Goal: Task Accomplishment & Management: Use online tool/utility

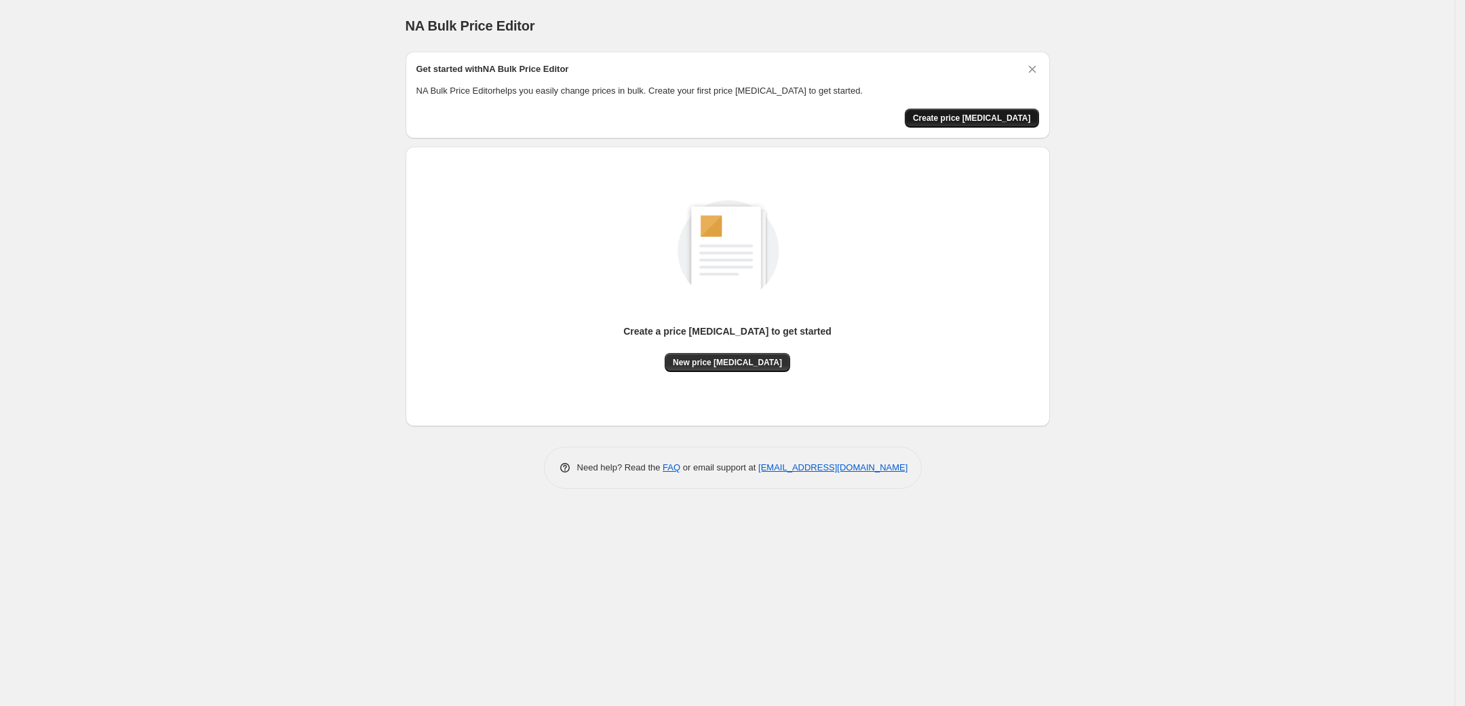
click at [985, 120] on span "Create price [MEDICAL_DATA]" at bounding box center [972, 118] width 118 height 11
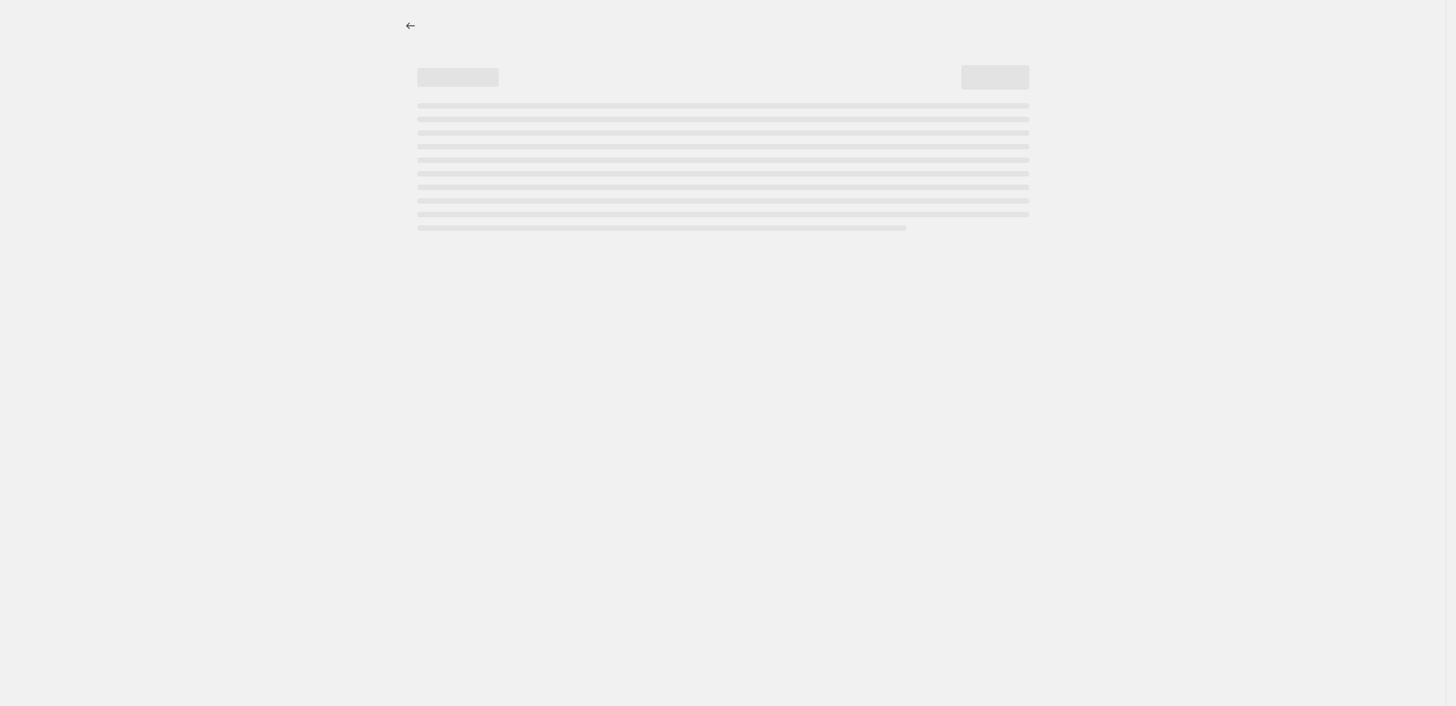
select select "percentage"
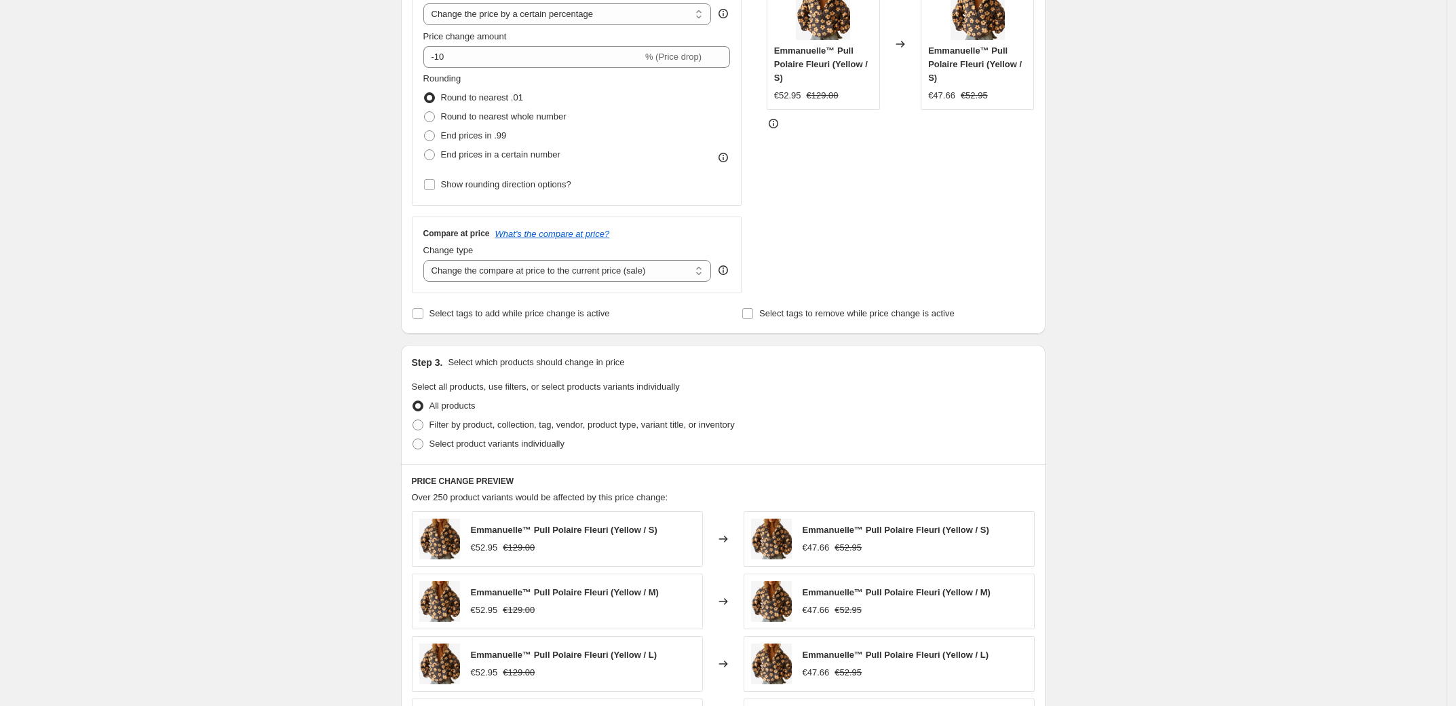
scroll to position [360, 0]
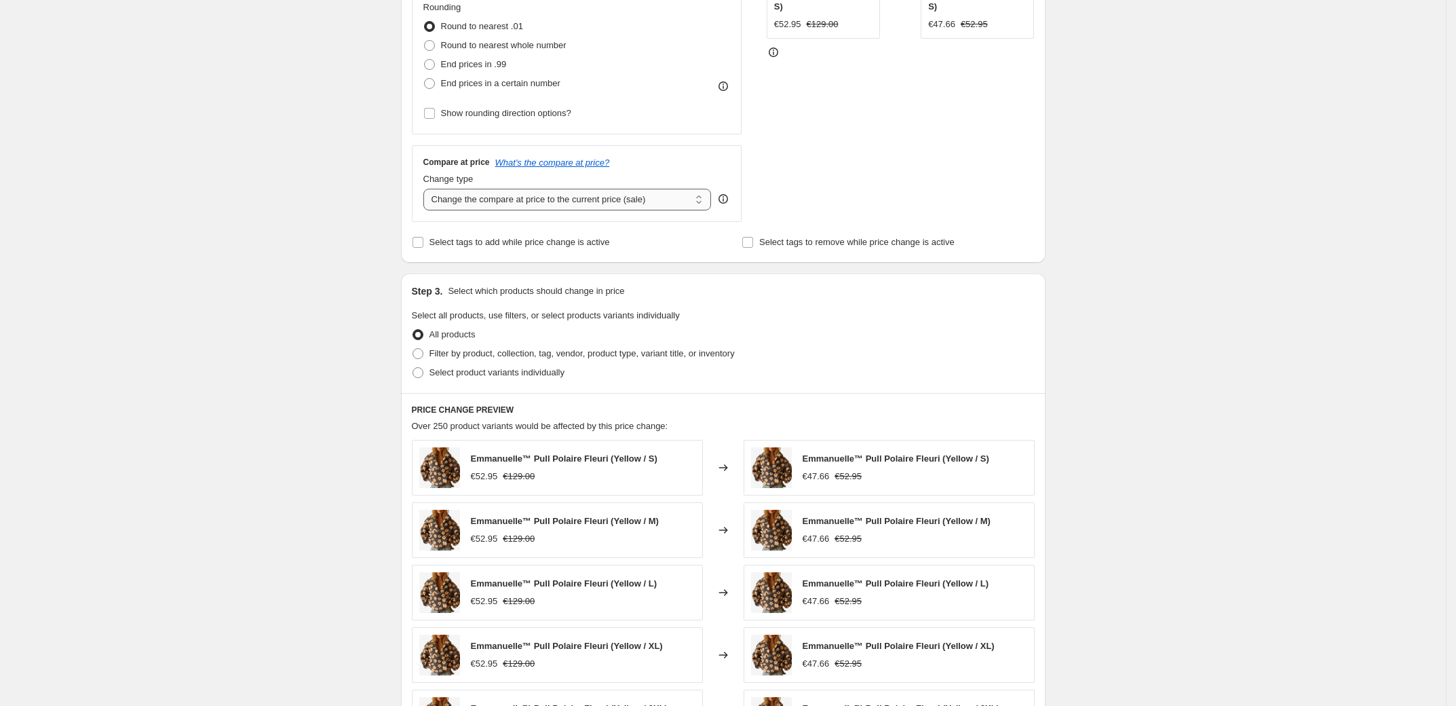
click at [532, 198] on select "Change the compare at price to the current price (sale) Change the compare at p…" at bounding box center [567, 200] width 288 height 22
select select "by"
click at [427, 189] on select "Change the compare at price to the current price (sale) Change the compare at p…" at bounding box center [567, 200] width 288 height 22
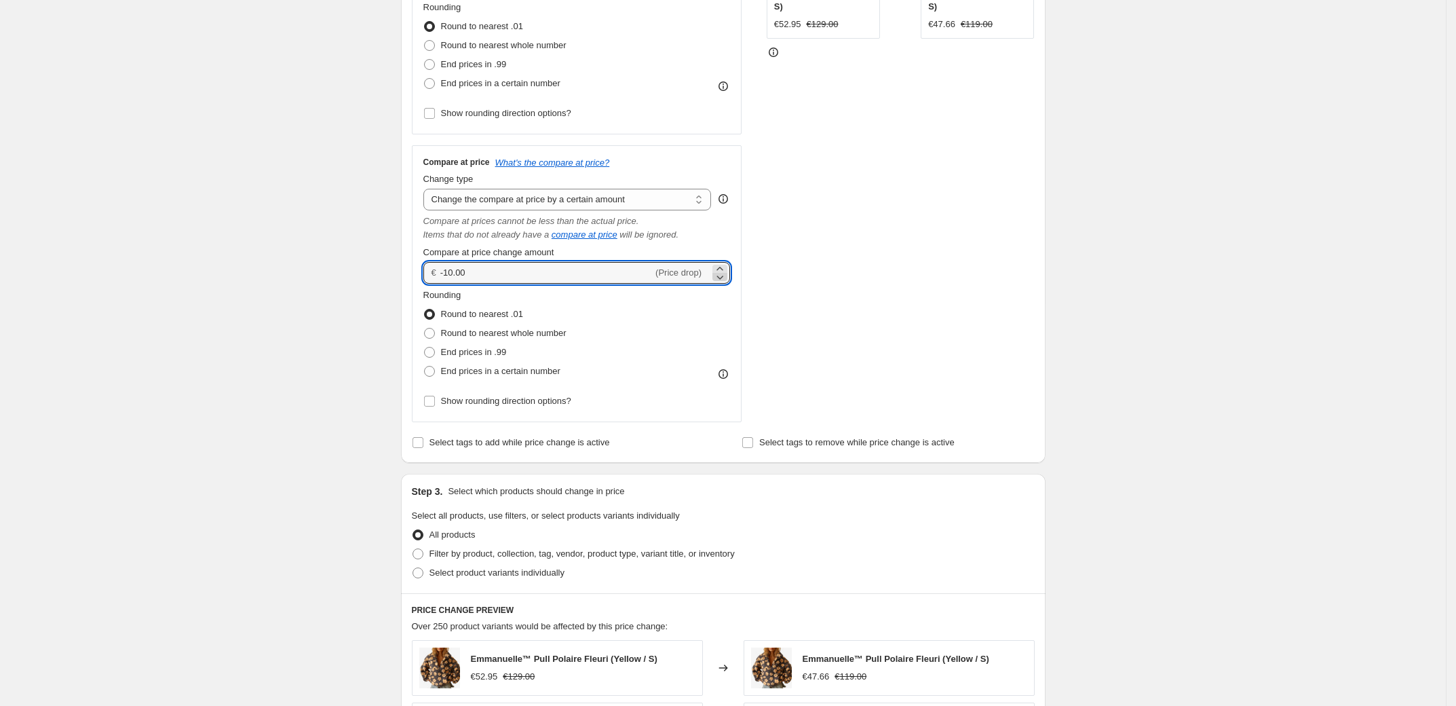
click at [719, 275] on icon at bounding box center [720, 277] width 14 height 14
click at [722, 258] on div "Compare at price change amount" at bounding box center [576, 253] width 307 height 14
click at [722, 263] on icon at bounding box center [720, 269] width 14 height 14
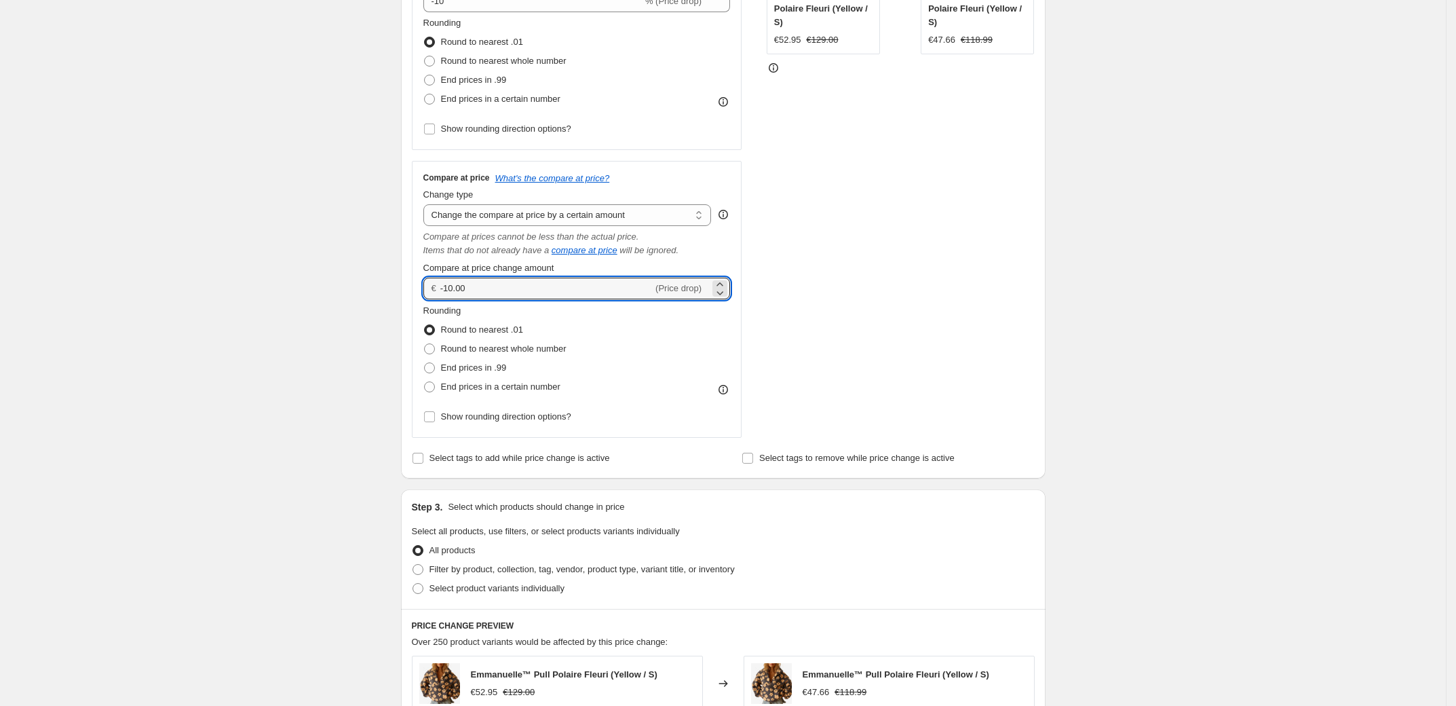
scroll to position [344, 0]
type input "-10.00"
click at [543, 254] on icon "Items that do not already have a" at bounding box center [486, 251] width 126 height 10
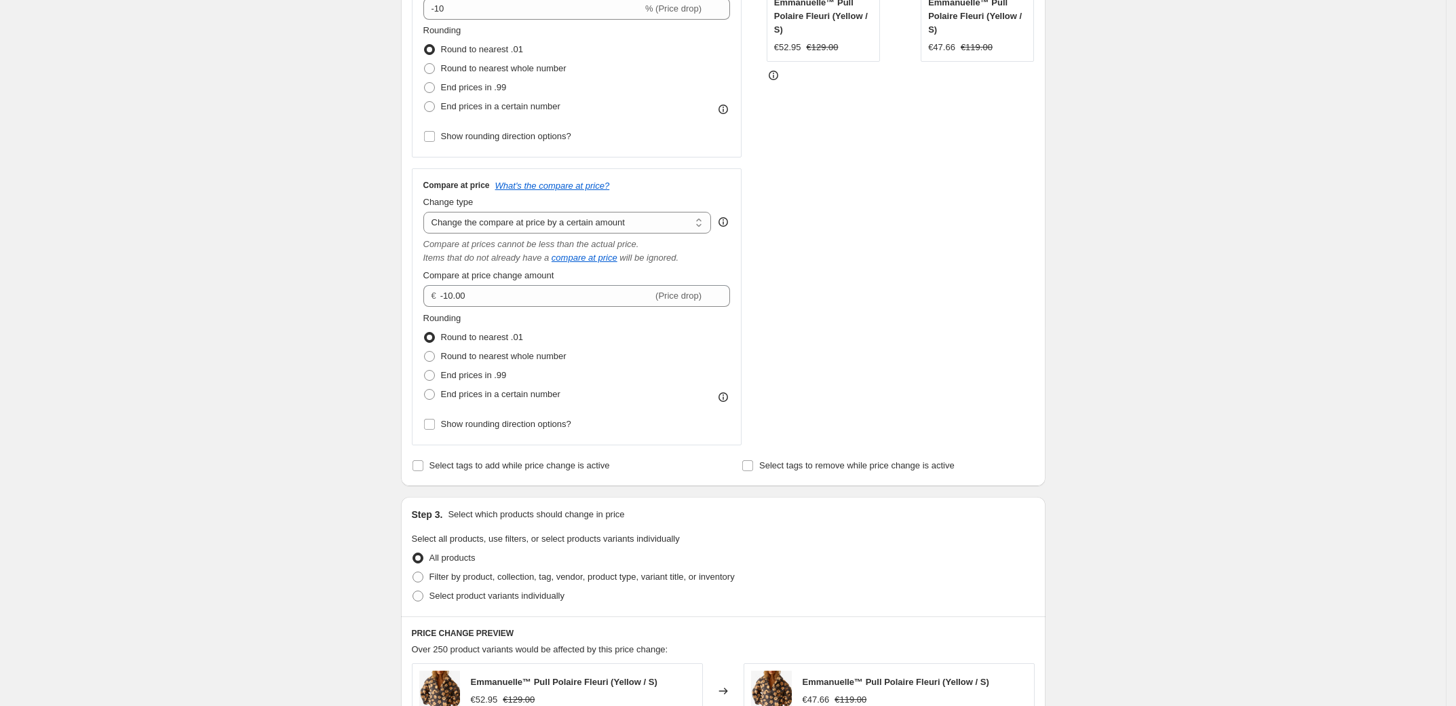
scroll to position [326, 0]
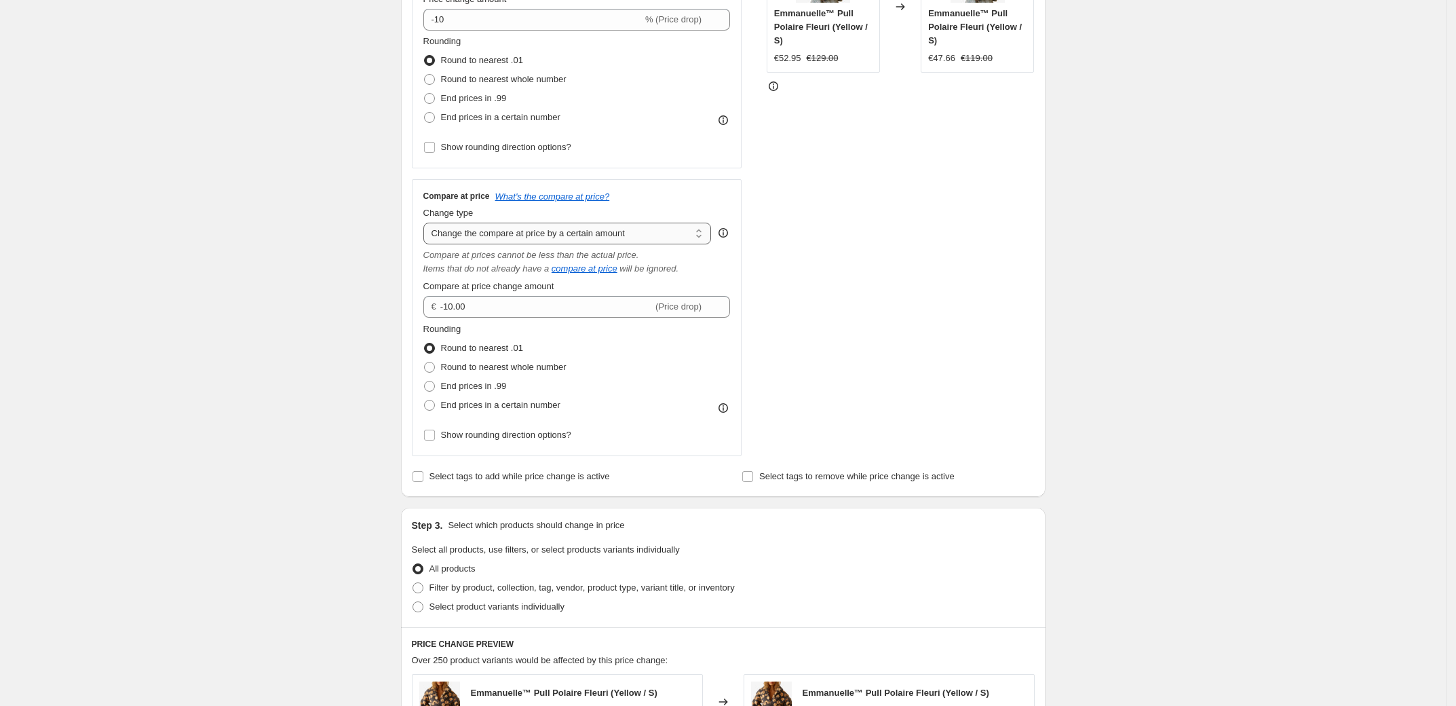
click at [554, 229] on select "Change the compare at price to the current price (sale) Change the compare at p…" at bounding box center [567, 234] width 288 height 22
select select "bp"
click at [427, 223] on select "Change the compare at price to the current price (sale) Change the compare at p…" at bounding box center [567, 234] width 288 height 22
type input "12.00"
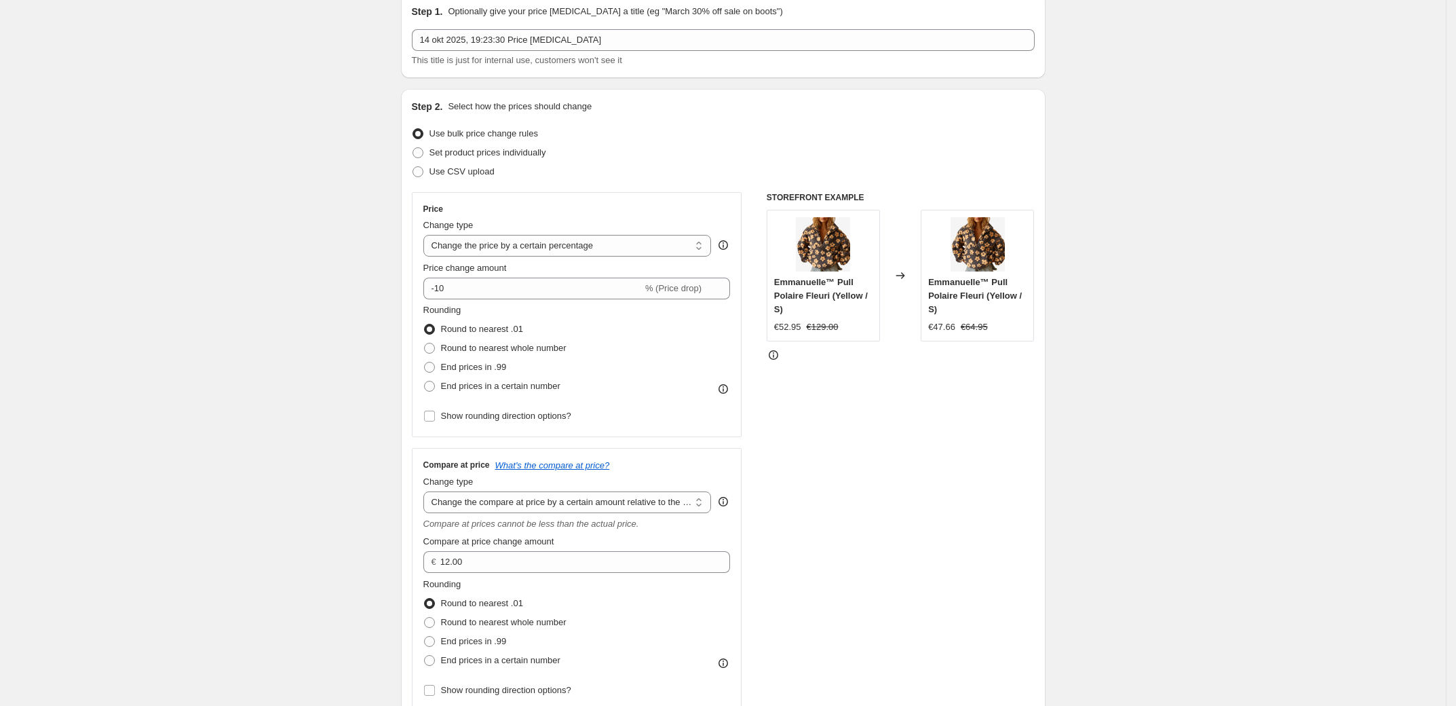
scroll to position [64, 0]
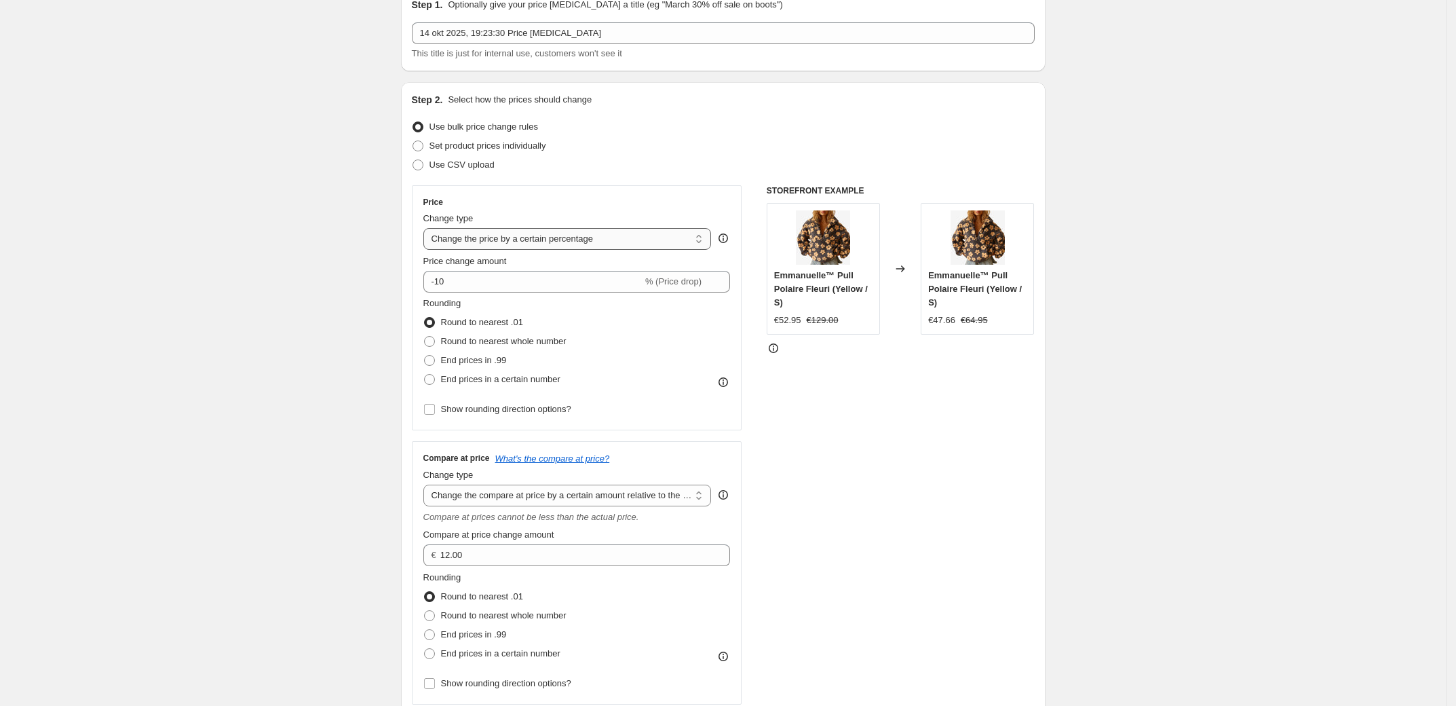
click at [543, 238] on select "Change the price to a certain amount Change the price by a certain amount Chang…" at bounding box center [567, 239] width 288 height 22
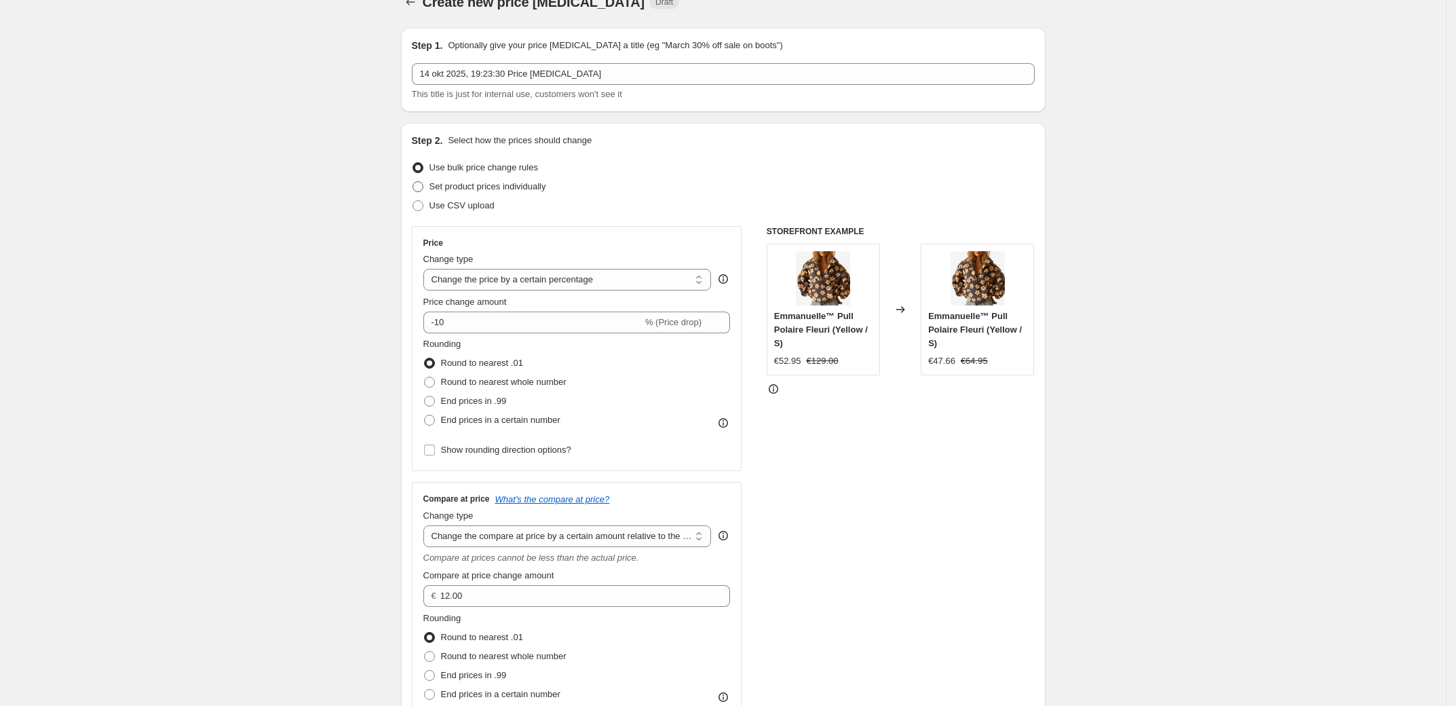
click at [478, 188] on span "Set product prices individually" at bounding box center [487, 186] width 117 height 10
click at [413, 182] on input "Set product prices individually" at bounding box center [413, 181] width 1 height 1
radio input "true"
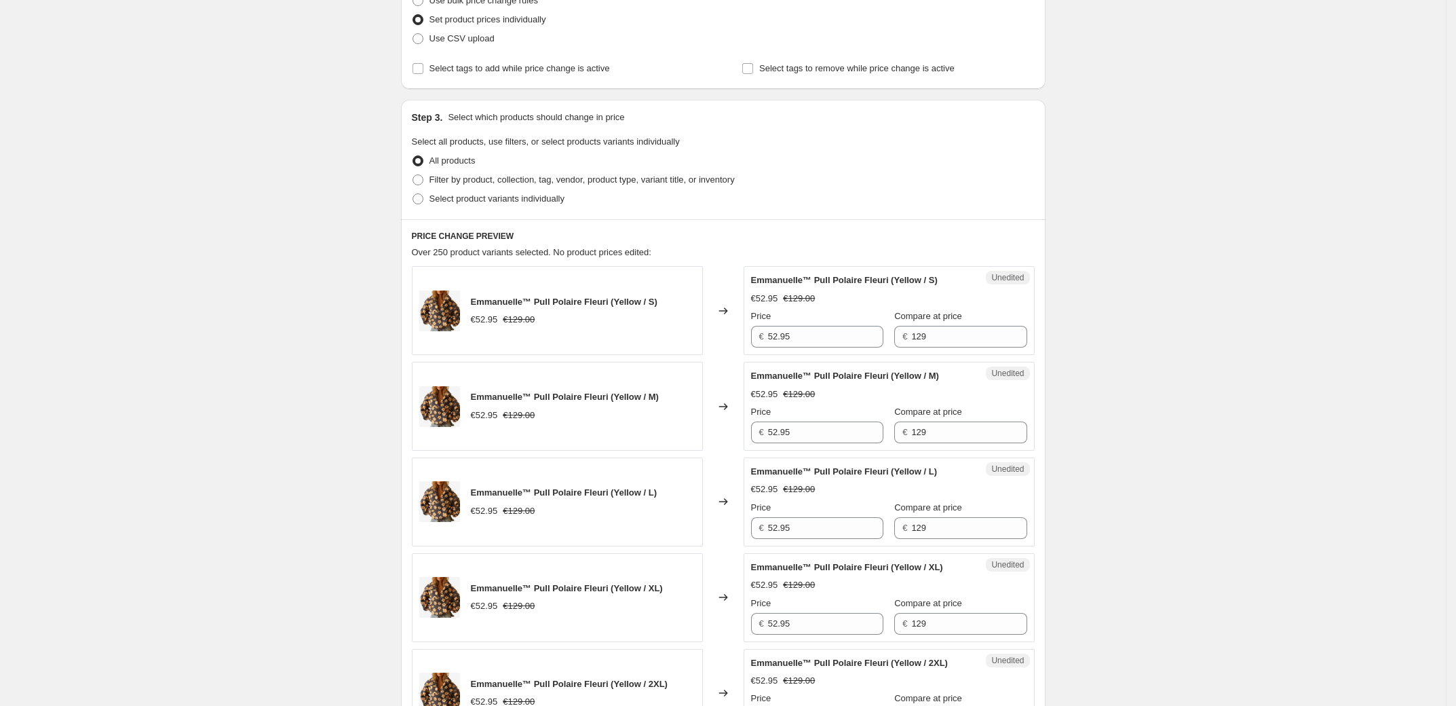
scroll to position [0, 0]
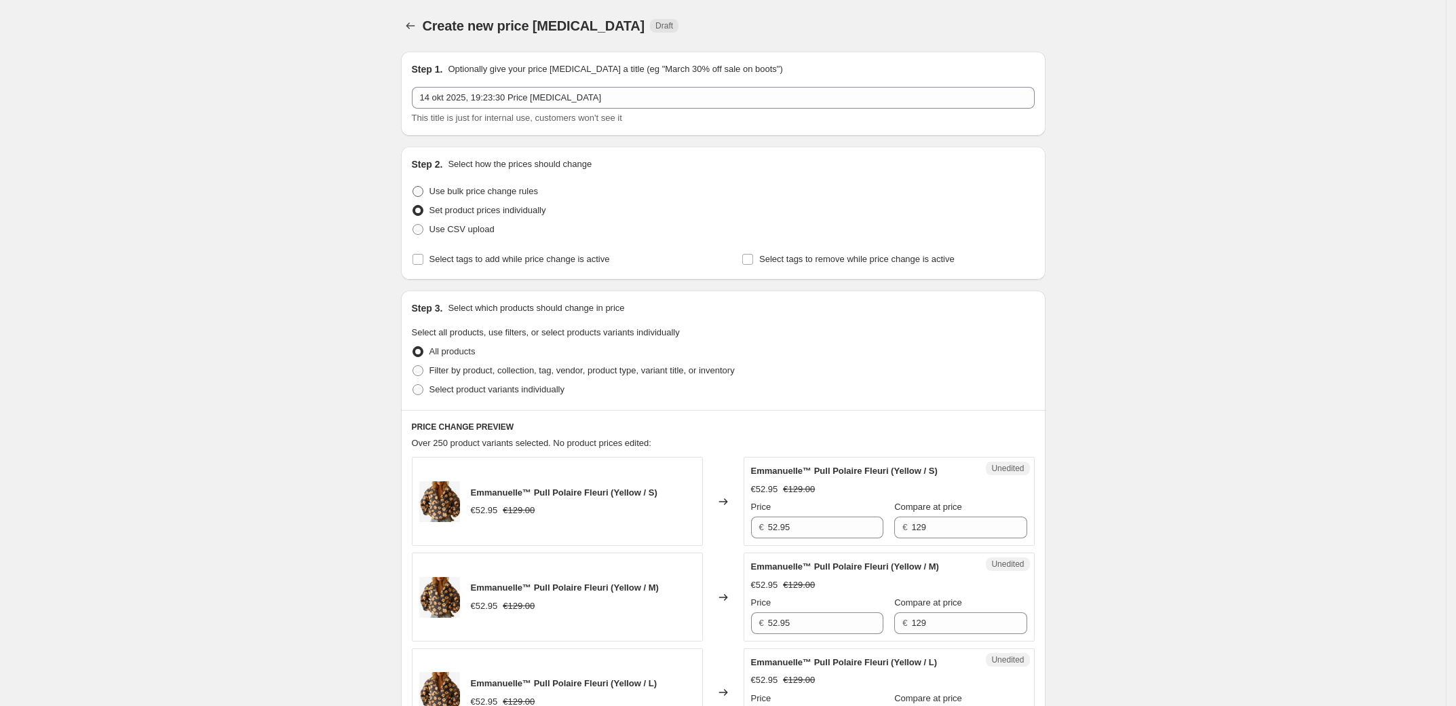
click at [462, 187] on span "Use bulk price change rules" at bounding box center [483, 191] width 109 height 10
click at [413, 187] on input "Use bulk price change rules" at bounding box center [413, 186] width 1 height 1
radio input "true"
select select "percentage"
select select "bp"
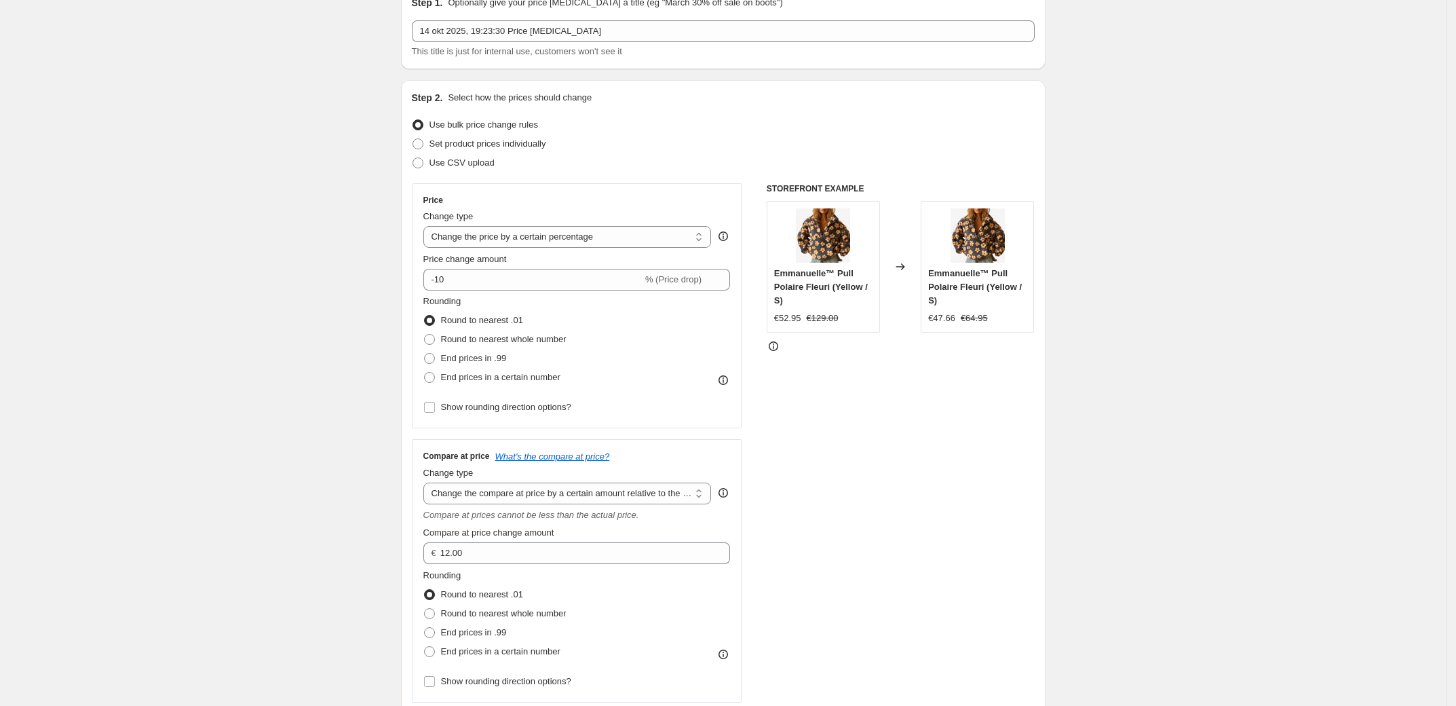
scroll to position [197, 0]
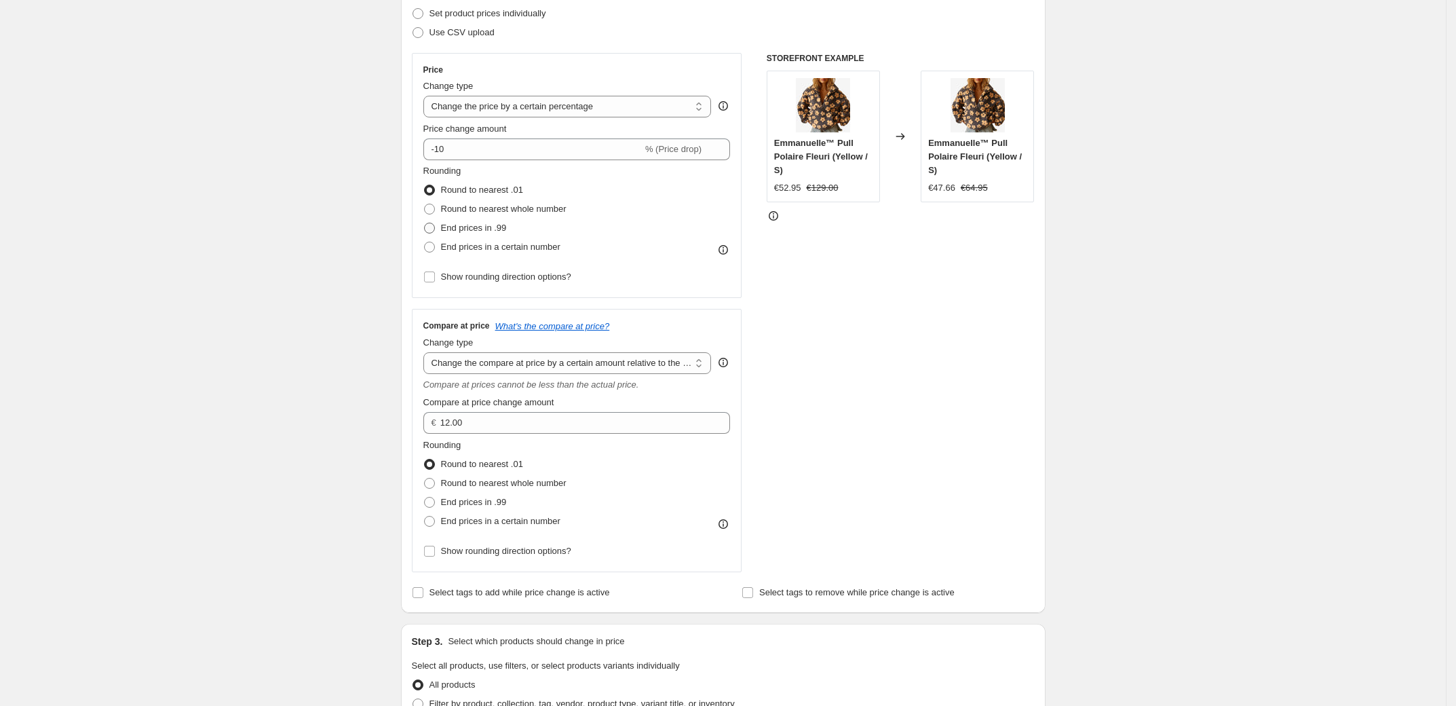
click at [480, 228] on span "End prices in .99" at bounding box center [474, 228] width 66 height 10
click at [425, 223] on input "End prices in .99" at bounding box center [424, 223] width 1 height 1
radio input "true"
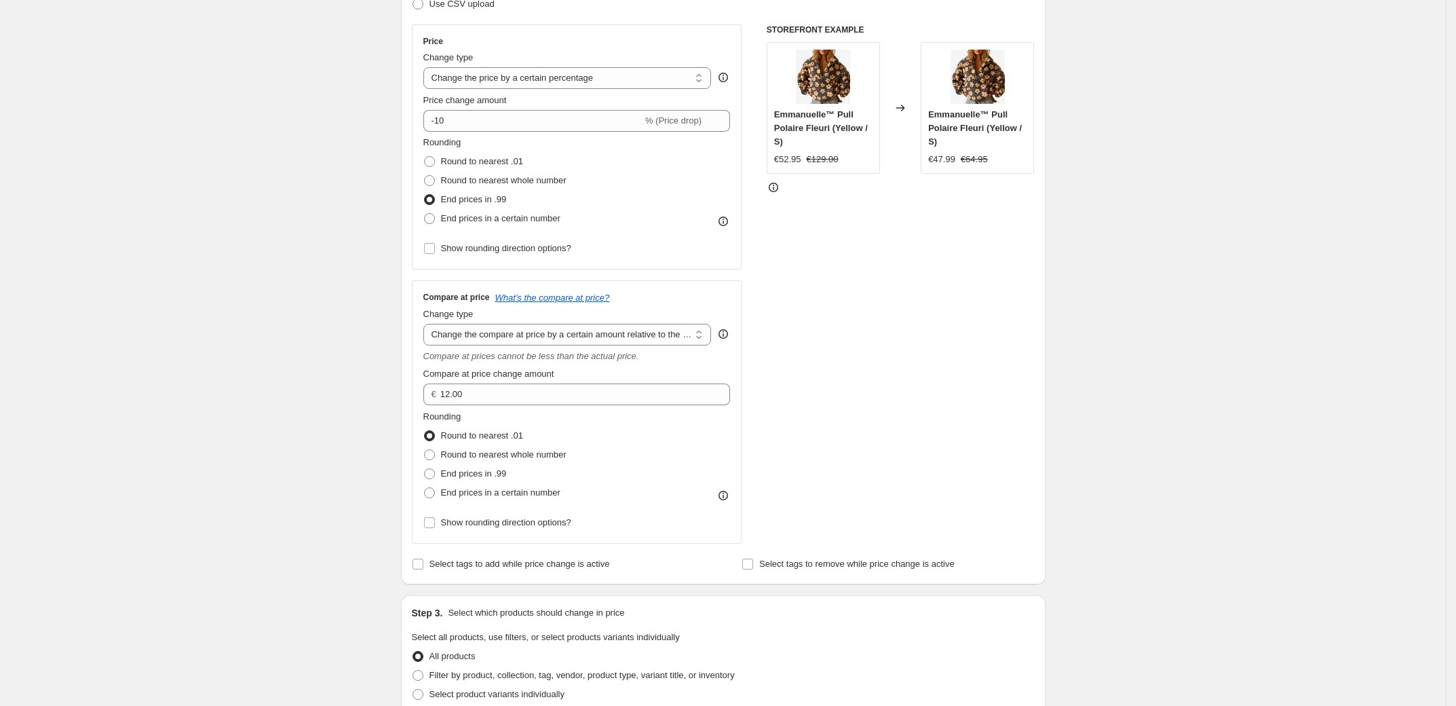
scroll to position [190, 0]
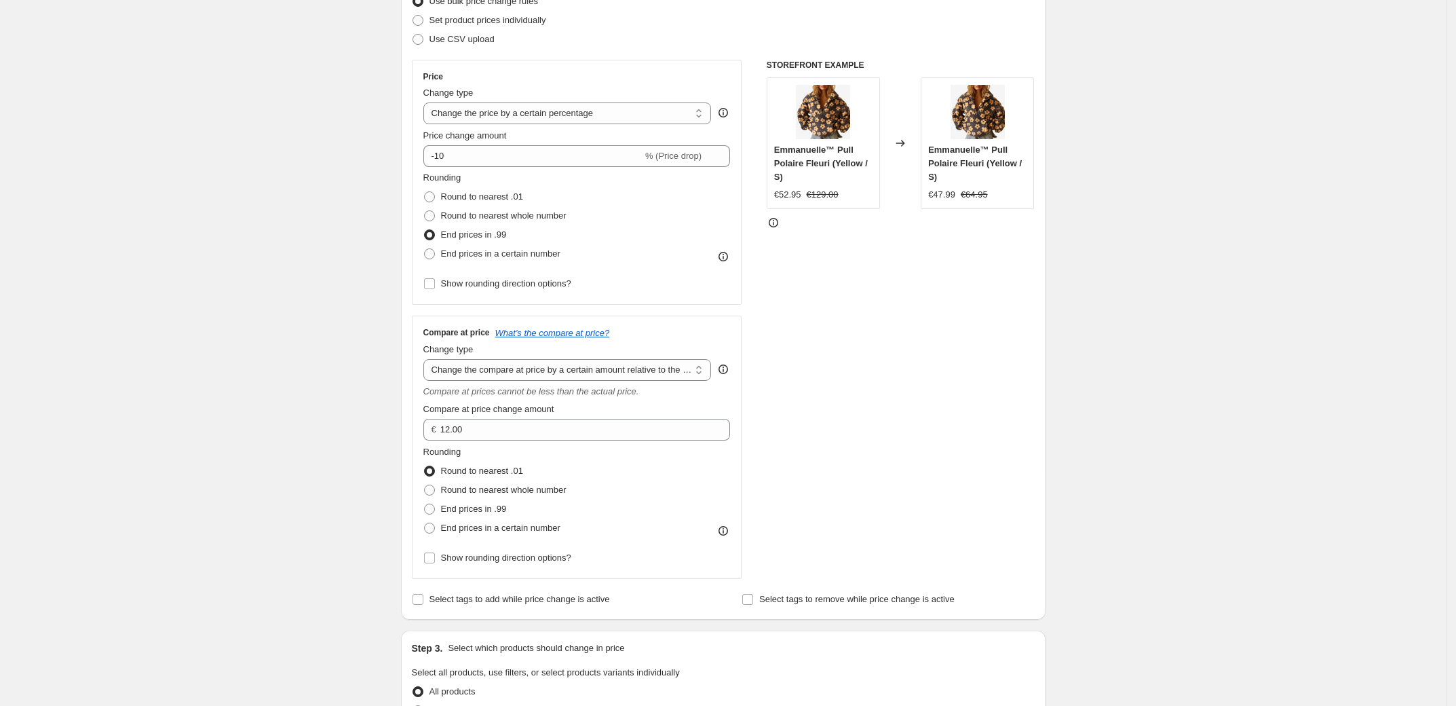
click at [730, 256] on icon at bounding box center [723, 257] width 14 height 14
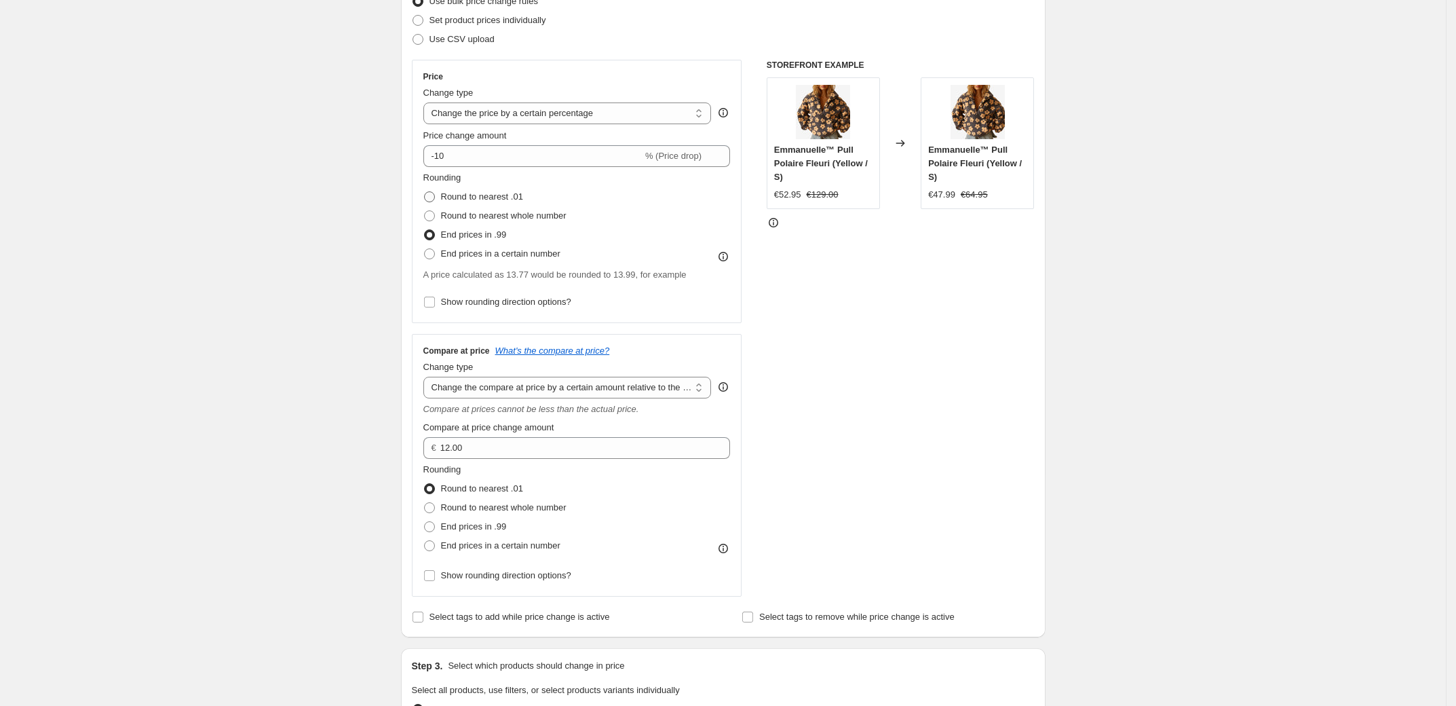
click at [478, 190] on span "Round to nearest .01" at bounding box center [482, 197] width 82 height 14
click at [425, 191] on input "Round to nearest .01" at bounding box center [424, 191] width 1 height 1
radio input "true"
click at [489, 229] on span "End prices in .99" at bounding box center [474, 234] width 66 height 10
click at [425, 229] on input "End prices in .99" at bounding box center [424, 229] width 1 height 1
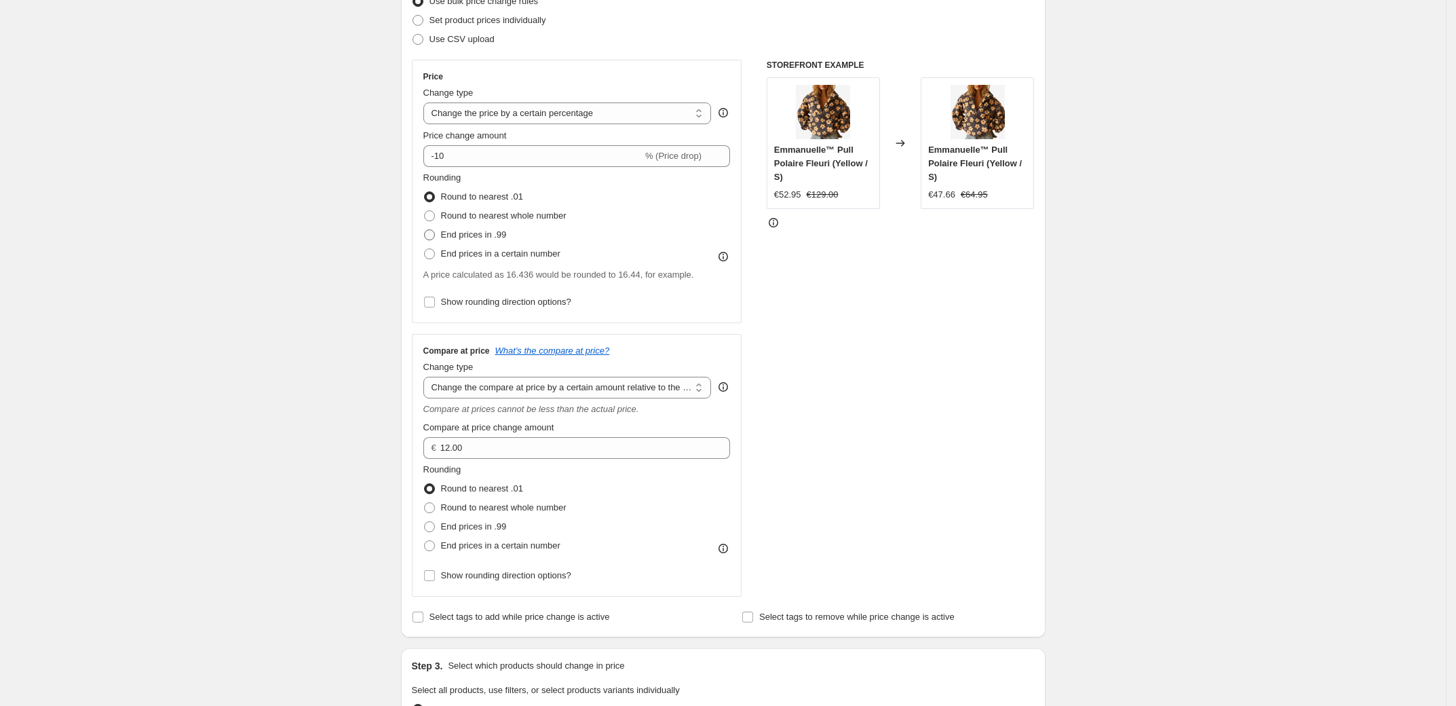
radio input "true"
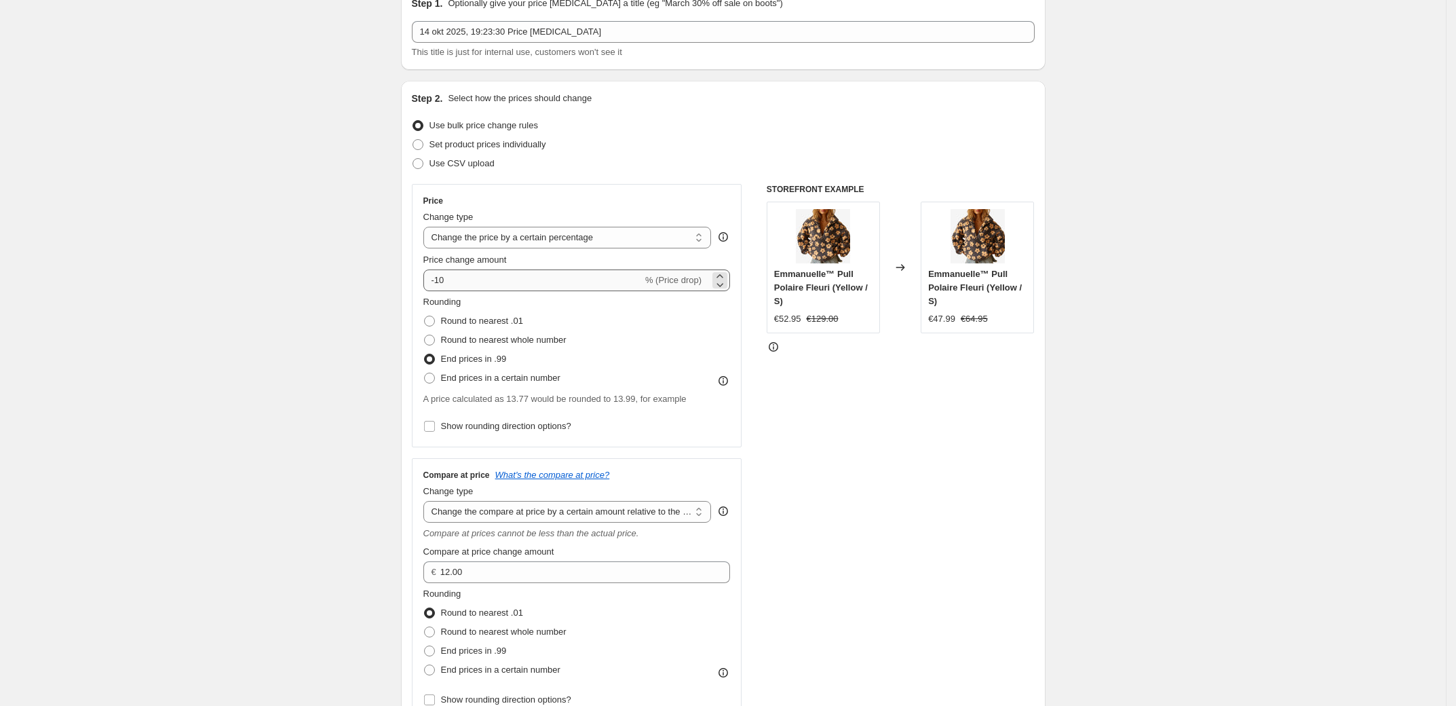
scroll to position [68, 0]
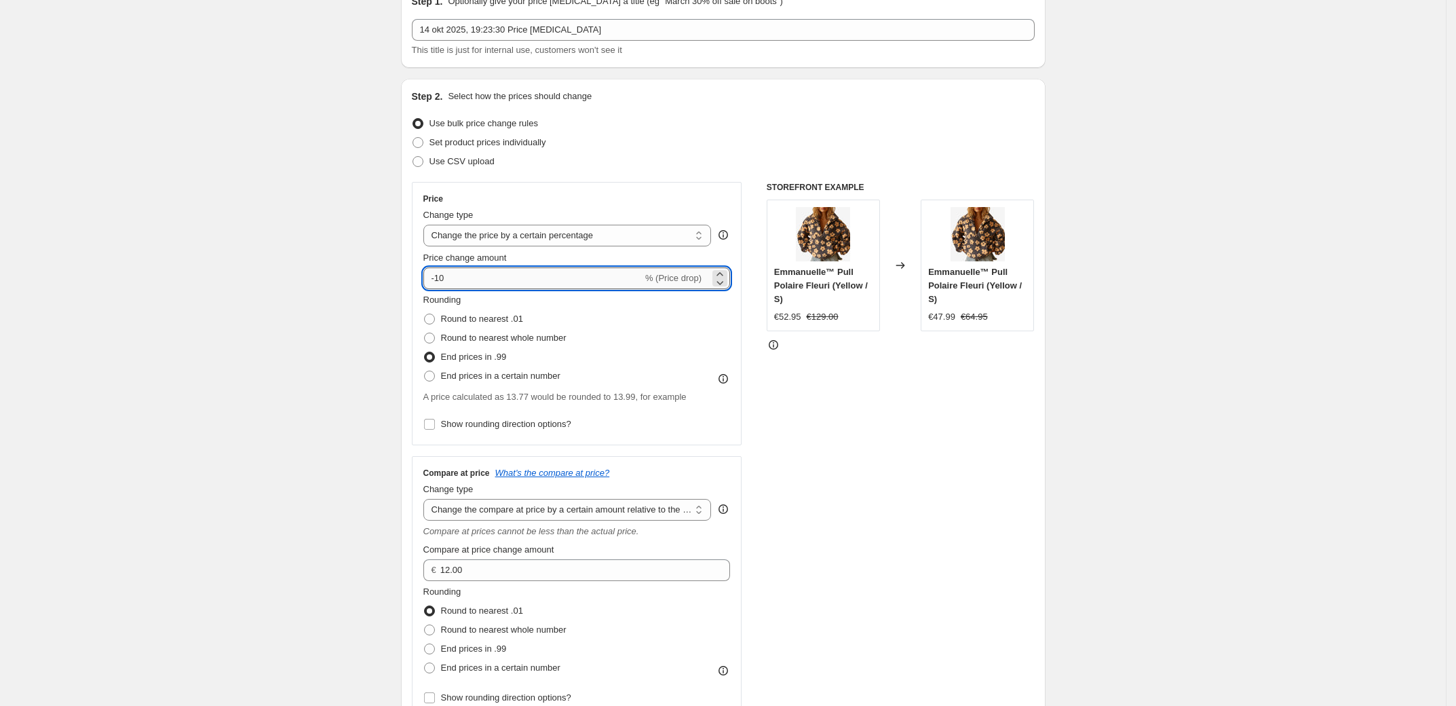
click at [510, 275] on input "-10" at bounding box center [532, 278] width 219 height 22
click at [446, 280] on input "-10" at bounding box center [532, 278] width 219 height 22
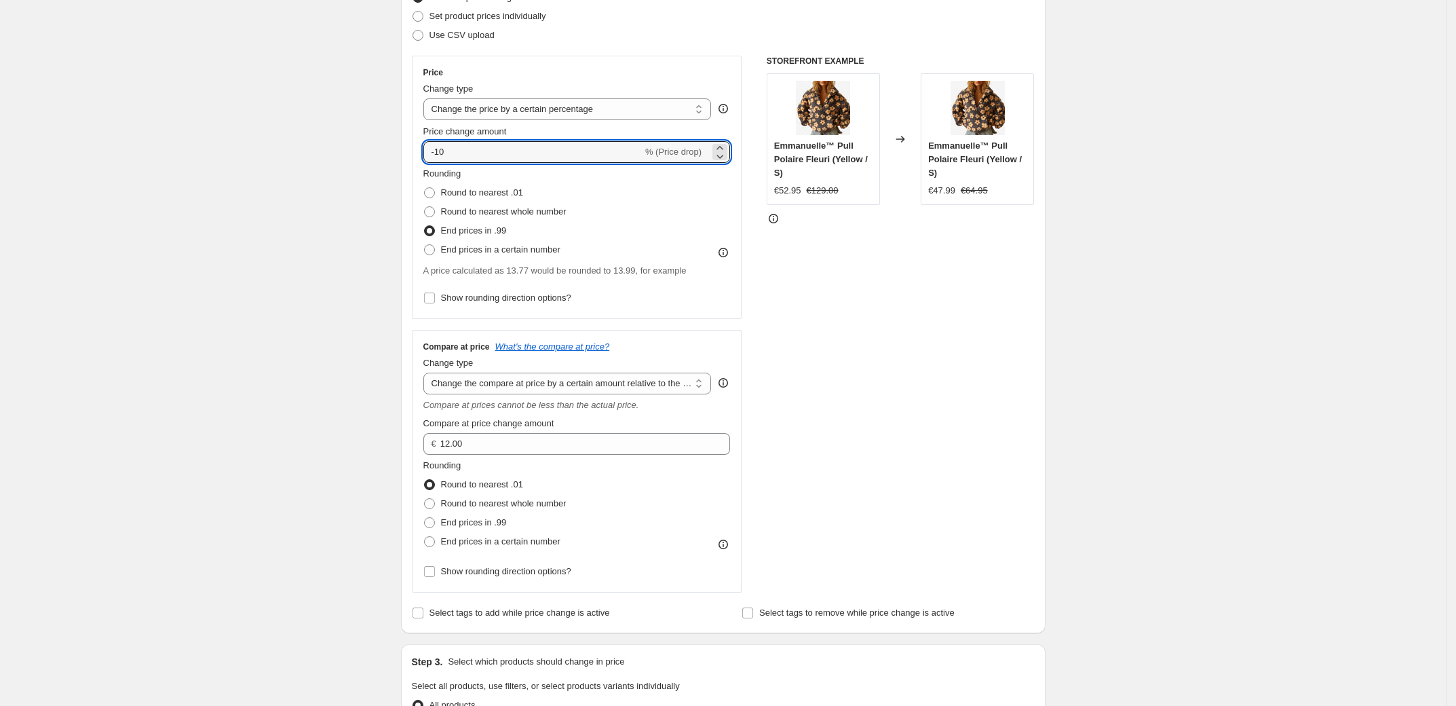
scroll to position [122, 0]
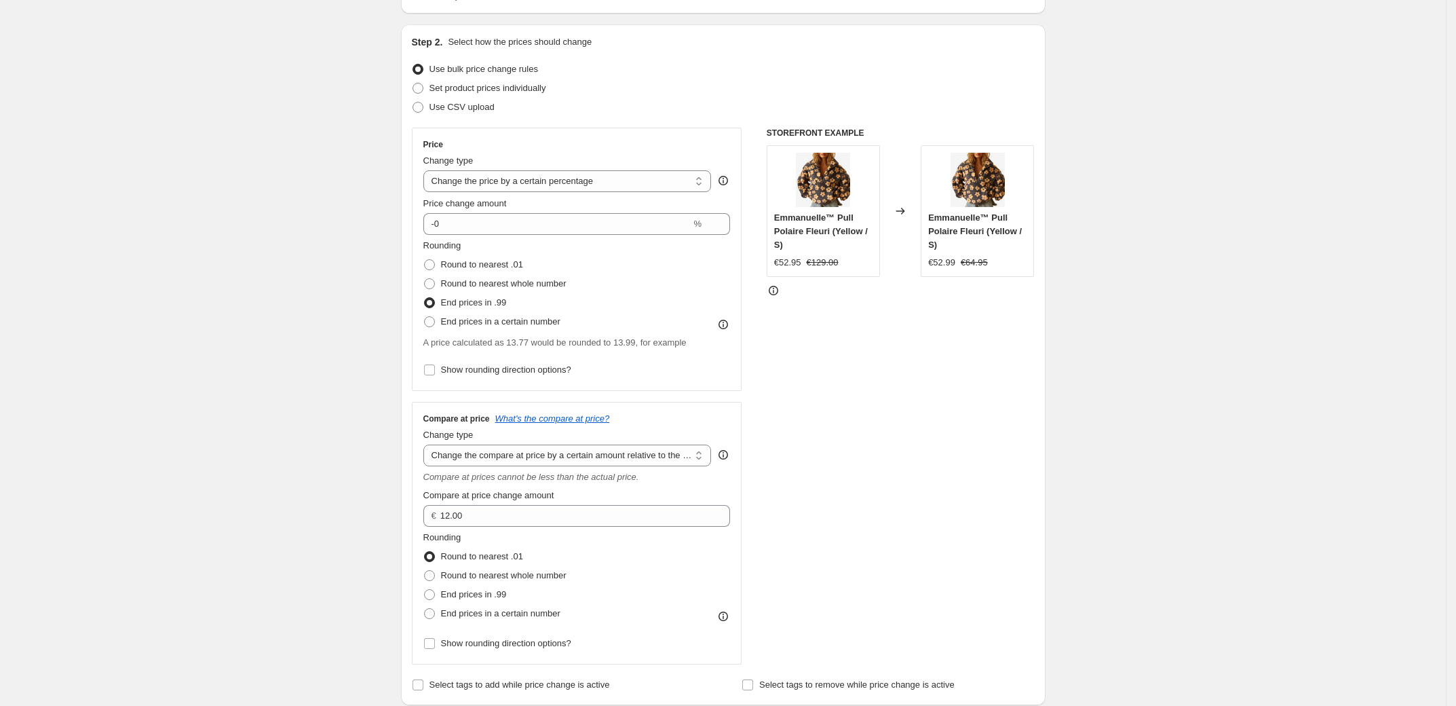
click at [391, 312] on div "Create new price change job. This page is ready Create new price change job Dra…" at bounding box center [723, 658] width 677 height 1561
click at [721, 221] on icon at bounding box center [720, 228] width 14 height 14
click at [726, 233] on icon at bounding box center [720, 228] width 14 height 14
click at [726, 231] on icon at bounding box center [720, 228] width 14 height 14
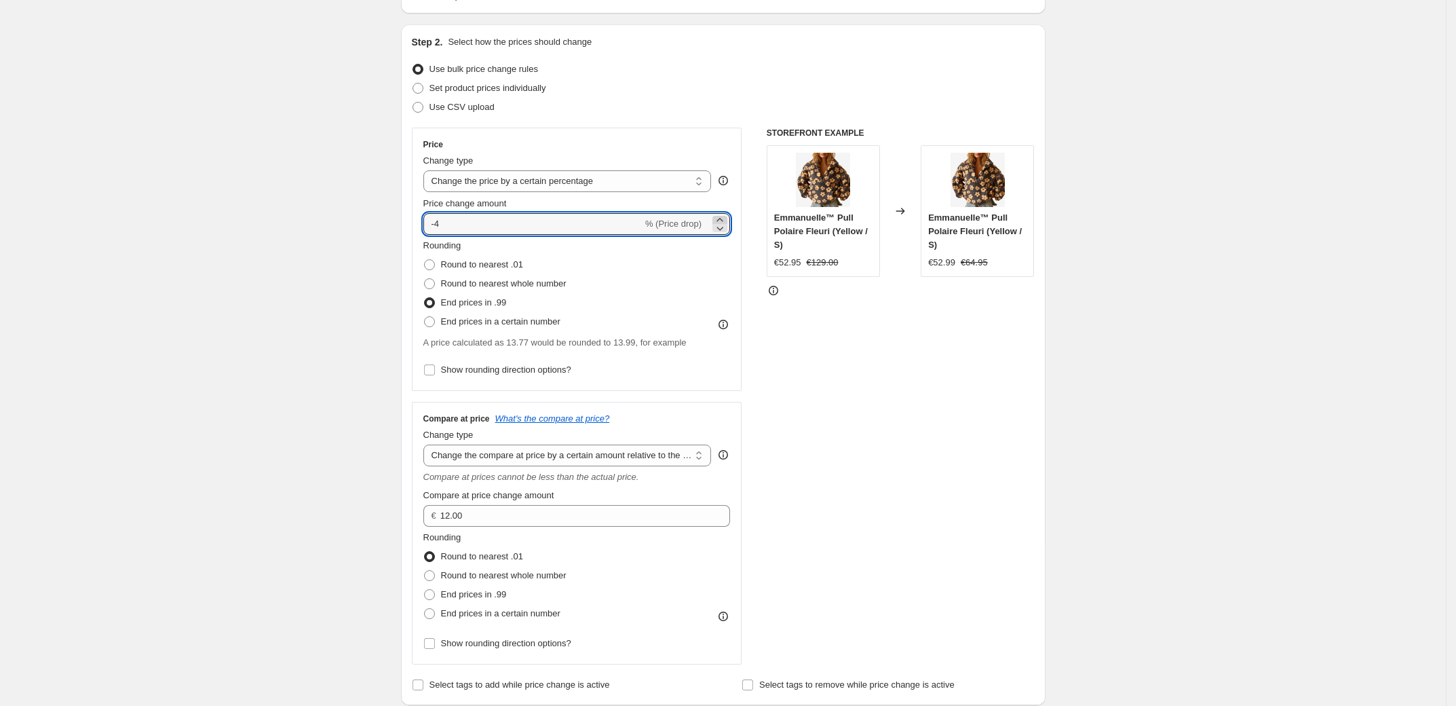
click at [722, 216] on icon at bounding box center [720, 220] width 14 height 14
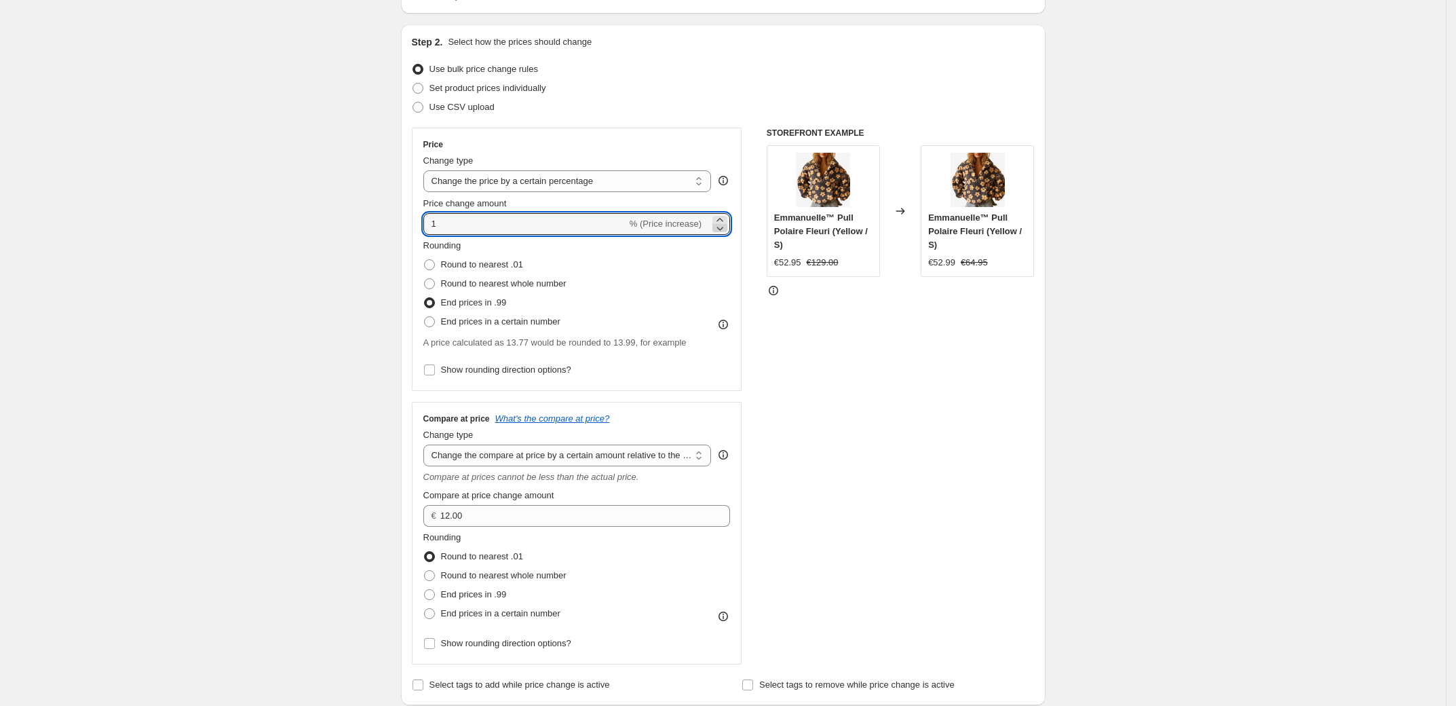
click at [721, 225] on icon at bounding box center [720, 228] width 14 height 14
type input "0"
click at [254, 294] on div "Create new price change job. This page is ready Create new price change job Dra…" at bounding box center [723, 658] width 1446 height 1561
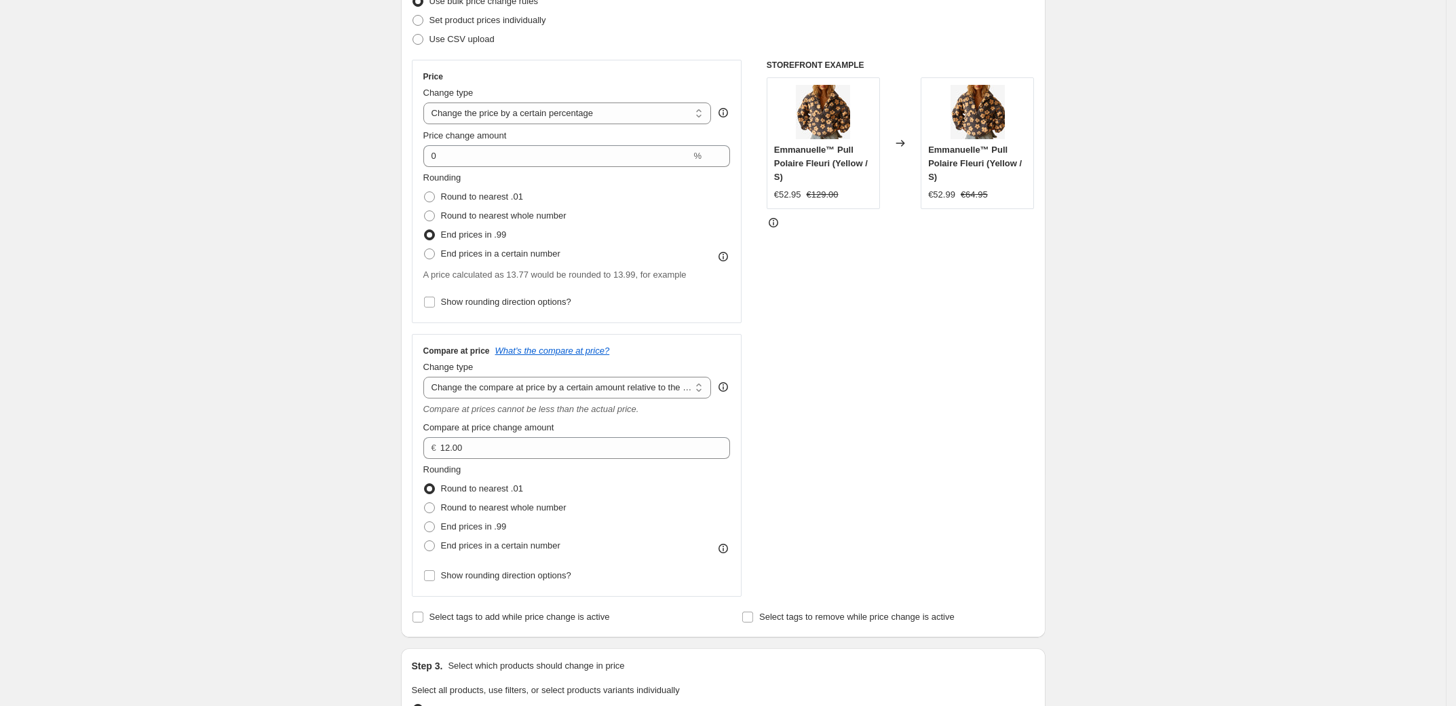
scroll to position [212, 0]
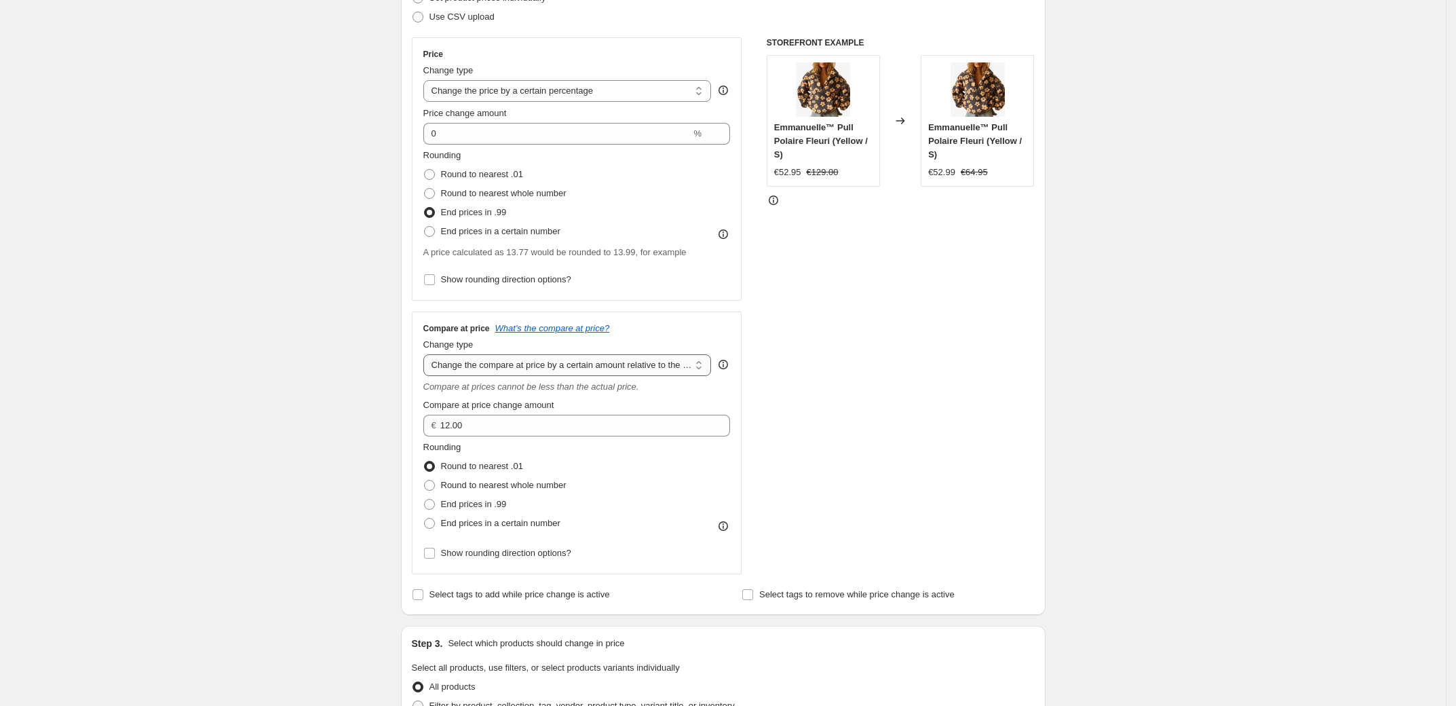
click at [710, 366] on select "Change the compare at price to the current price (sale) Change the compare at p…" at bounding box center [567, 365] width 288 height 22
click at [455, 359] on select "Change the compare at price to the current price (sale) Change the compare at p…" at bounding box center [567, 365] width 288 height 22
click at [615, 366] on select "Change the compare at price to the current price (sale) Change the compare at p…" at bounding box center [567, 365] width 288 height 22
select select "pp"
click at [427, 354] on select "Change the compare at price to the current price (sale) Change the compare at p…" at bounding box center [567, 365] width 288 height 22
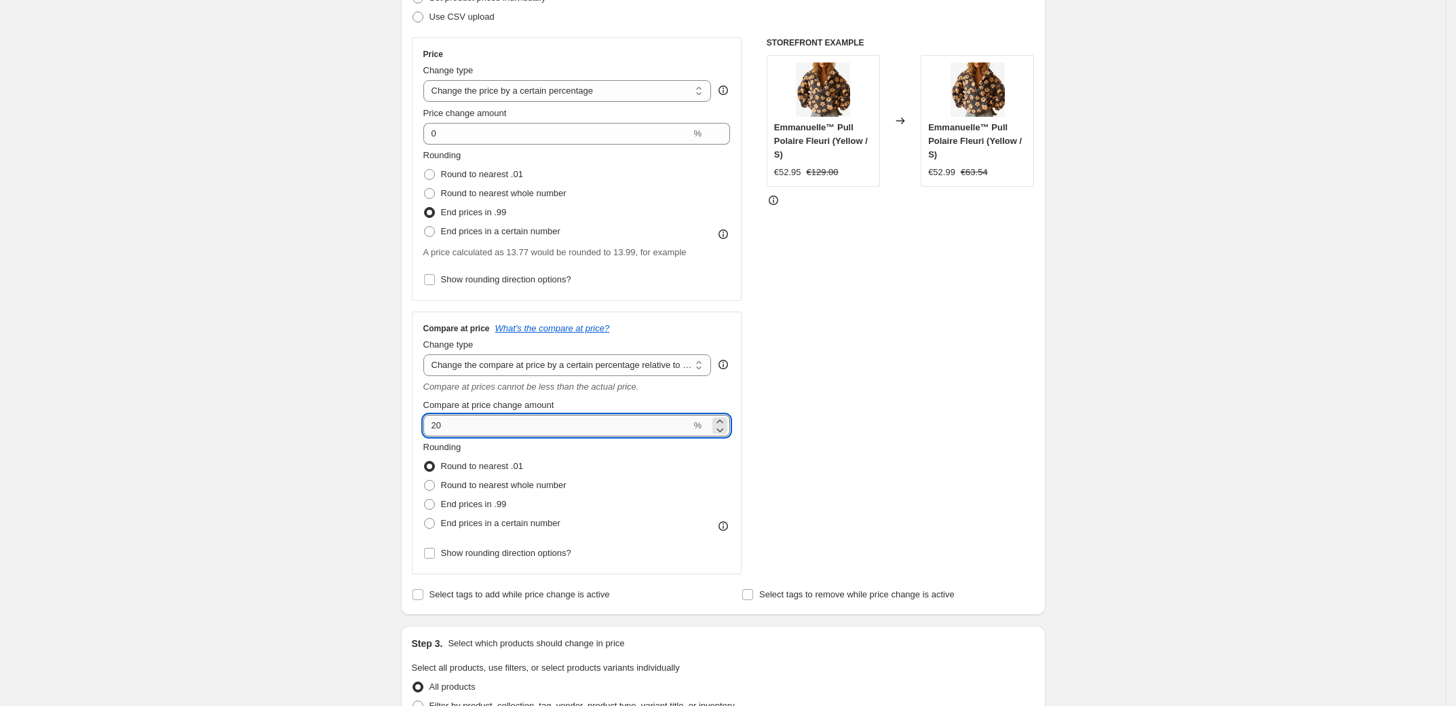
click at [646, 429] on input "20" at bounding box center [557, 426] width 268 height 22
type input "150"
click at [468, 450] on fieldset "Rounding Round to nearest .01 Round to nearest whole number End prices in .99 E…" at bounding box center [494, 486] width 143 height 92
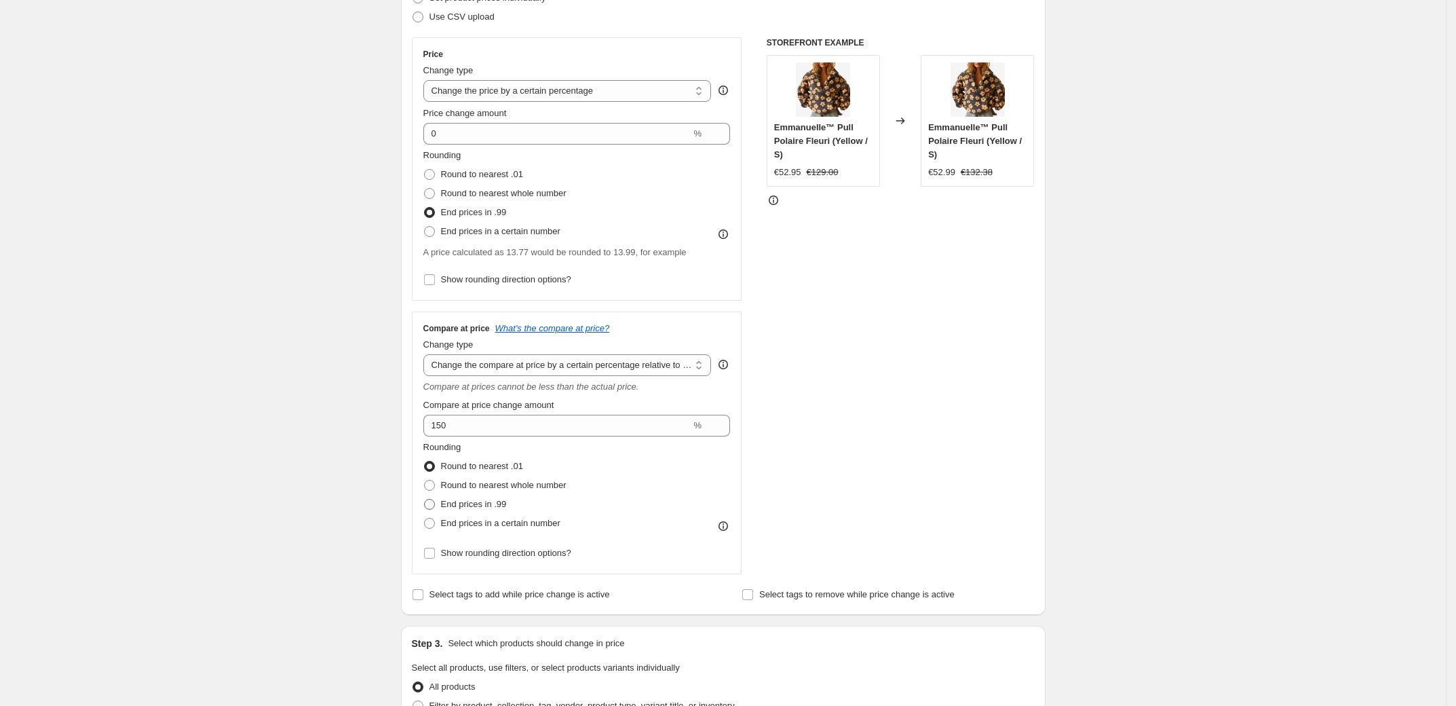
click at [485, 504] on span "End prices in .99" at bounding box center [474, 504] width 66 height 10
click at [425, 499] on input "End prices in .99" at bounding box center [424, 499] width 1 height 1
radio input "true"
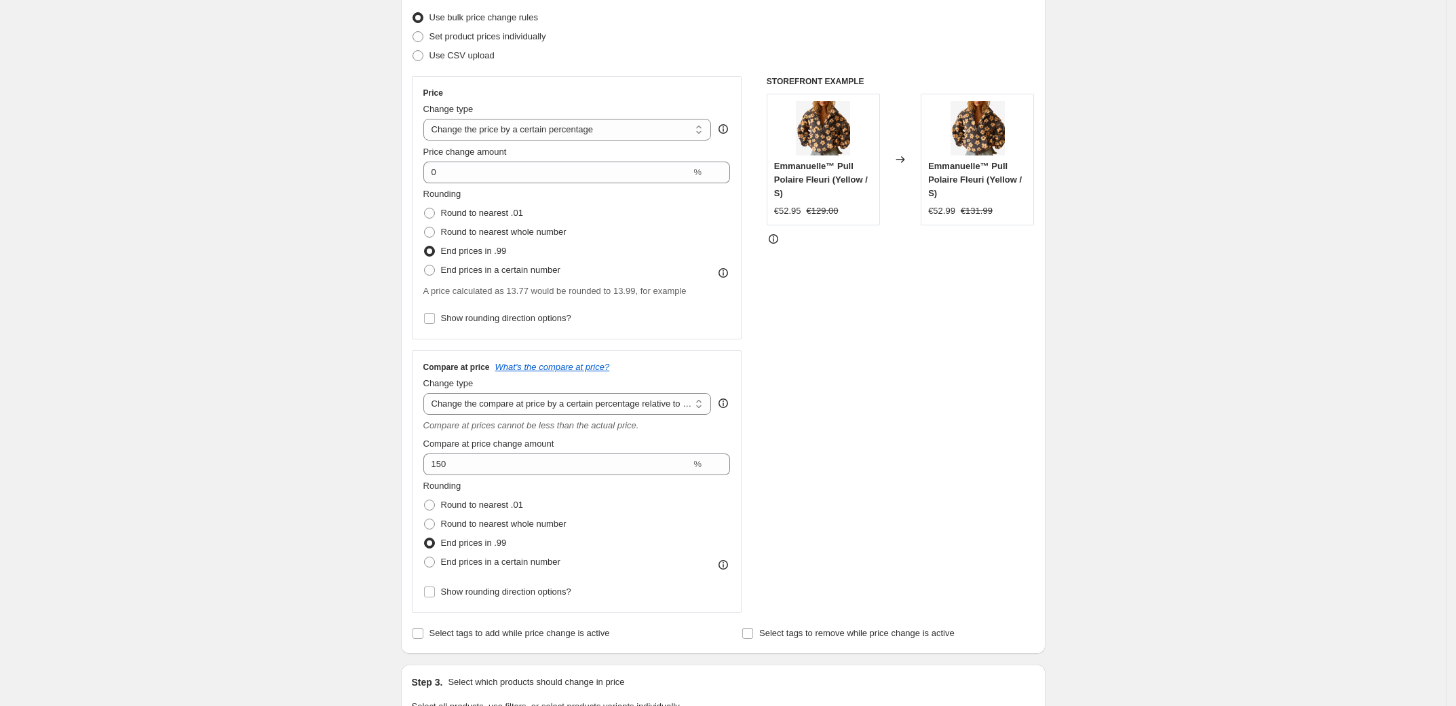
scroll to position [857, 0]
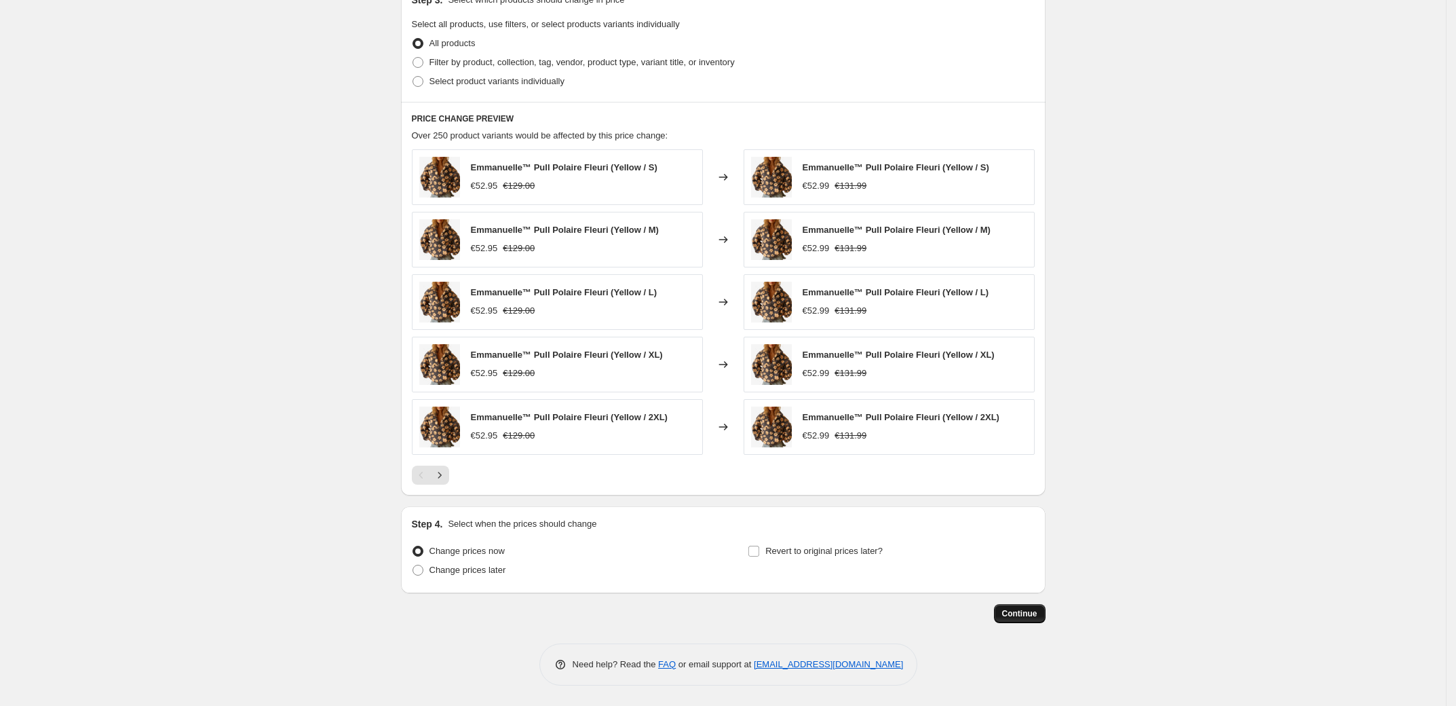
click at [1037, 608] on span "Continue" at bounding box center [1019, 613] width 35 height 11
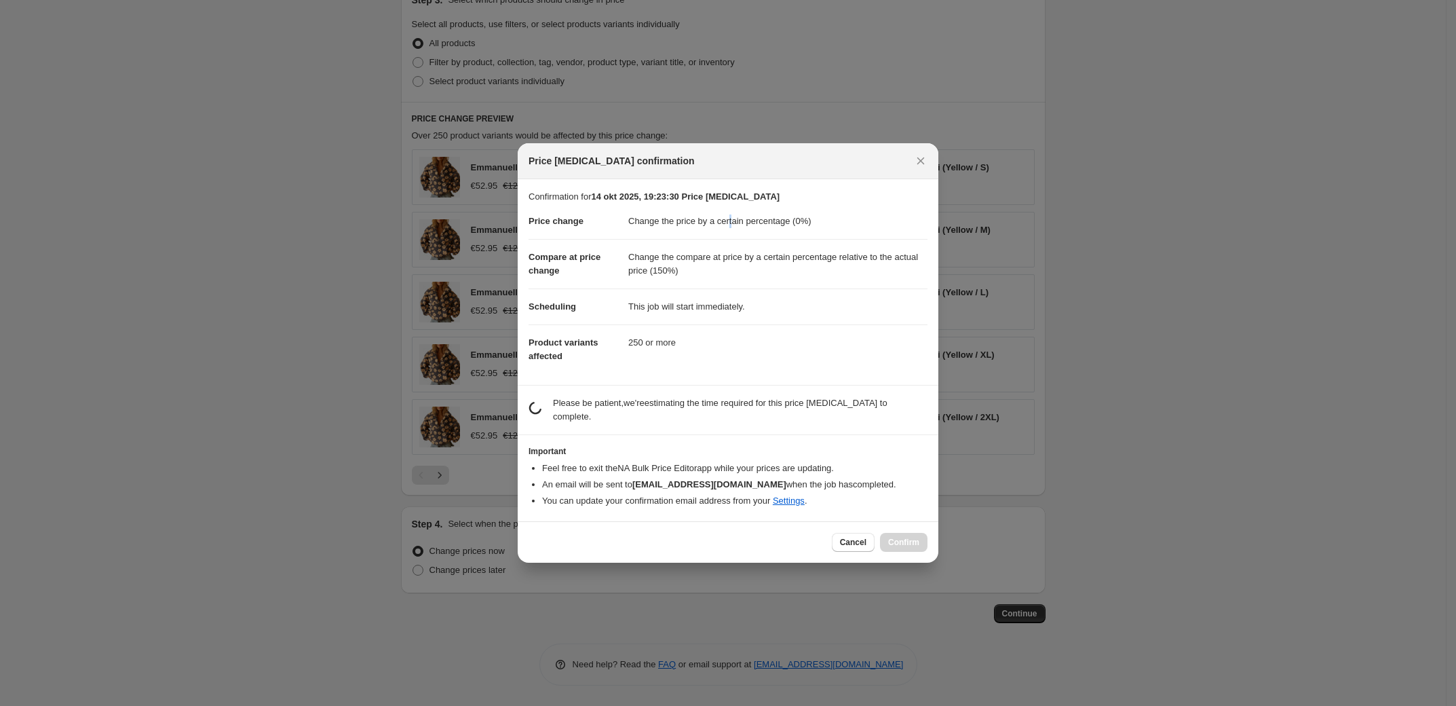
drag, startPoint x: 736, startPoint y: 226, endPoint x: 753, endPoint y: 223, distance: 17.2
click at [745, 225] on dd "Change the price by a certain percentage (0%)" at bounding box center [777, 221] width 299 height 35
click at [818, 221] on dd "Change the price by a certain percentage (0%)" at bounding box center [777, 221] width 299 height 35
drag, startPoint x: 663, startPoint y: 263, endPoint x: 897, endPoint y: 268, distance: 234.1
click at [897, 268] on dd "Change the compare at price by a certain percentage relative to the actual pric…" at bounding box center [777, 264] width 299 height 50
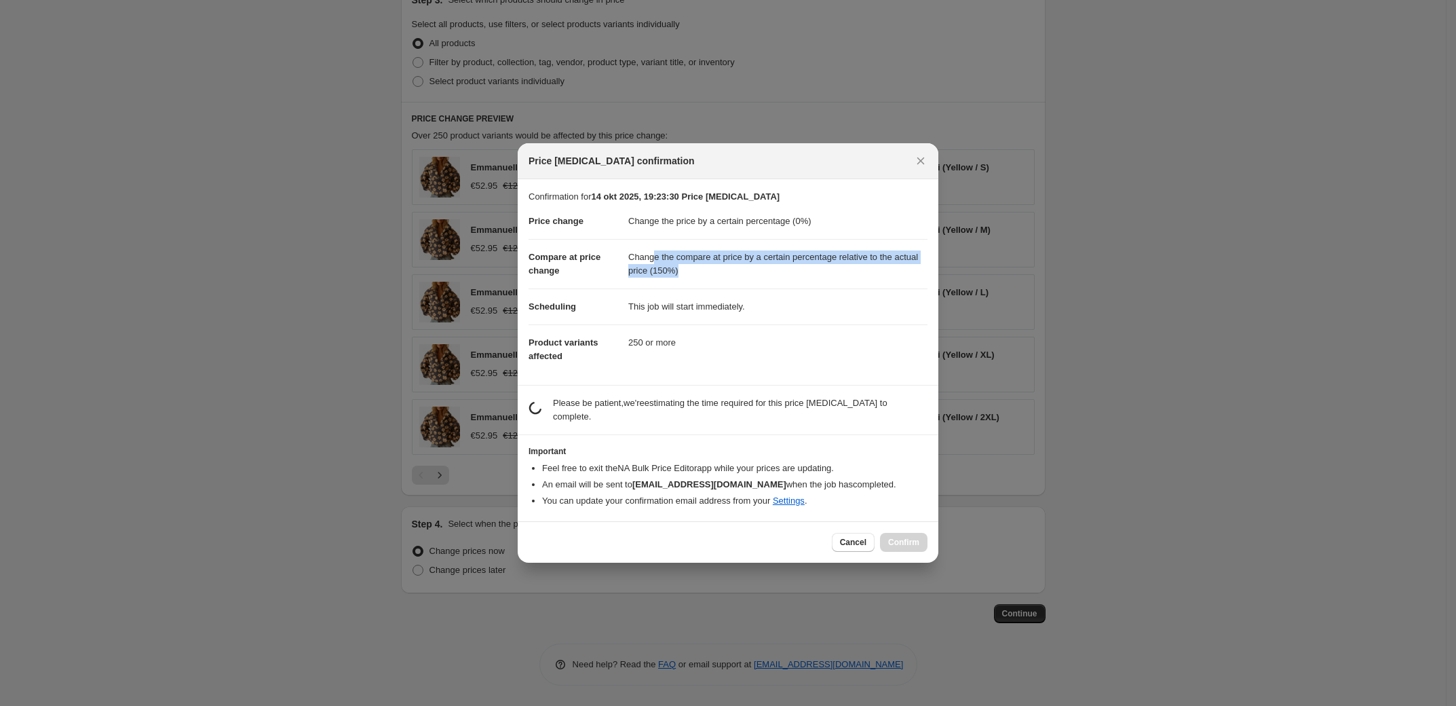
click at [864, 277] on dd "Change the compare at price by a certain percentage relative to the actual pric…" at bounding box center [777, 264] width 299 height 50
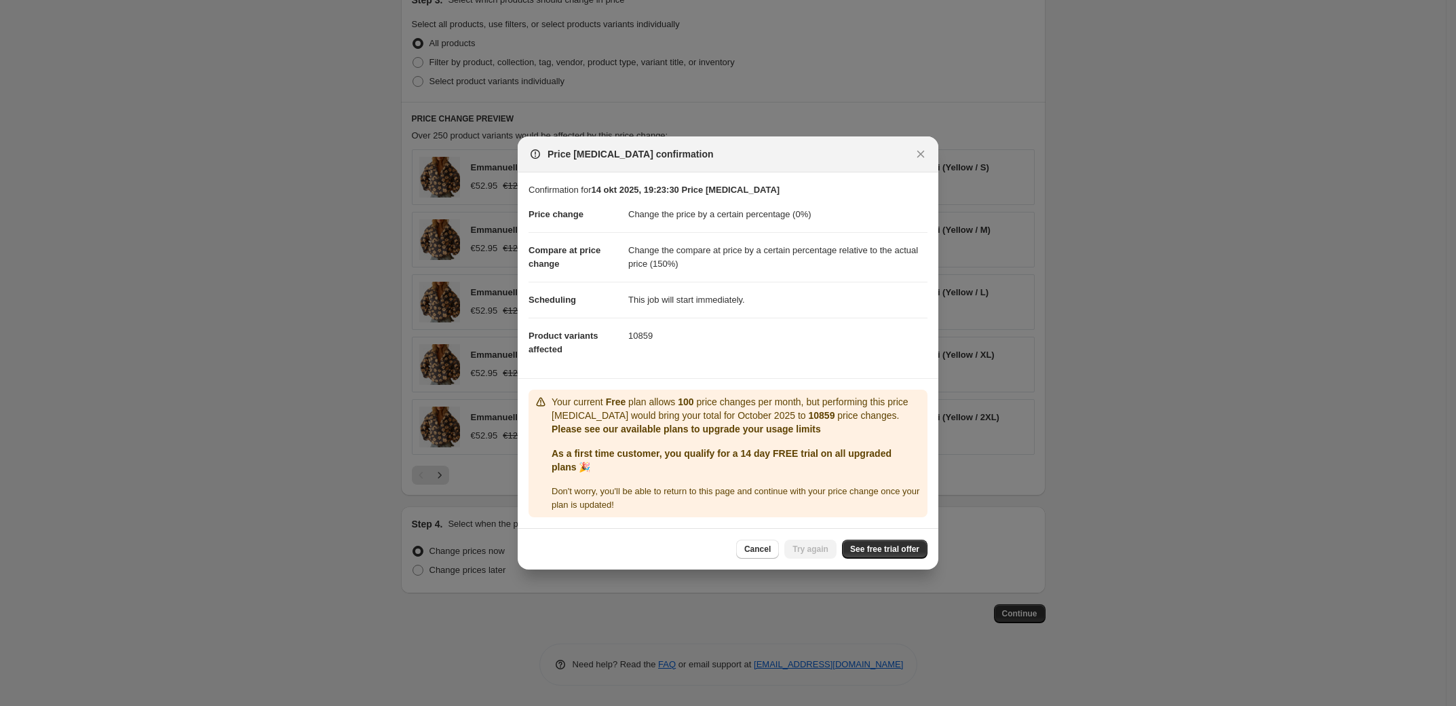
click at [732, 276] on dd "Change the compare at price by a certain percentage relative to the actual pric…" at bounding box center [777, 257] width 299 height 50
drag, startPoint x: 670, startPoint y: 419, endPoint x: 847, endPoint y: 421, distance: 177.8
click at [847, 421] on p "Your current Free plan allows 100 price changes per month, but performing this …" at bounding box center [737, 408] width 370 height 27
drag, startPoint x: 642, startPoint y: 433, endPoint x: 797, endPoint y: 438, distance: 155.4
click at [797, 438] on div "Your current Free plan allows 100 price changes per month, but performing this …" at bounding box center [737, 453] width 370 height 117
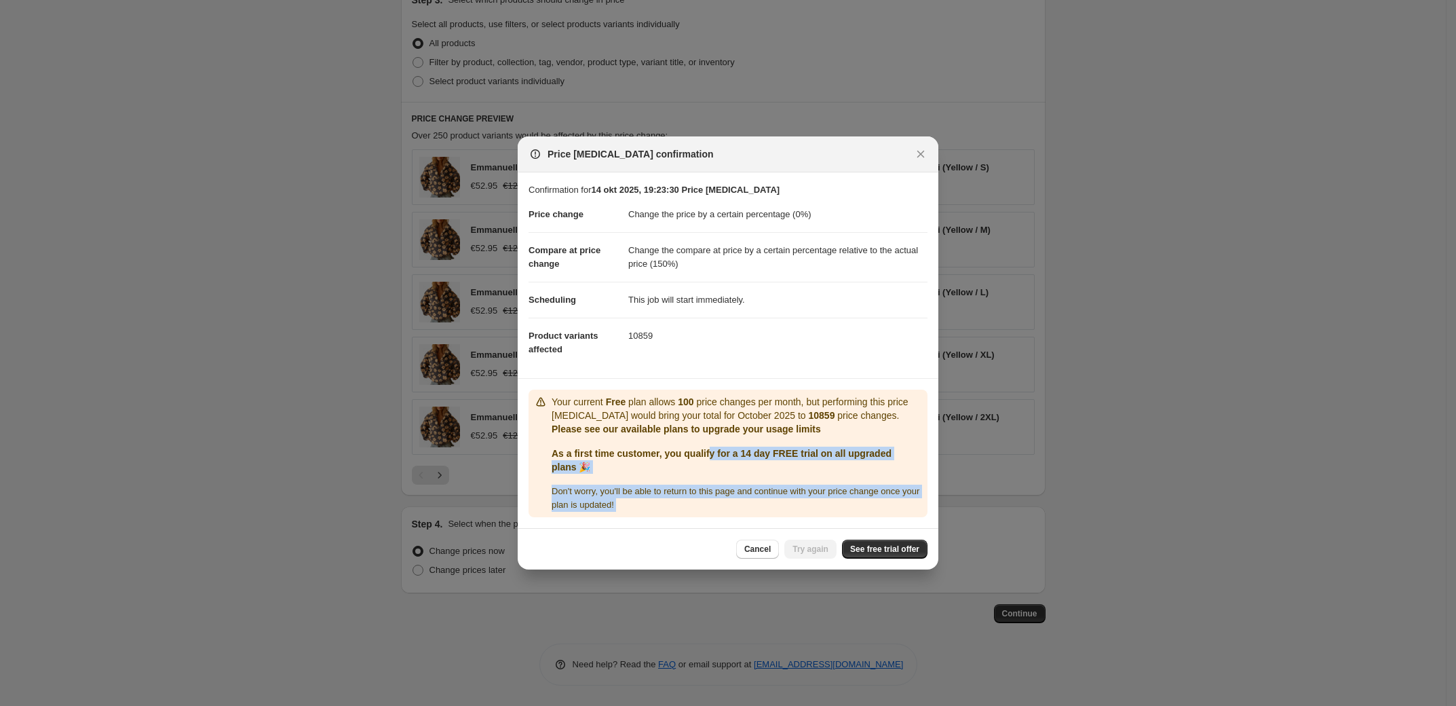
drag, startPoint x: 731, startPoint y: 454, endPoint x: 955, endPoint y: 472, distance: 224.6
click at [955, 705] on div "Price change job confirmation Confirmation for 14 okt 2025, 19:23:30 Price chan…" at bounding box center [728, 706] width 1456 height 0
click at [767, 463] on p "As a first time customer, you qualify for a 14 day FREE trial on all upgraded p…" at bounding box center [737, 459] width 370 height 27
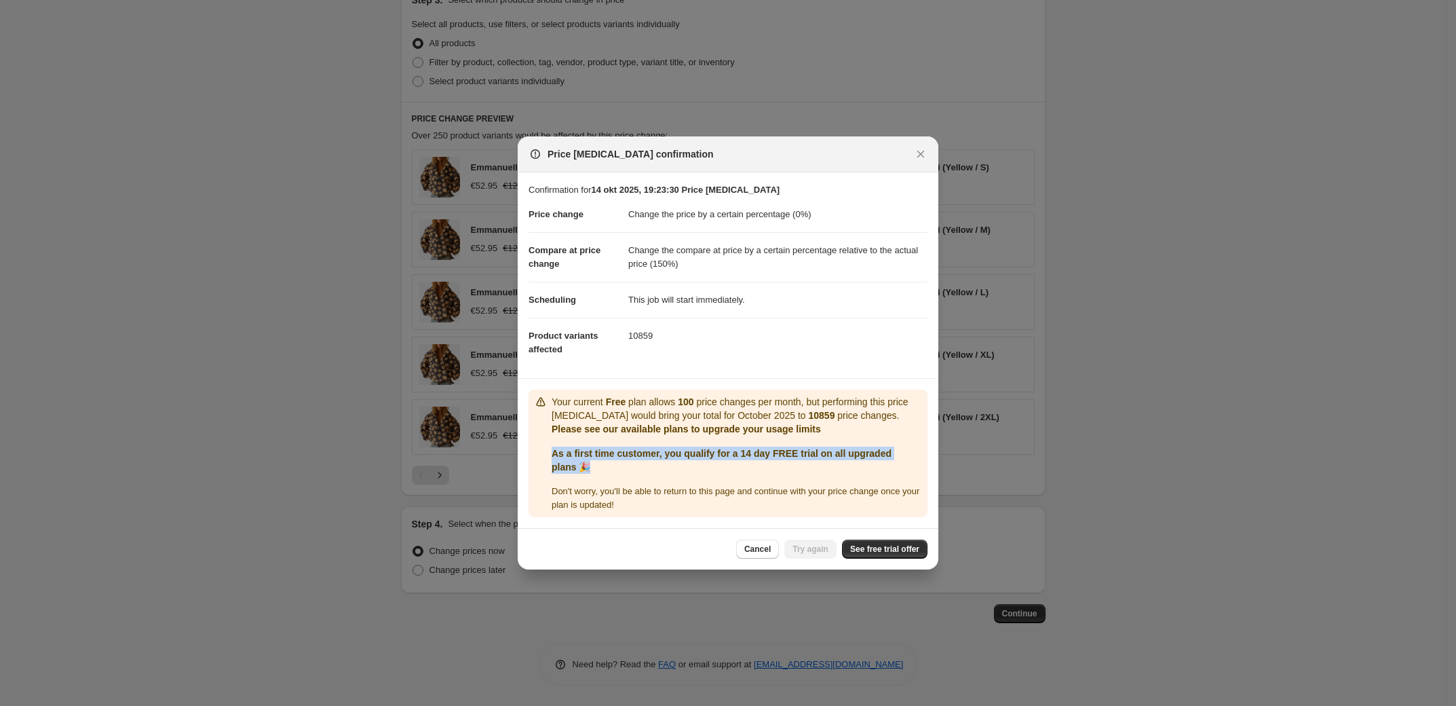
drag, startPoint x: 548, startPoint y: 454, endPoint x: 918, endPoint y: 469, distance: 370.1
click at [918, 469] on div "Your current Free plan allows 100 price changes per month, but performing this …" at bounding box center [728, 453] width 388 height 117
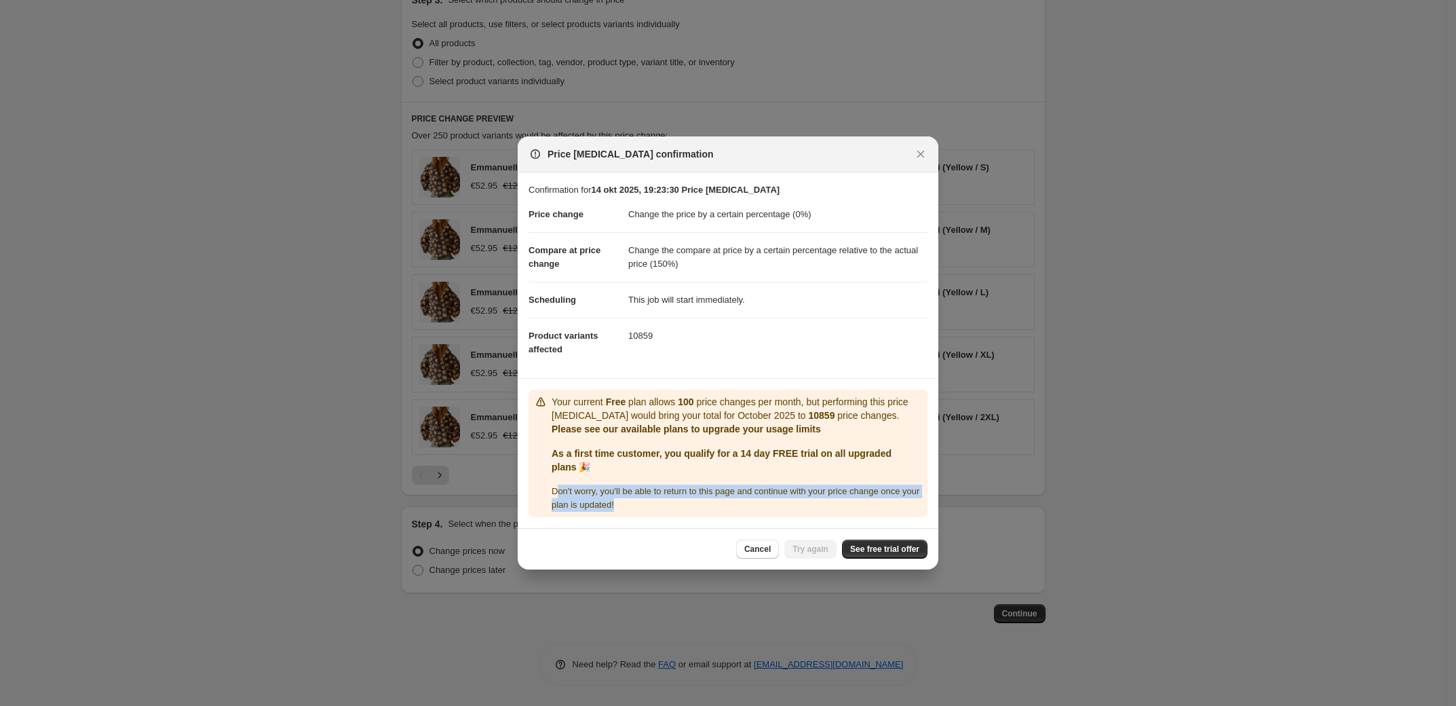
drag, startPoint x: 557, startPoint y: 490, endPoint x: 723, endPoint y: 503, distance: 166.8
click at [723, 503] on div "Don ' t worry, you ' ll be able to return to this page and continue with your p…" at bounding box center [737, 497] width 370 height 27
click at [694, 512] on div "Don ' t worry, you ' ll be able to return to this page and continue with your p…" at bounding box center [737, 497] width 370 height 27
click at [906, 552] on span "See free trial offer" at bounding box center [884, 548] width 69 height 11
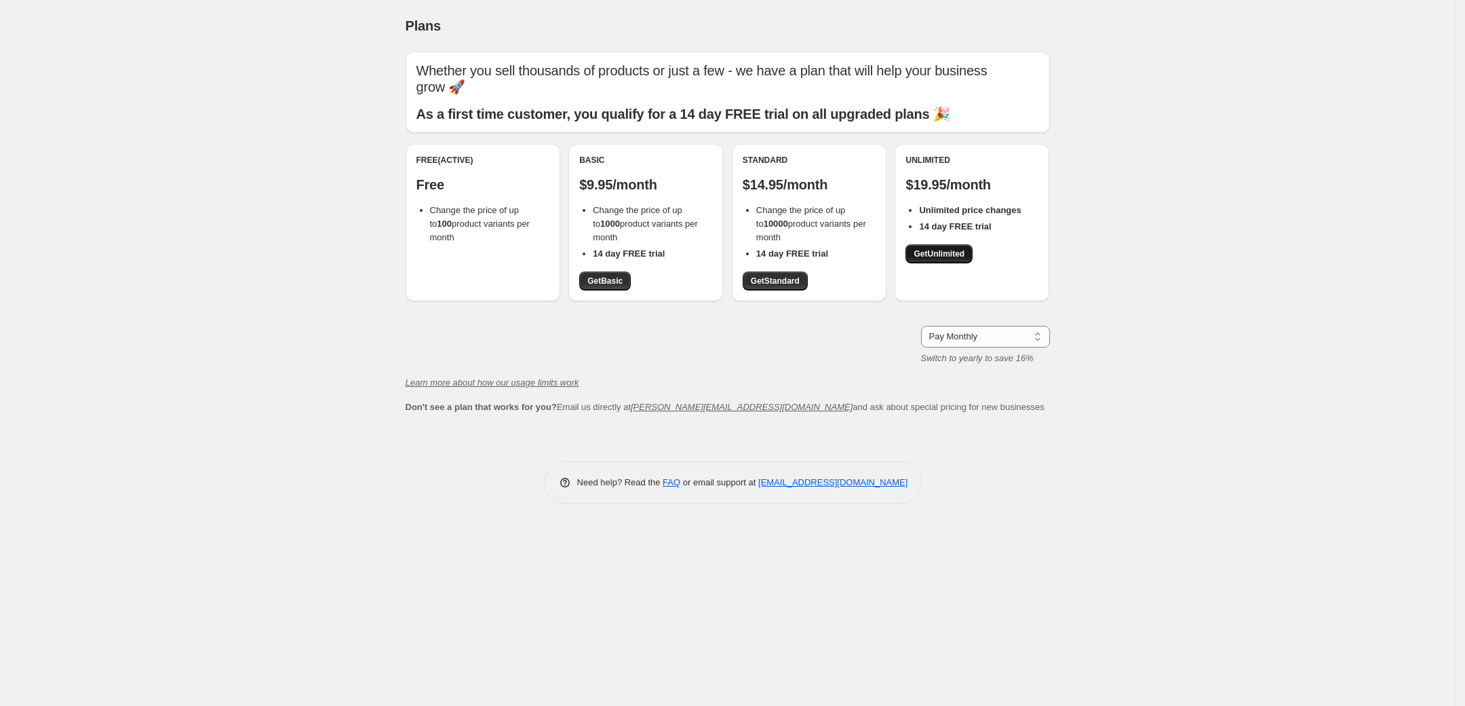
click at [958, 244] on link "Get Unlimited" at bounding box center [939, 253] width 67 height 19
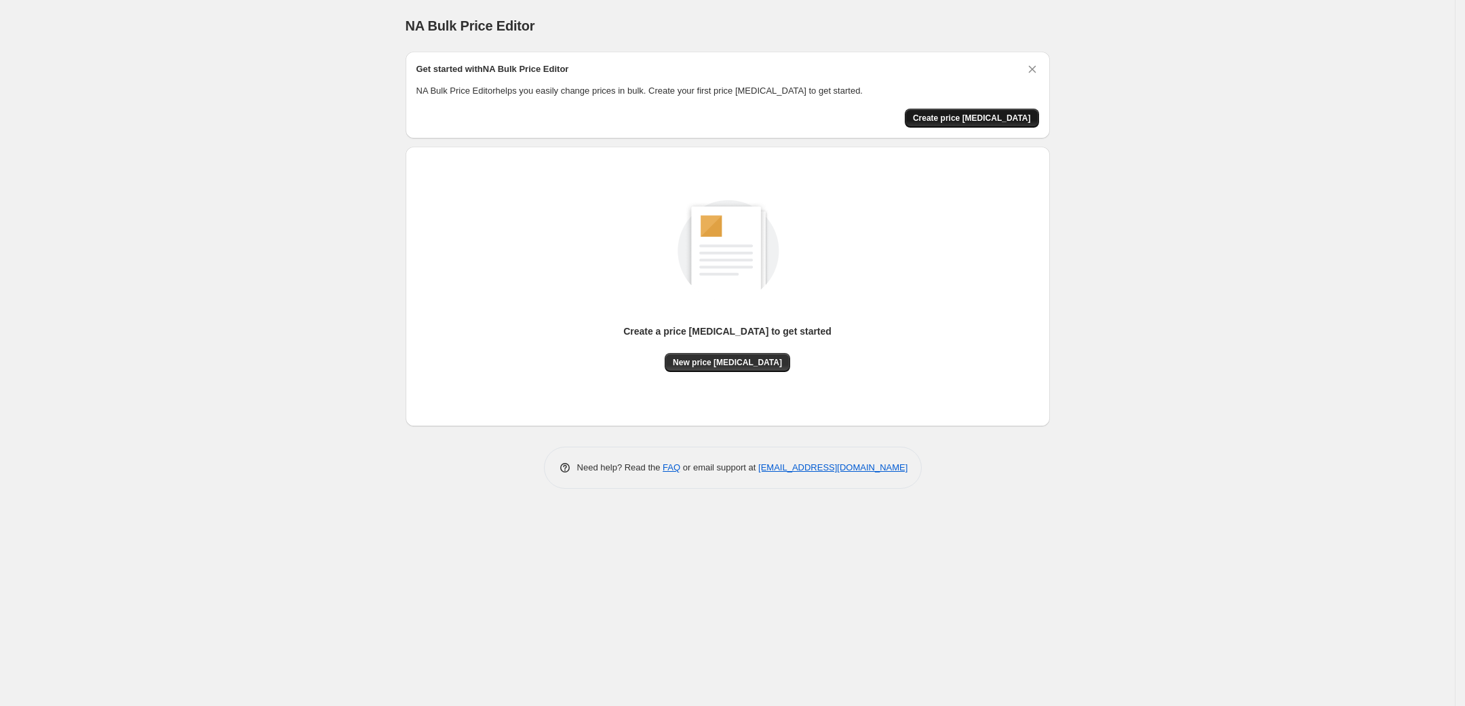
click at [965, 121] on span "Create price [MEDICAL_DATA]" at bounding box center [972, 118] width 118 height 11
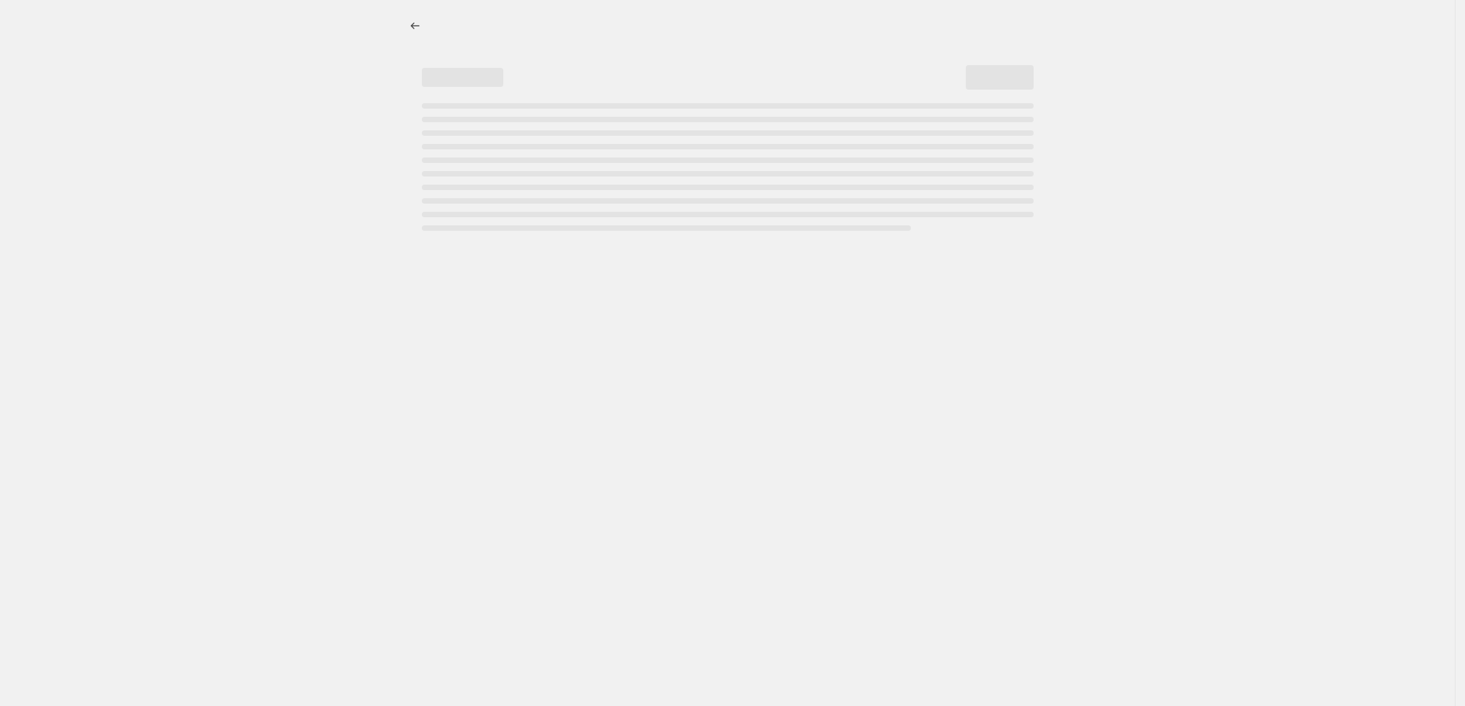
select select "percentage"
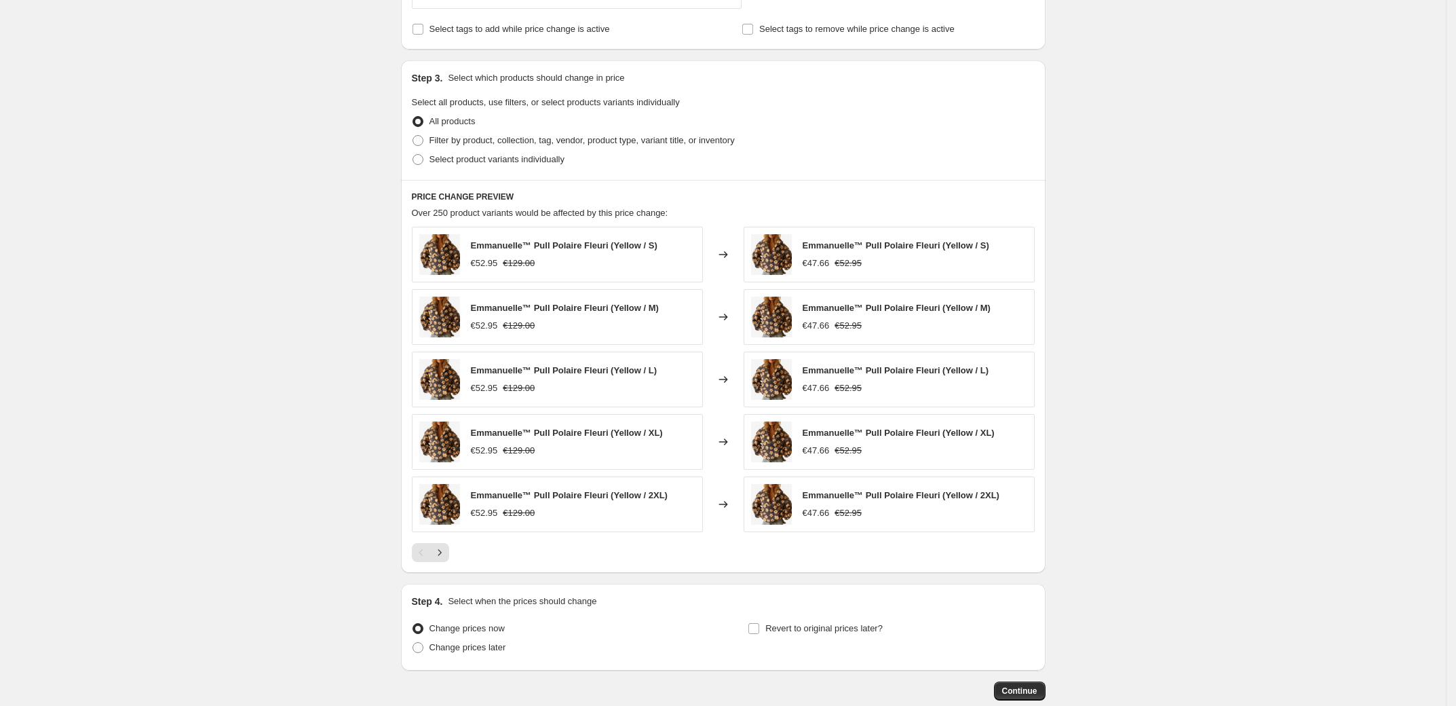
scroll to position [653, 0]
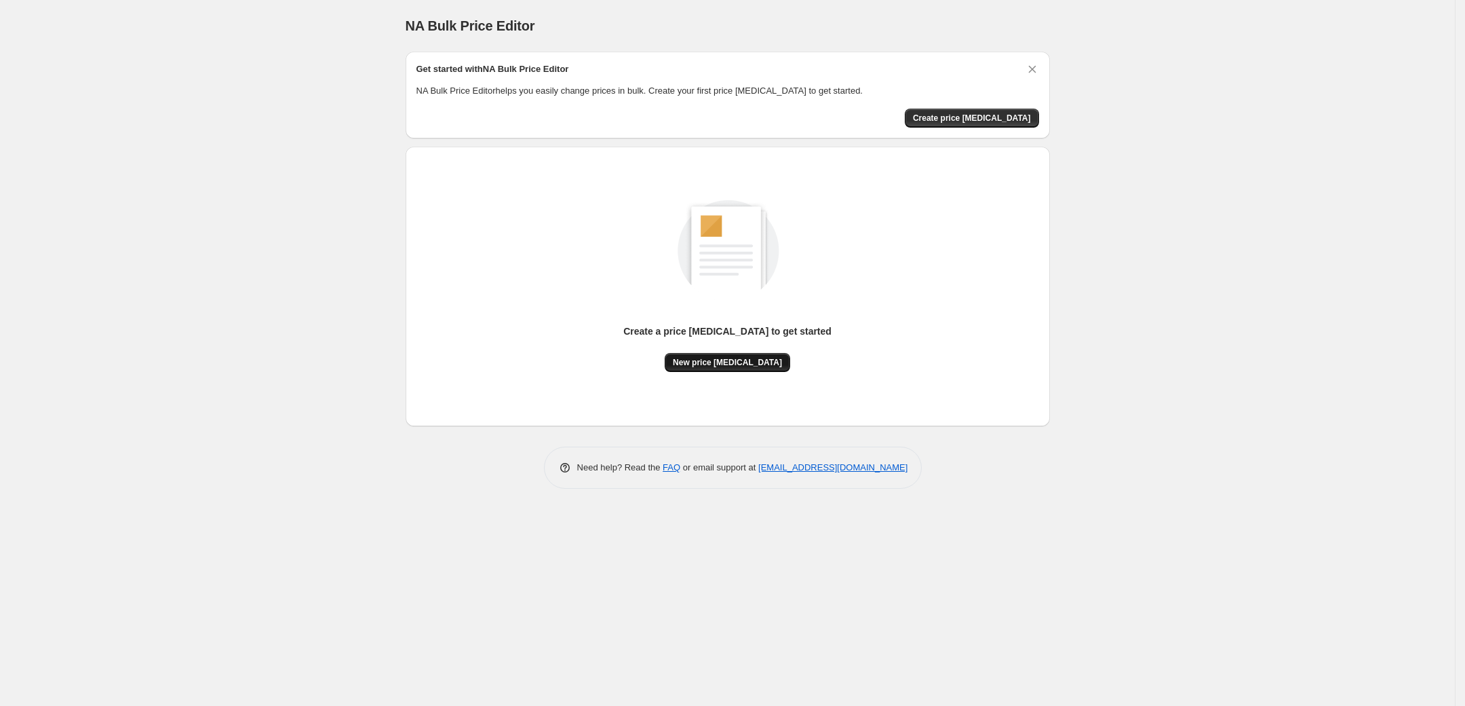
click at [728, 366] on span "New price [MEDICAL_DATA]" at bounding box center [727, 362] width 109 height 11
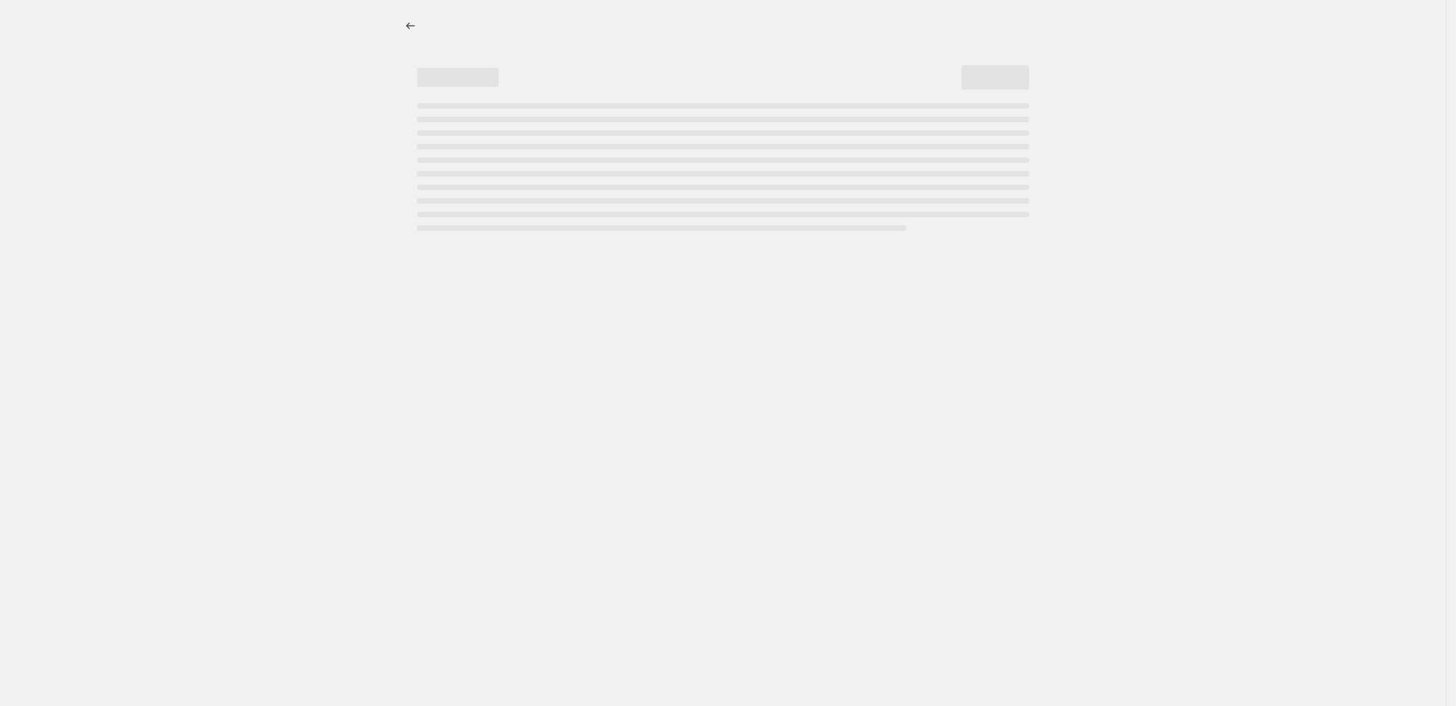
select select "percentage"
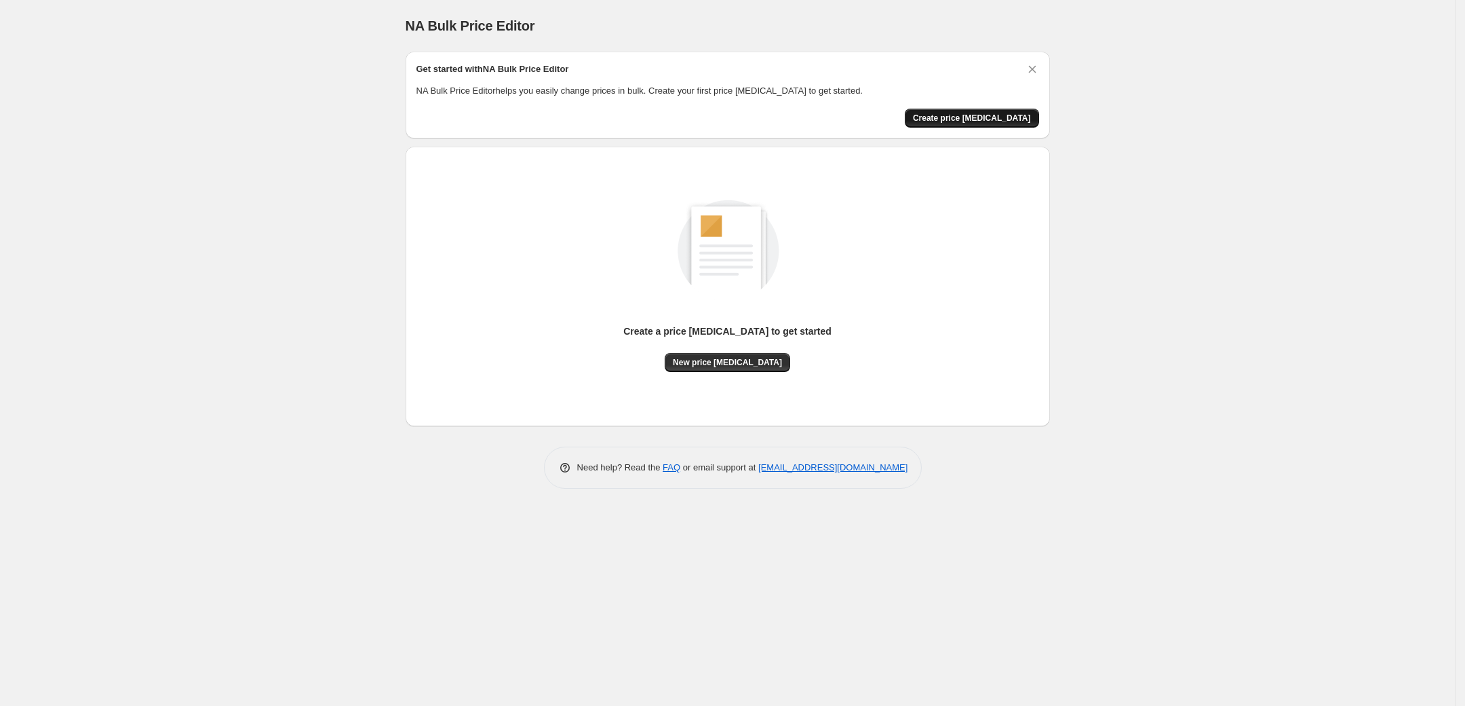
click at [965, 119] on span "Create price [MEDICAL_DATA]" at bounding box center [972, 118] width 118 height 11
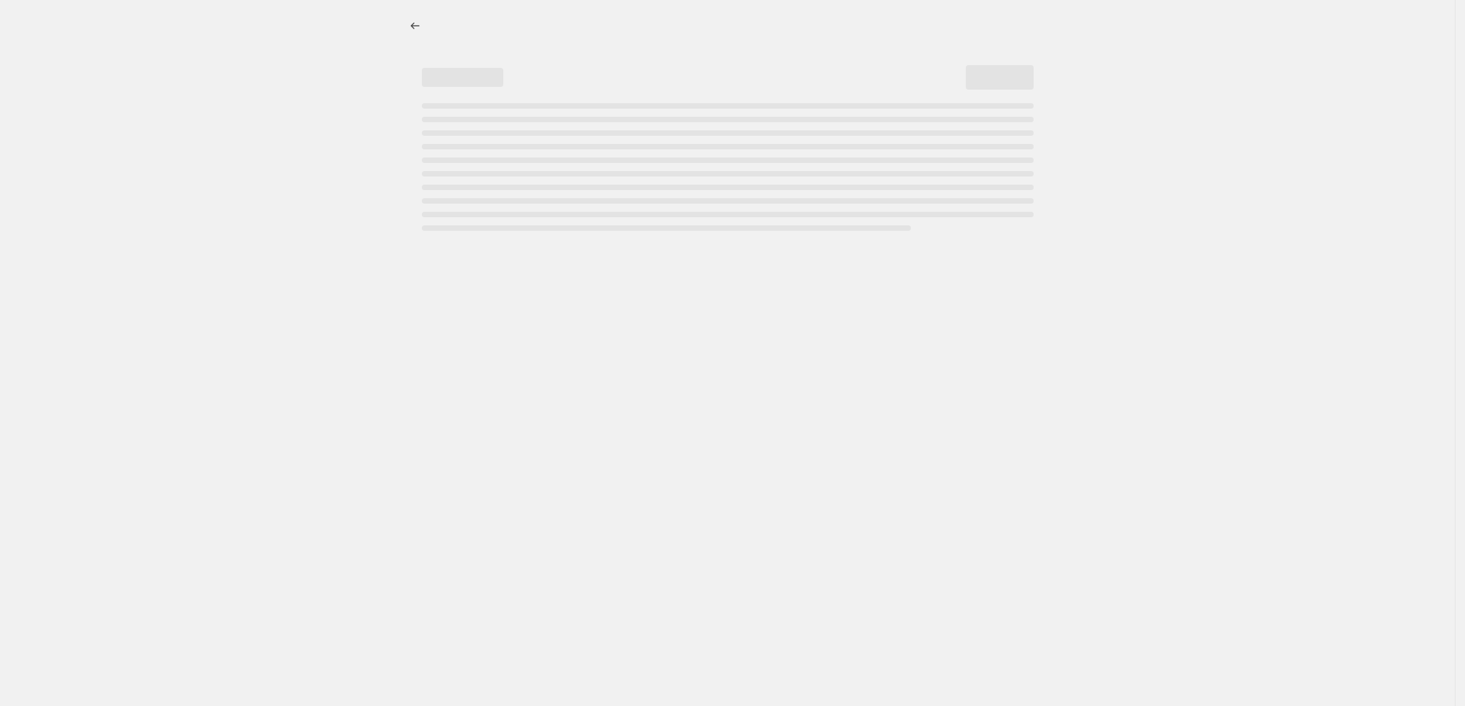
select select "percentage"
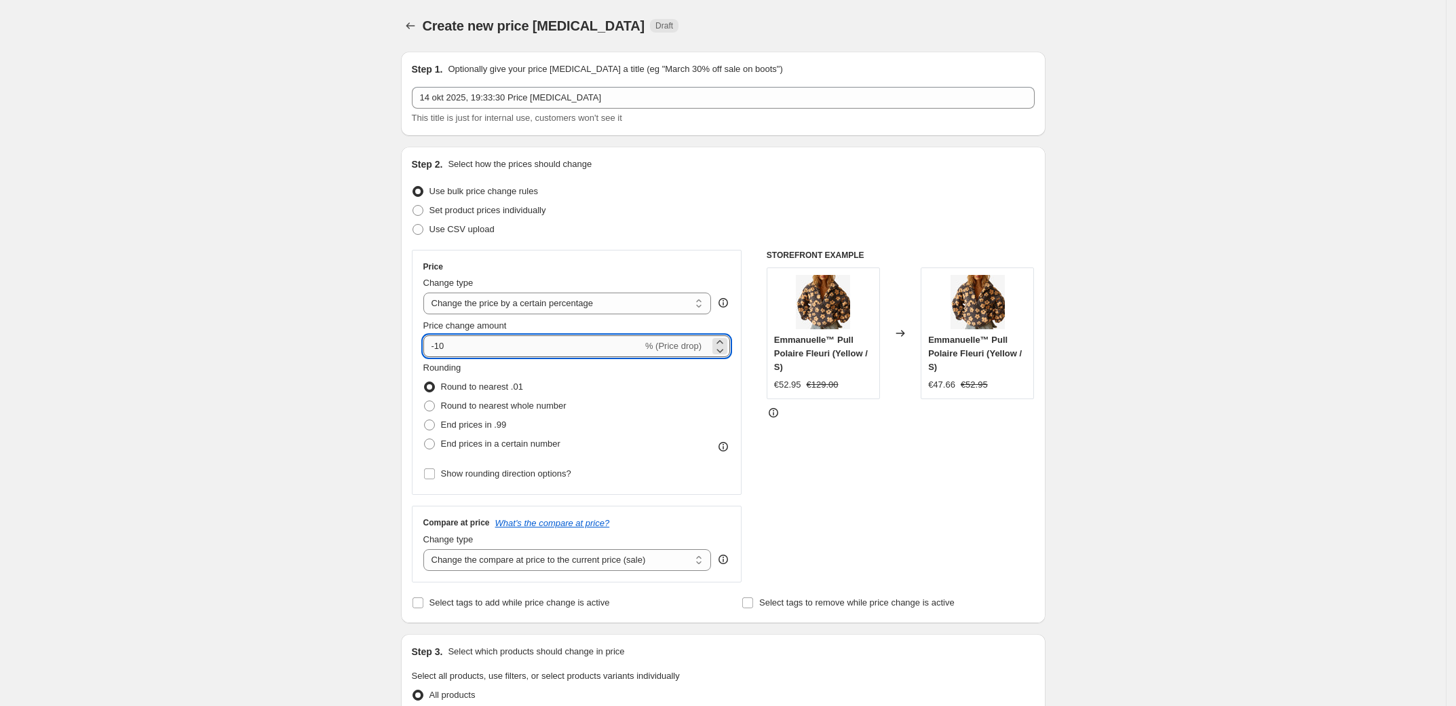
click at [507, 351] on input "-10" at bounding box center [532, 346] width 219 height 22
click at [522, 345] on input "-10" at bounding box center [532, 346] width 219 height 22
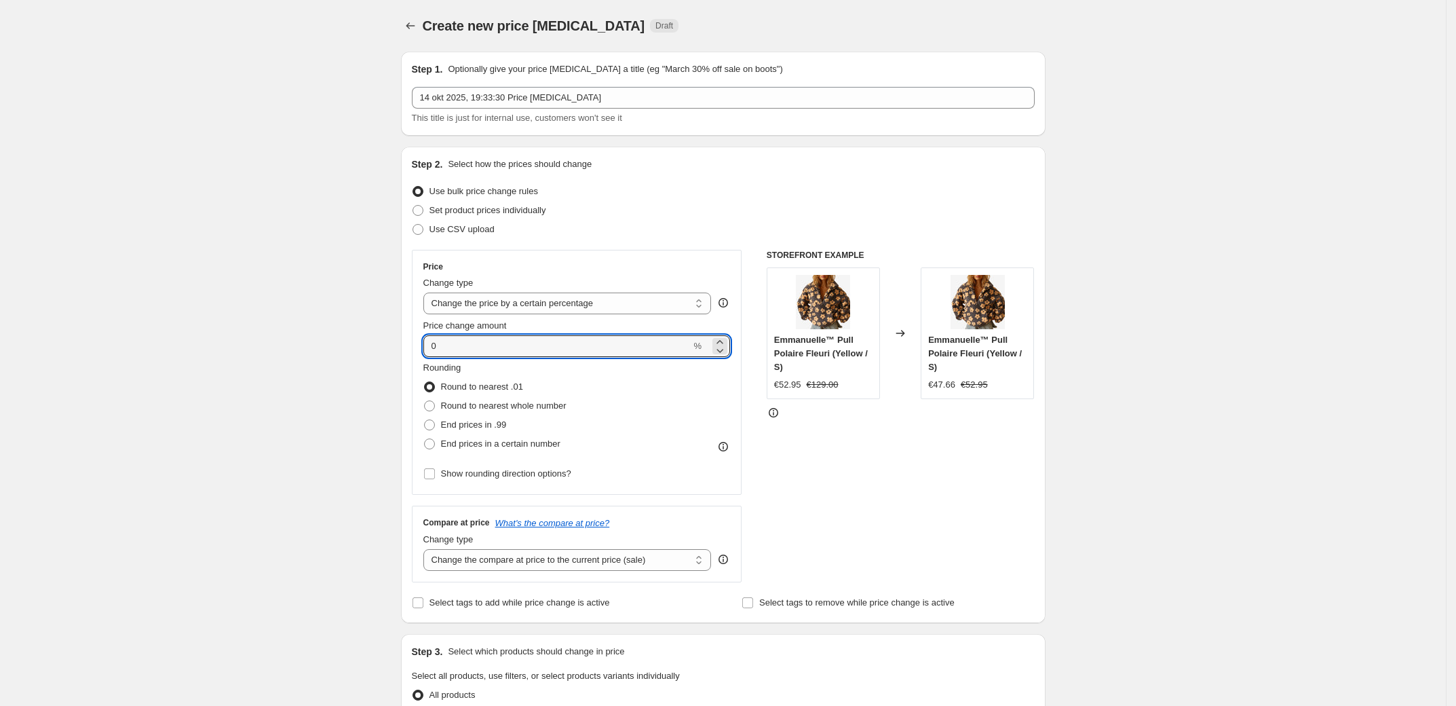
type input "0"
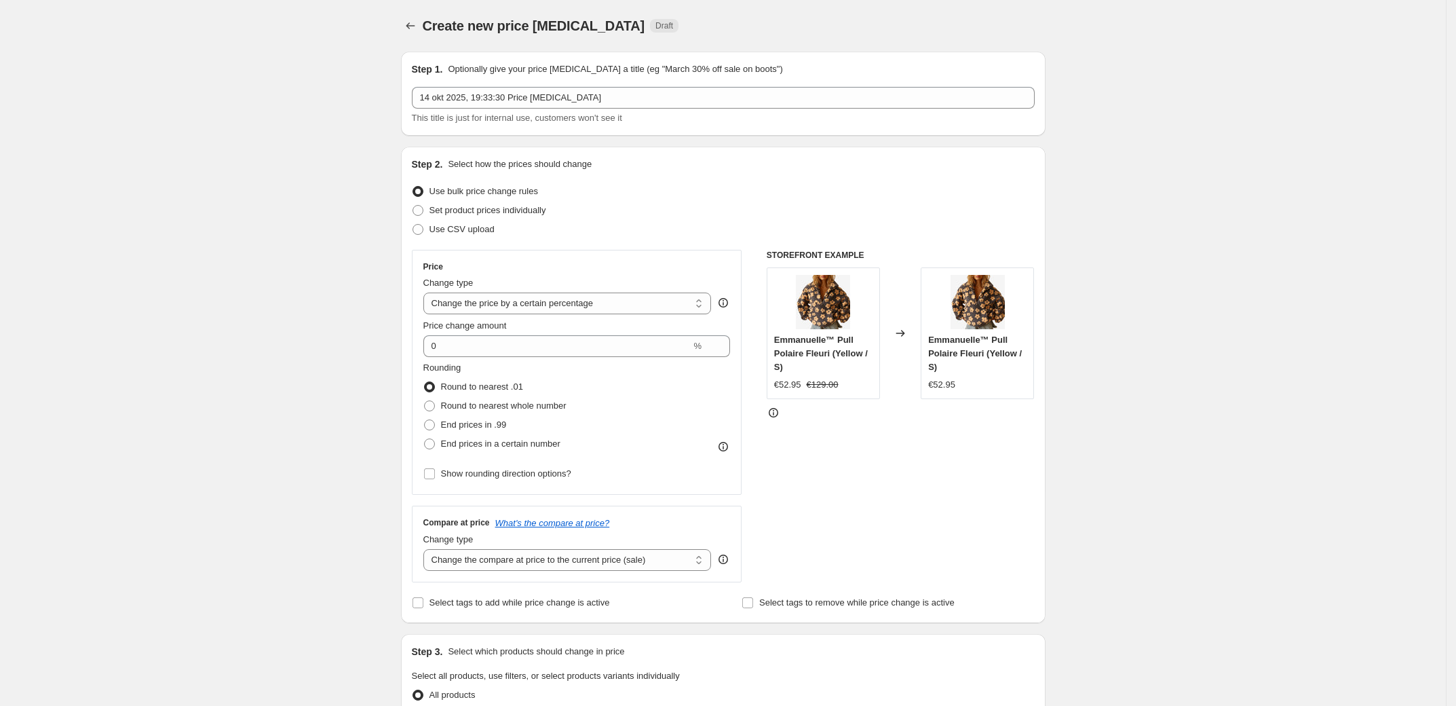
click at [362, 328] on div "Create new price [MEDICAL_DATA]. This page is ready Create new price [MEDICAL_D…" at bounding box center [723, 678] width 1446 height 1356
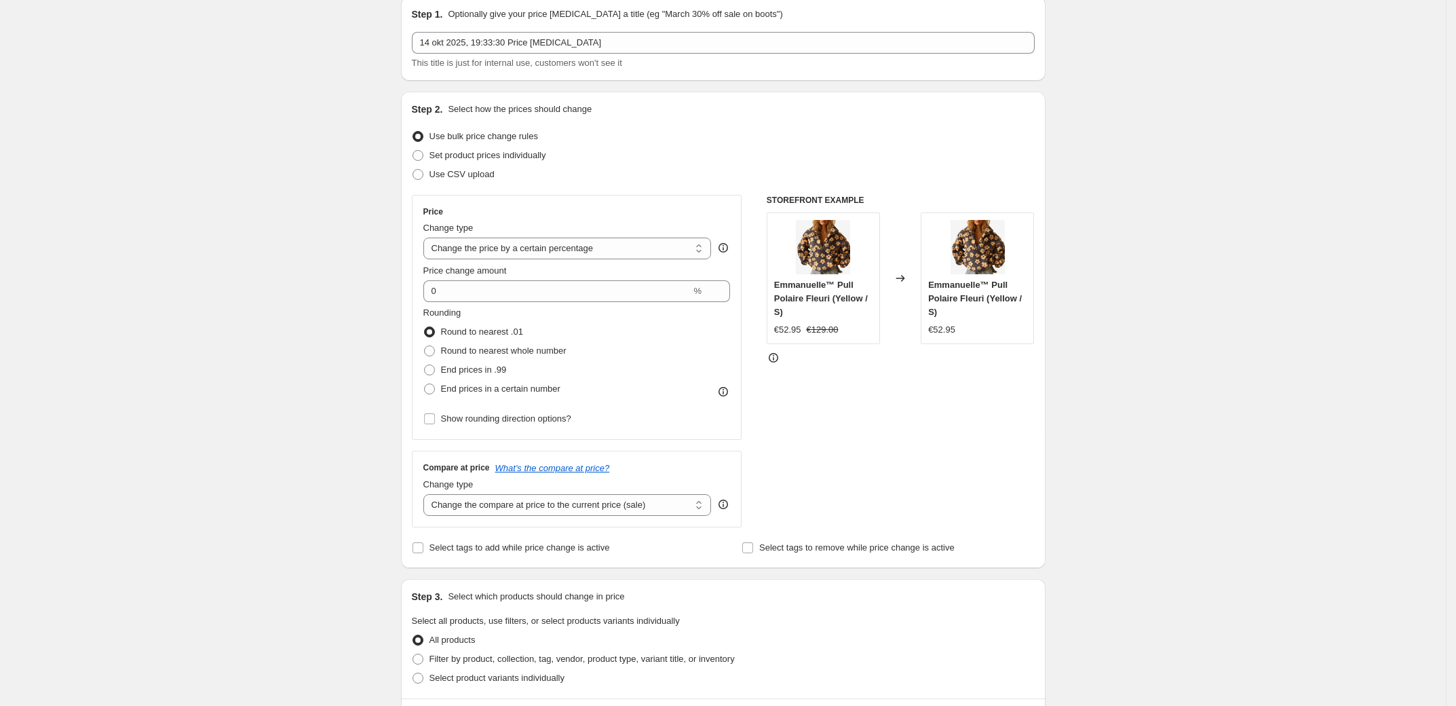
scroll to position [18, 0]
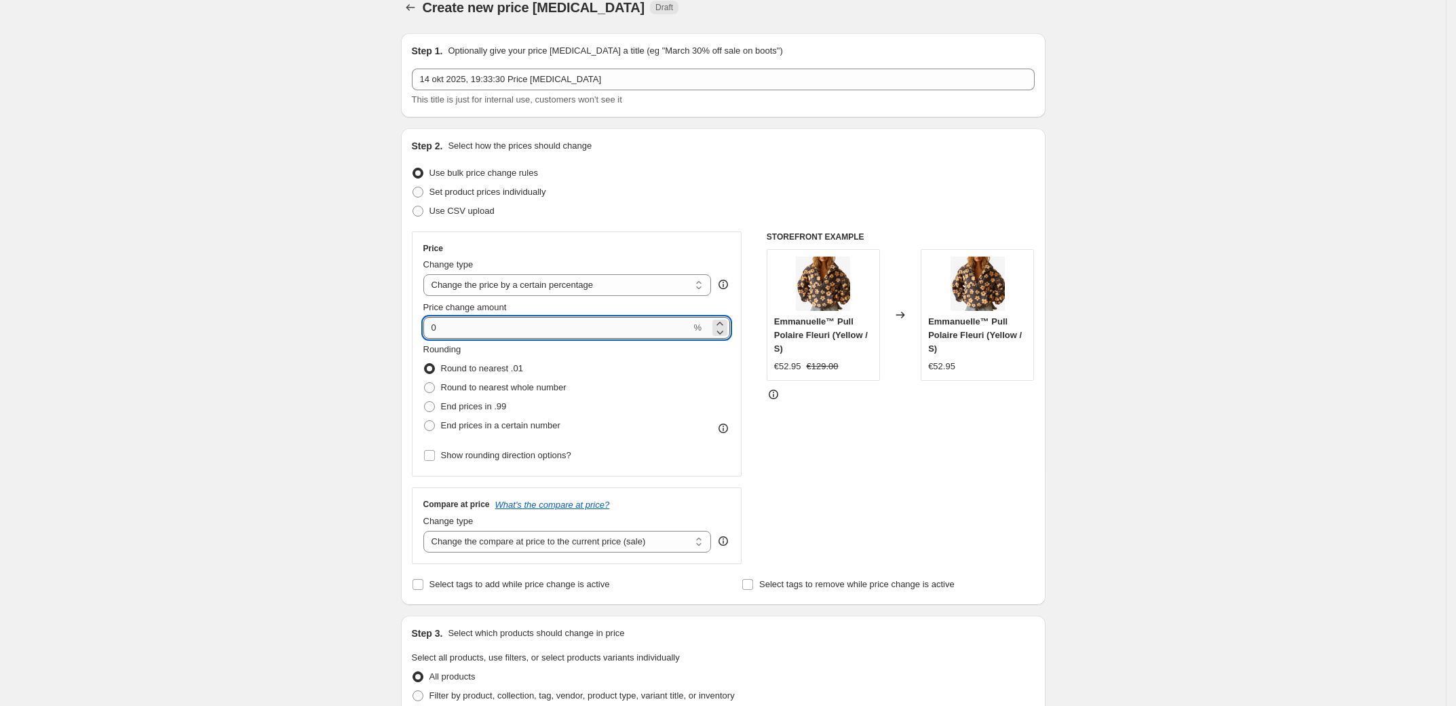
click at [535, 324] on input "0" at bounding box center [557, 328] width 268 height 22
click at [651, 548] on select "Change the compare at price to the current price (sale) Change the compare at p…" at bounding box center [567, 542] width 288 height 22
select select "percentage"
click at [427, 531] on select "Change the compare at price to the current price (sale) Change the compare at p…" at bounding box center [567, 542] width 288 height 22
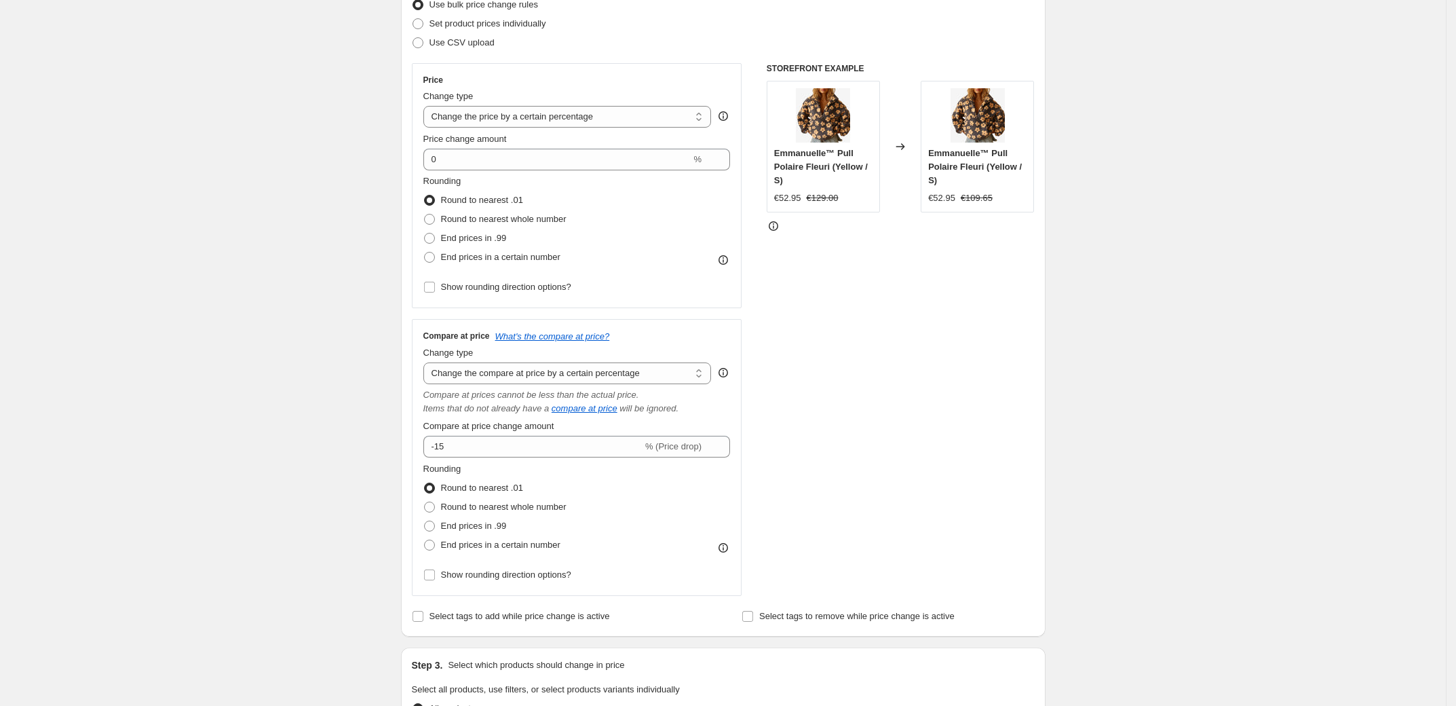
scroll to position [201, 0]
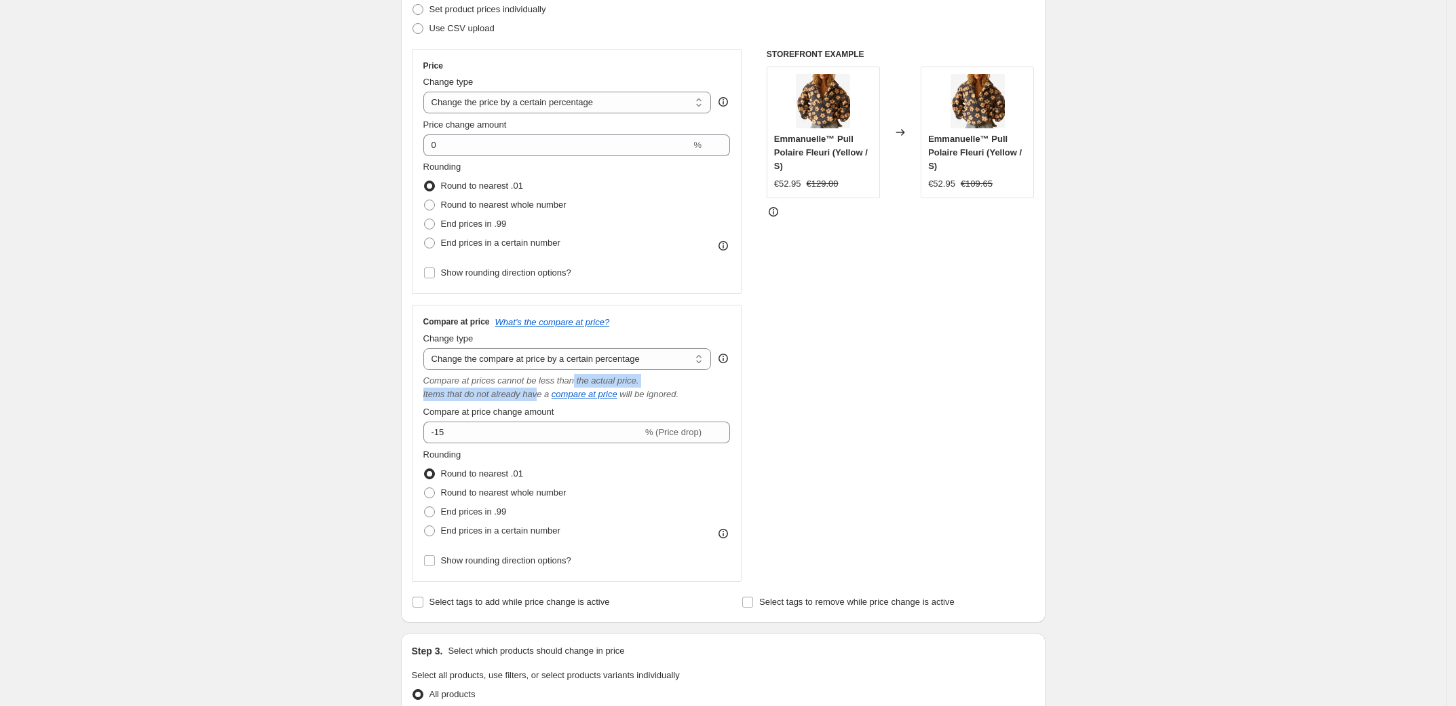
drag, startPoint x: 550, startPoint y: 387, endPoint x: 588, endPoint y: 382, distance: 38.4
click at [588, 382] on span "Compare at prices cannot be less than the actual price. Items that do not alrea…" at bounding box center [576, 387] width 307 height 27
click at [588, 382] on icon "Compare at prices cannot be less than the actual price." at bounding box center [531, 380] width 216 height 10
drag, startPoint x: 469, startPoint y: 396, endPoint x: 636, endPoint y: 395, distance: 167.6
click at [636, 395] on div "Items that do not already have a compare at price will be ignored." at bounding box center [576, 394] width 307 height 14
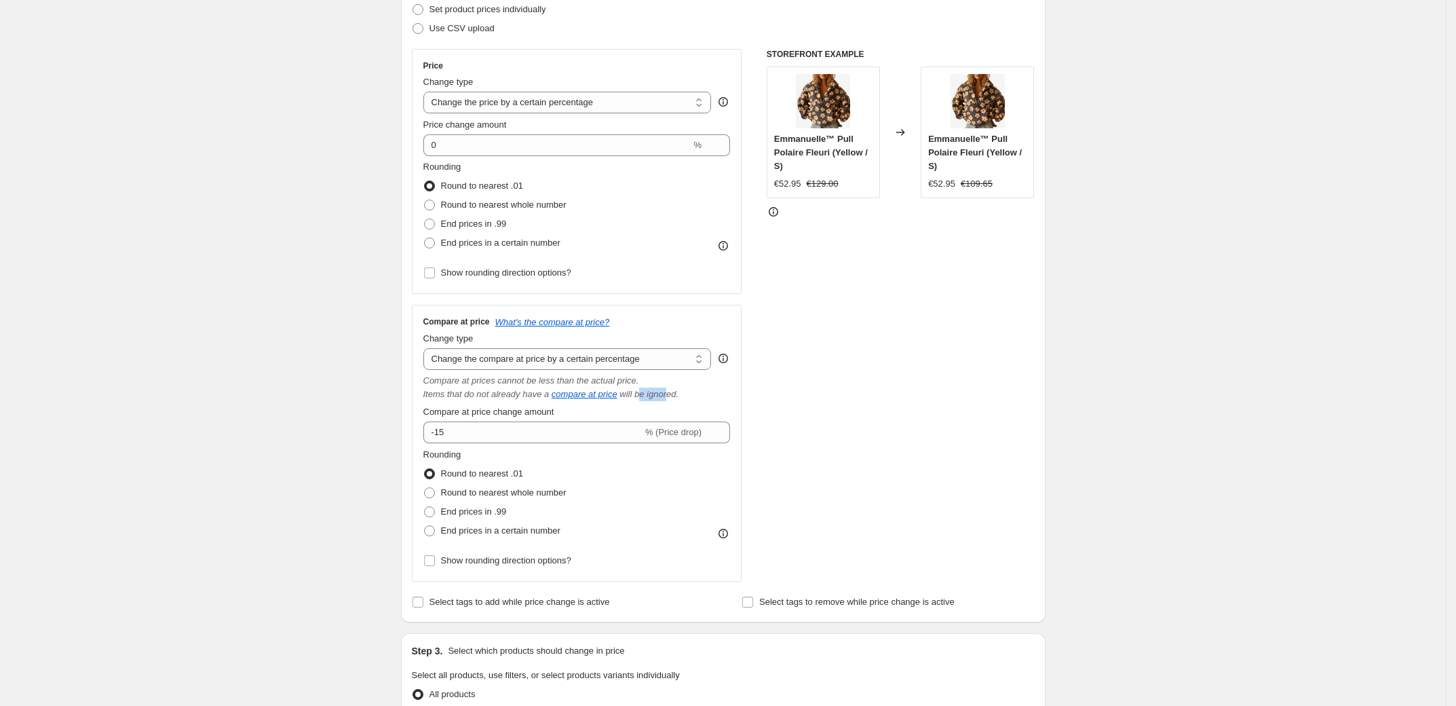
drag, startPoint x: 659, startPoint y: 396, endPoint x: 688, endPoint y: 396, distance: 28.5
click at [678, 396] on icon "will be ignored." at bounding box center [648, 394] width 59 height 10
click at [678, 398] on icon "will be ignored." at bounding box center [648, 394] width 59 height 10
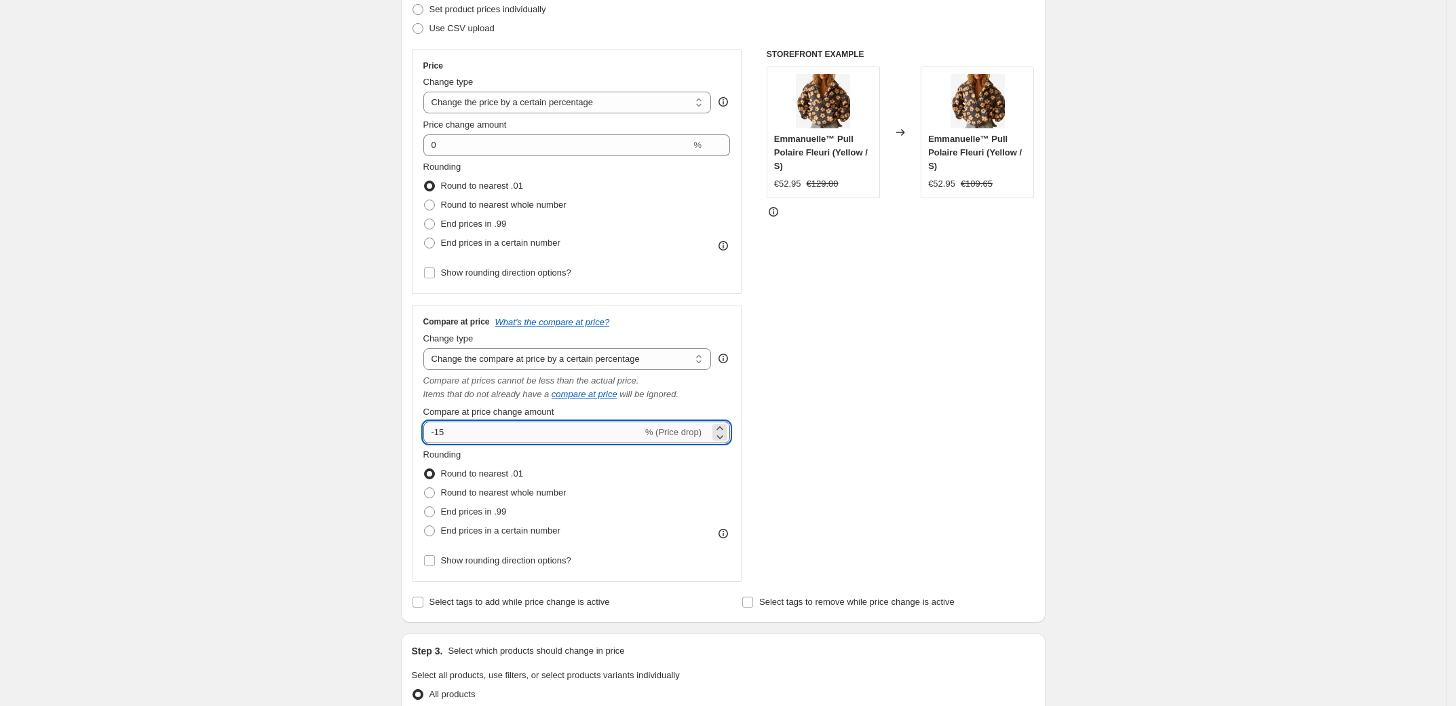
click at [491, 429] on input "-15" at bounding box center [532, 432] width 219 height 22
click at [726, 427] on icon at bounding box center [720, 428] width 14 height 14
click at [725, 442] on icon at bounding box center [720, 436] width 14 height 14
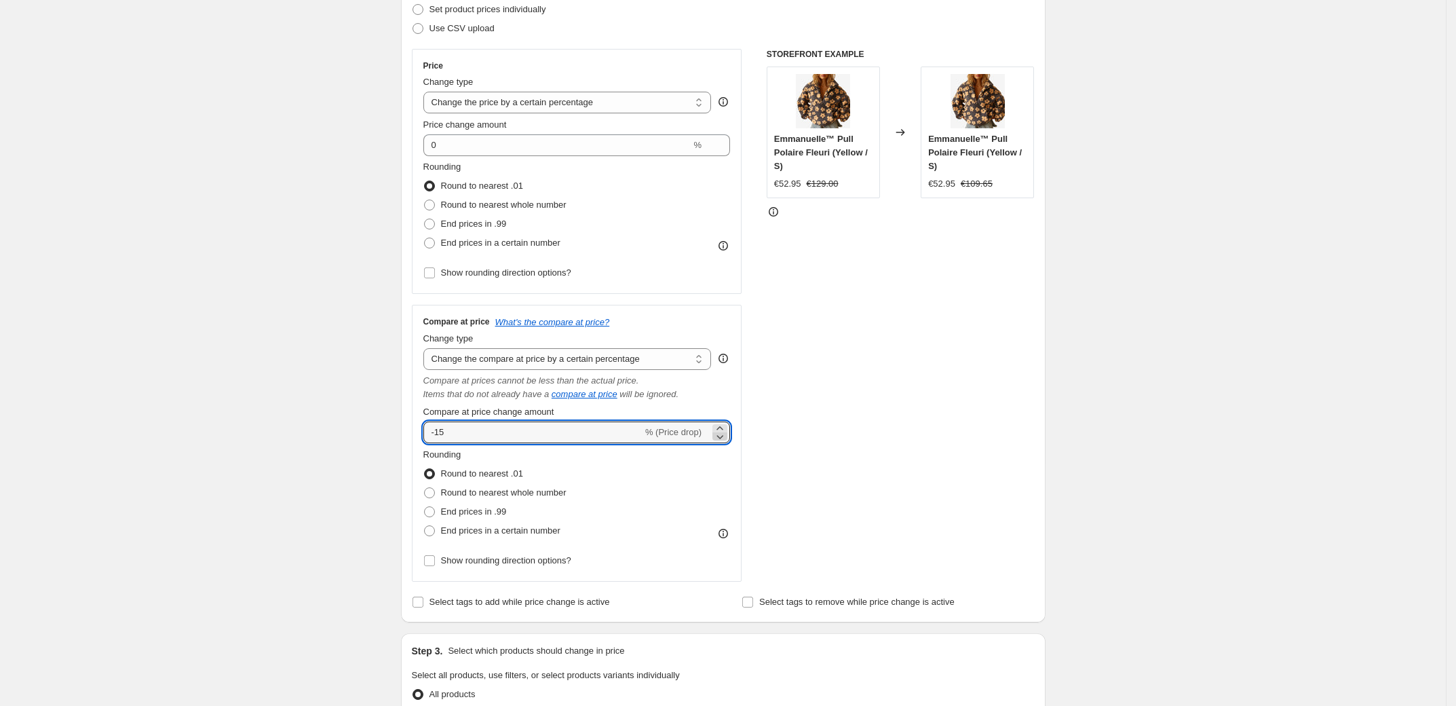
click at [725, 442] on icon at bounding box center [720, 436] width 14 height 14
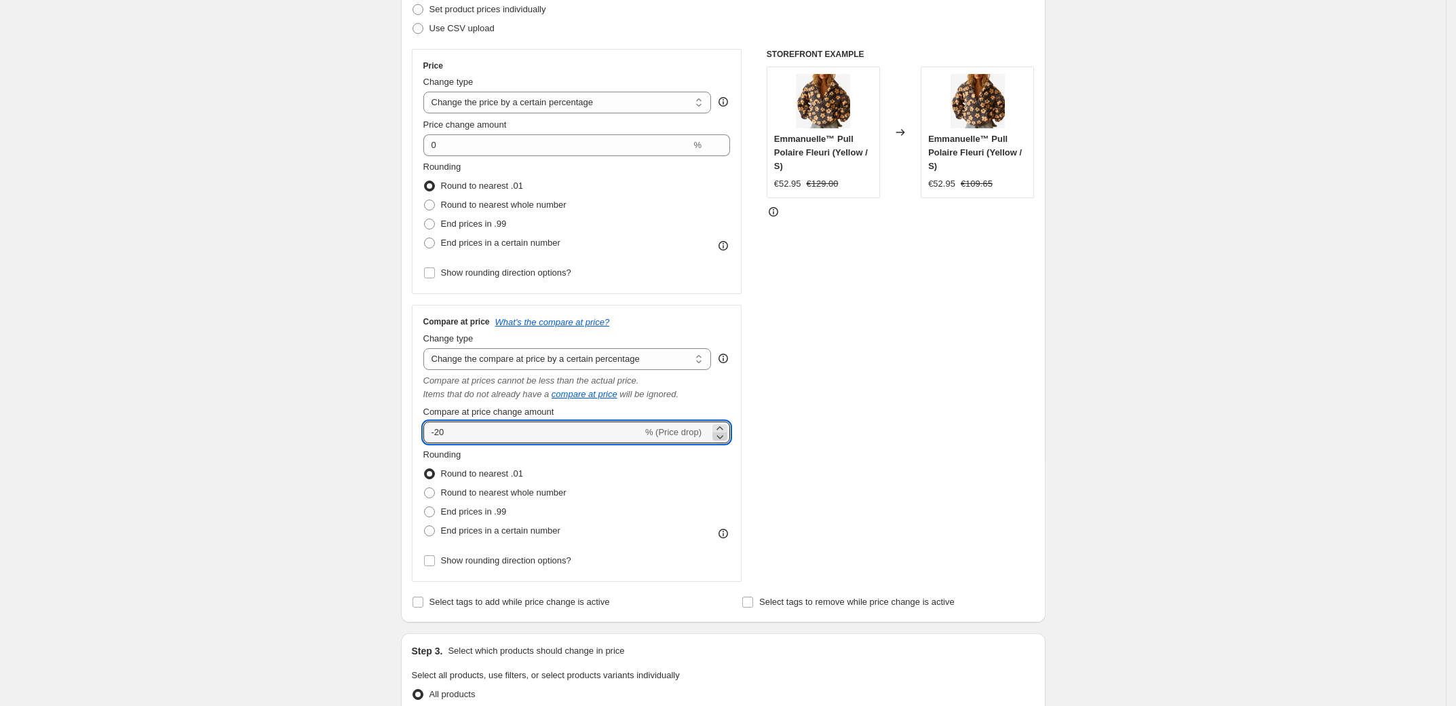
click at [725, 442] on icon at bounding box center [720, 436] width 14 height 14
click at [723, 427] on icon at bounding box center [719, 427] width 6 height 3
click at [724, 438] on icon at bounding box center [720, 438] width 7 height 4
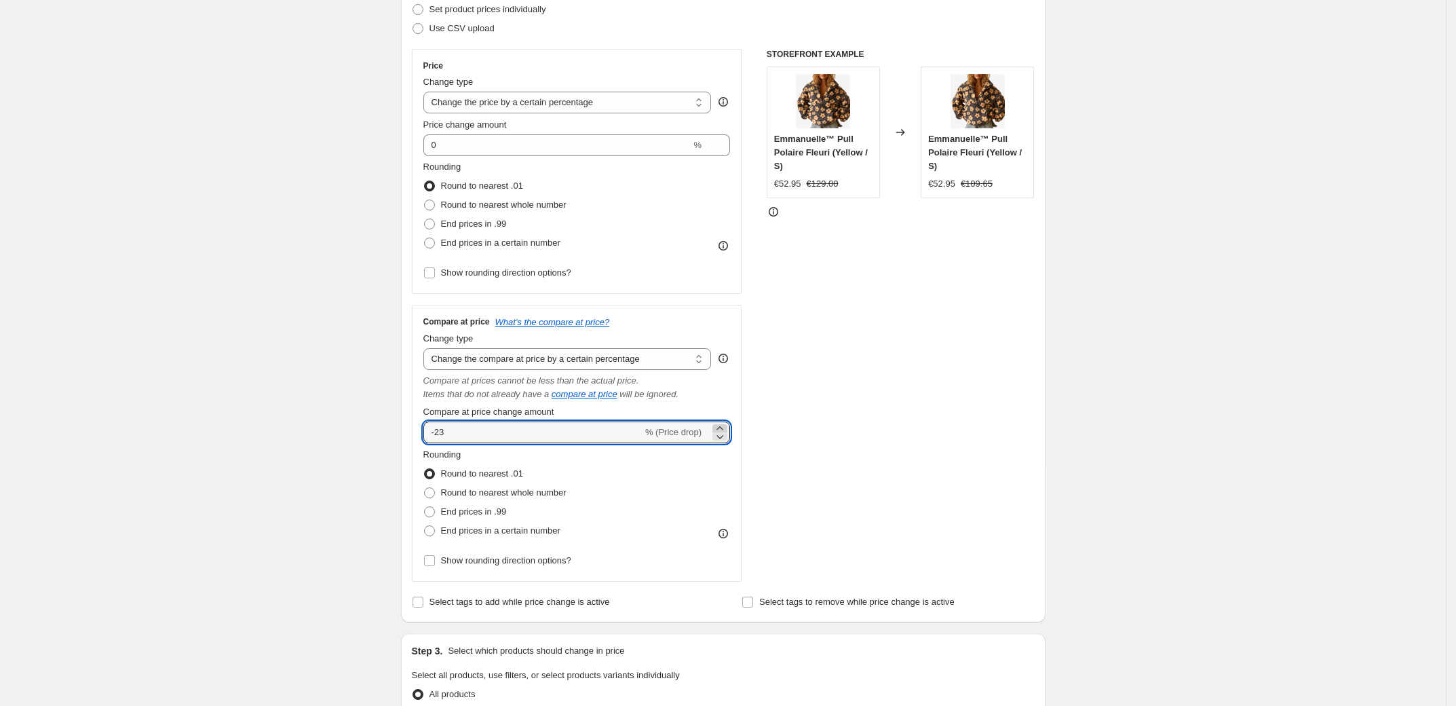
click at [721, 425] on icon at bounding box center [720, 428] width 14 height 14
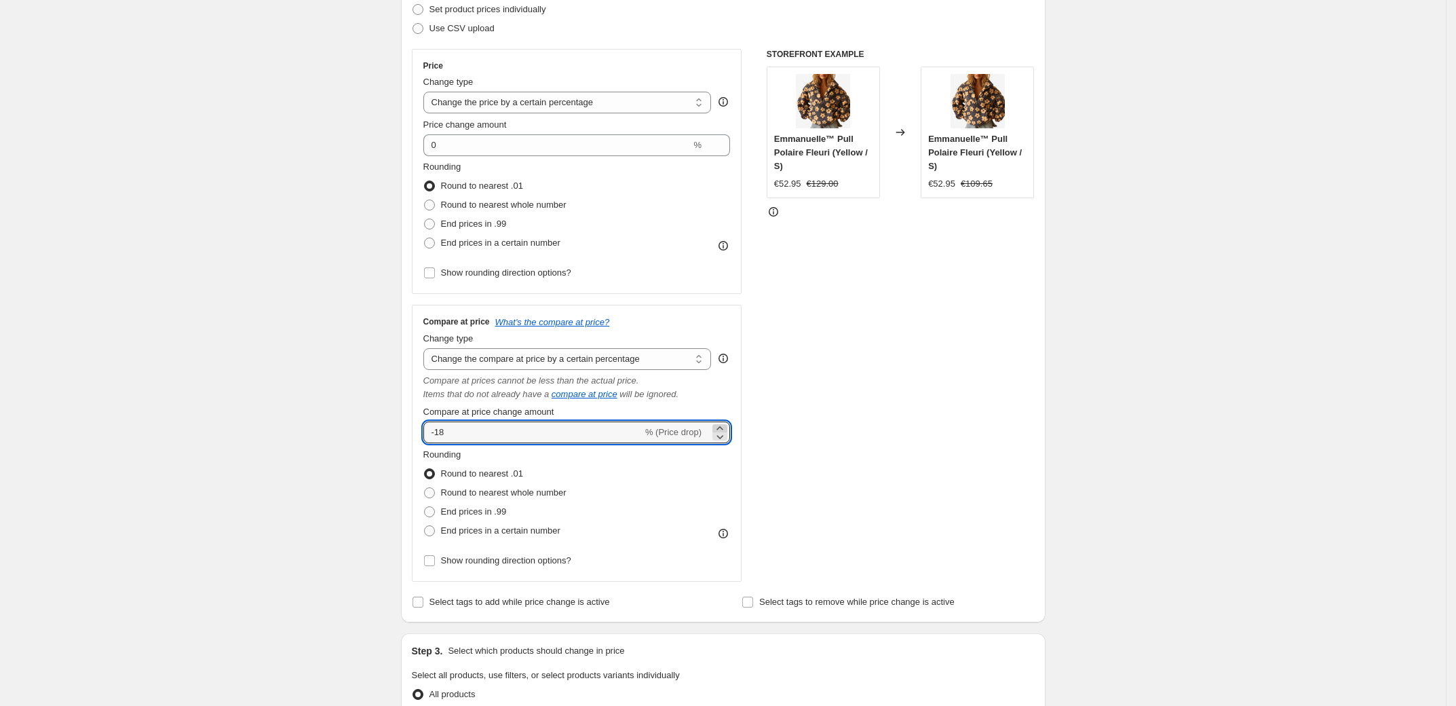
click at [721, 425] on icon at bounding box center [720, 428] width 14 height 14
click at [724, 438] on icon at bounding box center [720, 438] width 7 height 4
type input "-17"
click at [708, 409] on div "Compare at price change amount" at bounding box center [576, 412] width 307 height 14
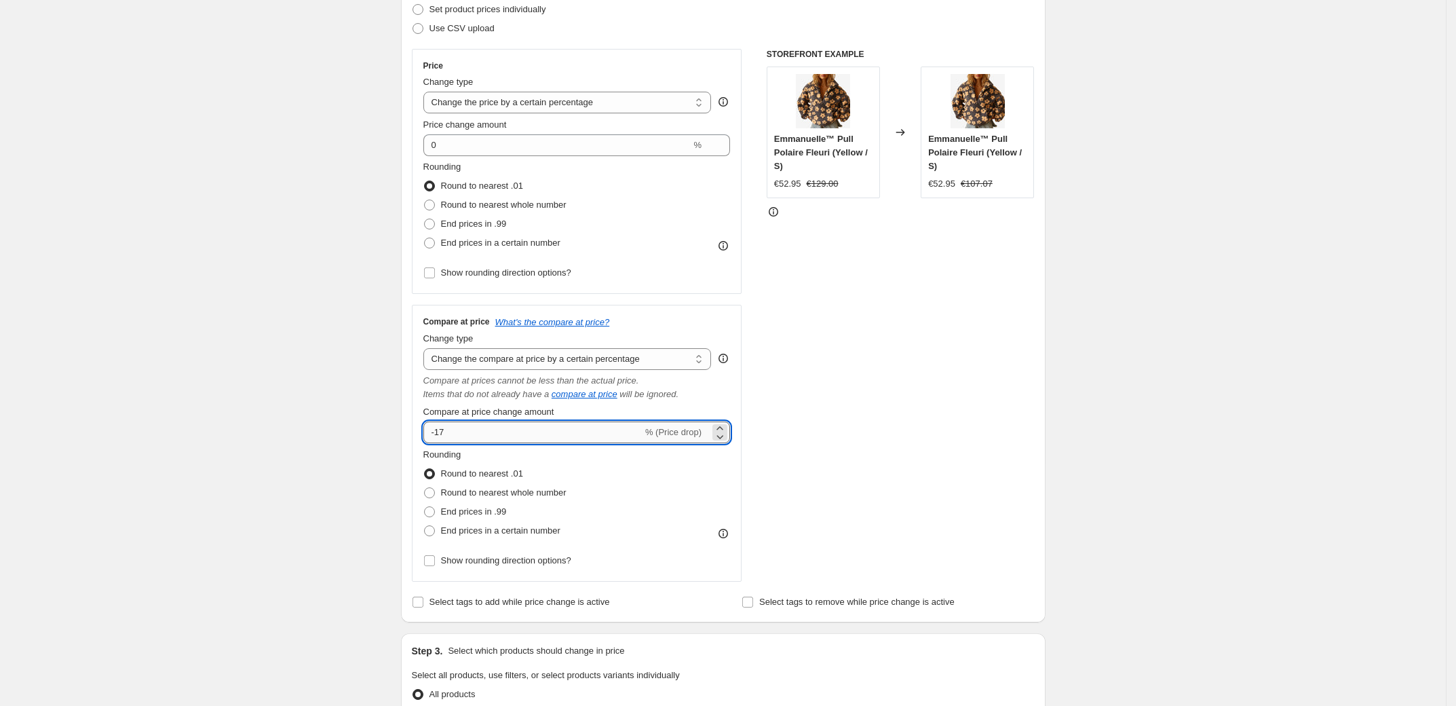
click at [617, 433] on input "-17" at bounding box center [532, 432] width 219 height 22
click at [624, 352] on select "Change the compare at price to the current price (sale) Change the compare at p…" at bounding box center [567, 359] width 288 height 22
select select "to"
click at [427, 348] on select "Change the compare at price to the current price (sale) Change the compare at p…" at bounding box center [567, 359] width 288 height 22
type input "80.00"
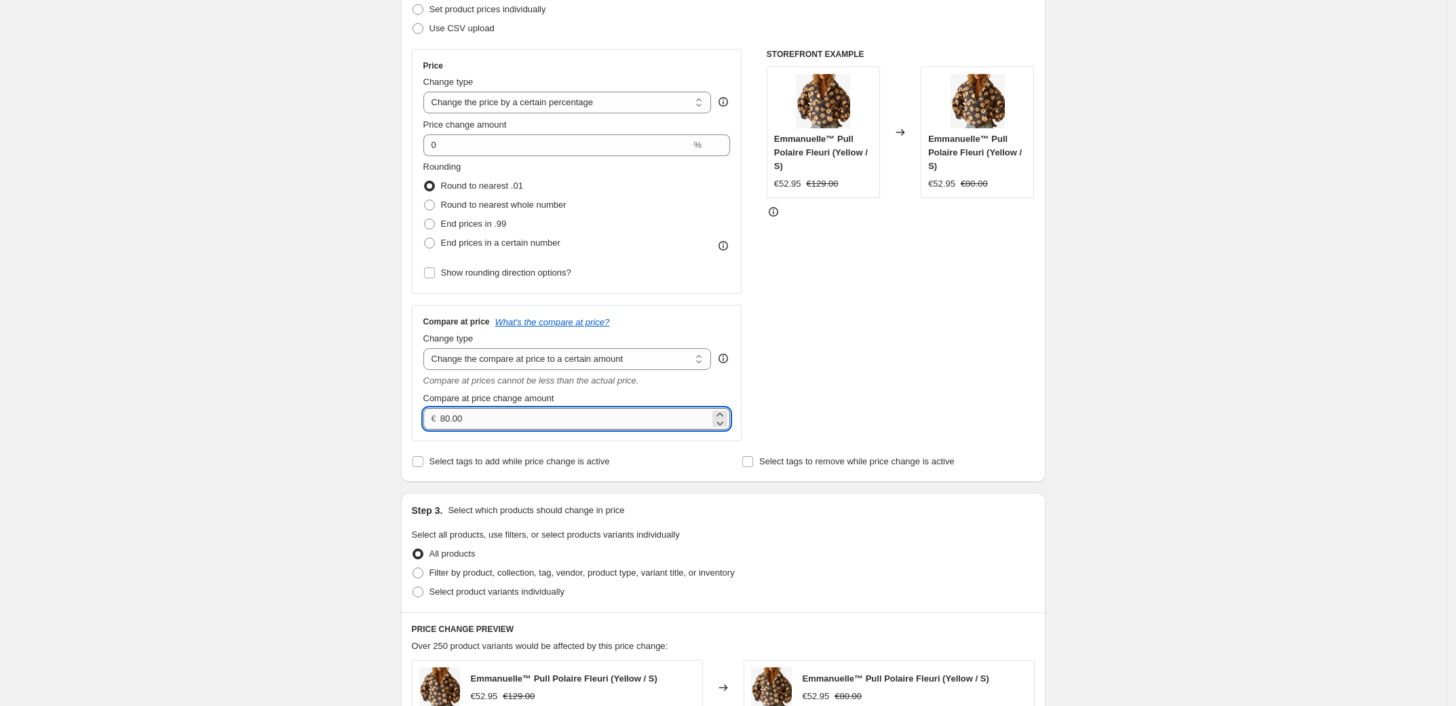
click at [591, 419] on input "80.00" at bounding box center [574, 419] width 269 height 22
click at [689, 357] on select "Change the compare at price to the current price (sale) Change the compare at p…" at bounding box center [567, 359] width 288 height 22
select select "by"
click at [427, 348] on select "Change the compare at price to the current price (sale) Change the compare at p…" at bounding box center [567, 359] width 288 height 22
type input "-10.00"
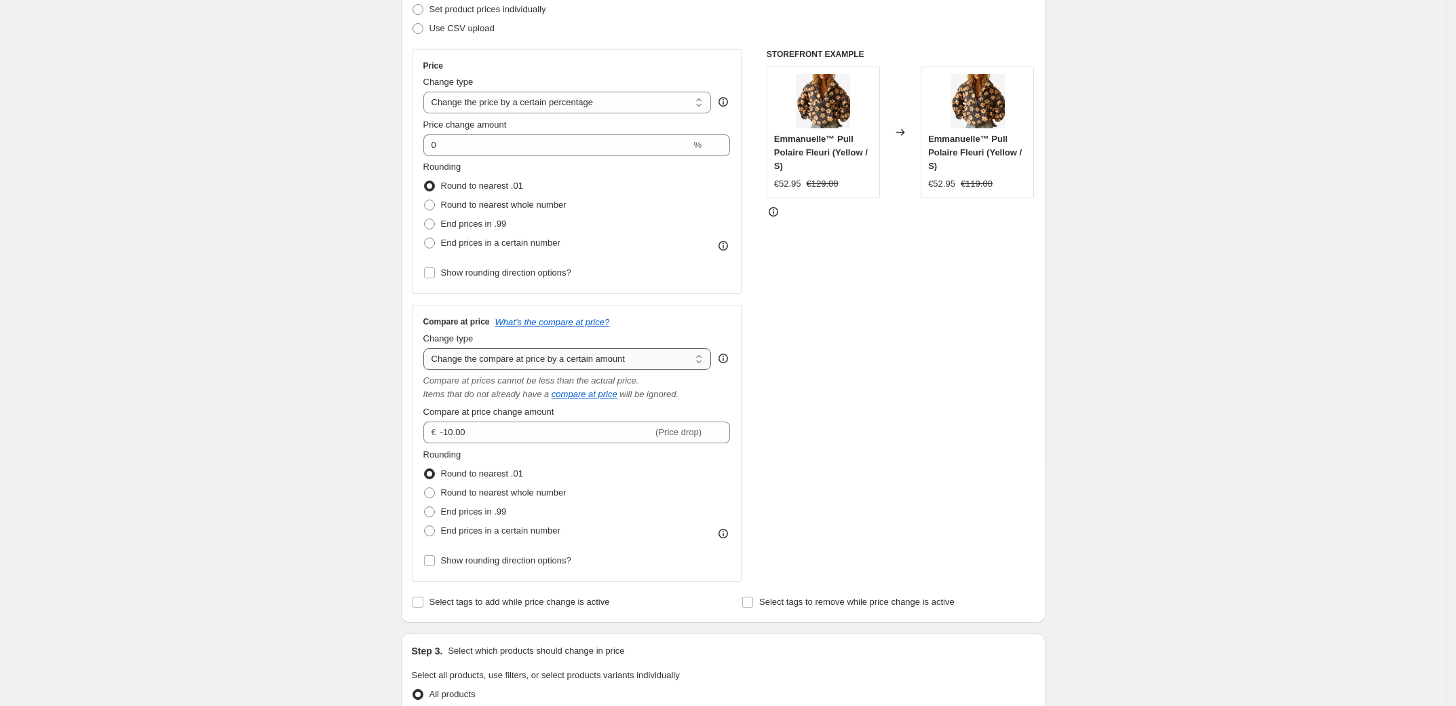
click at [680, 357] on select "Change the compare at price to the current price (sale) Change the compare at p…" at bounding box center [567, 359] width 288 height 22
select select "percentage"
click at [427, 348] on select "Change the compare at price to the current price (sale) Change the compare at p…" at bounding box center [567, 359] width 288 height 22
type input "-15"
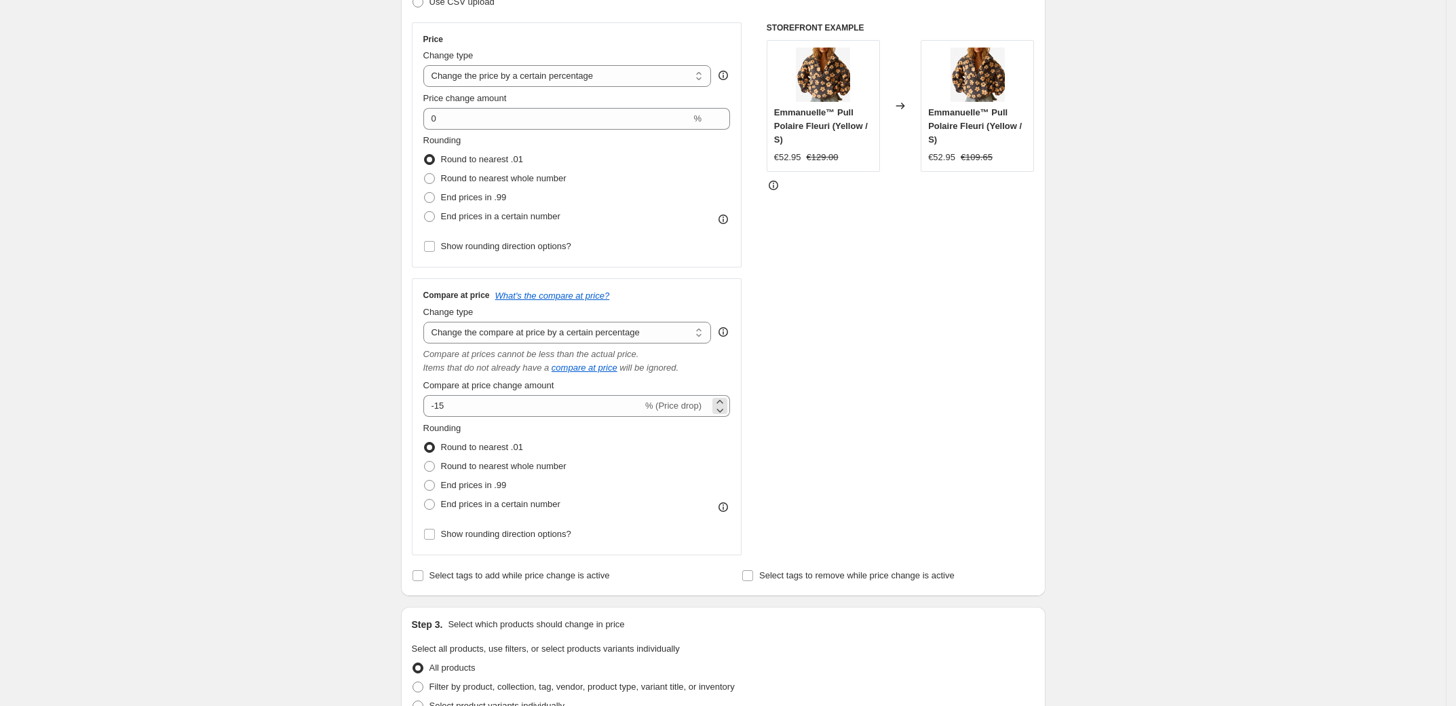
scroll to position [241, 0]
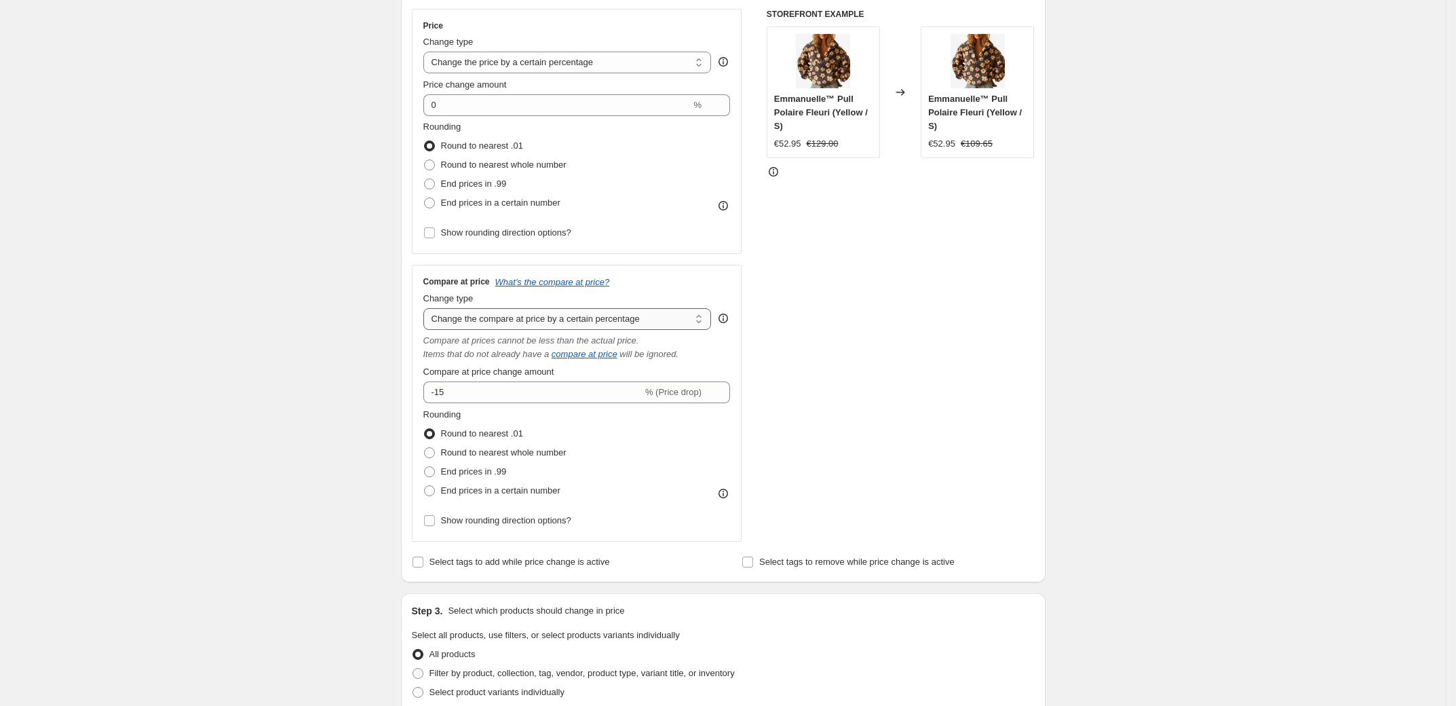
click at [624, 320] on select "Change the compare at price to the current price (sale) Change the compare at p…" at bounding box center [567, 319] width 288 height 22
select select "pp"
click at [427, 308] on select "Change the compare at price to the current price (sale) Change the compare at p…" at bounding box center [567, 319] width 288 height 22
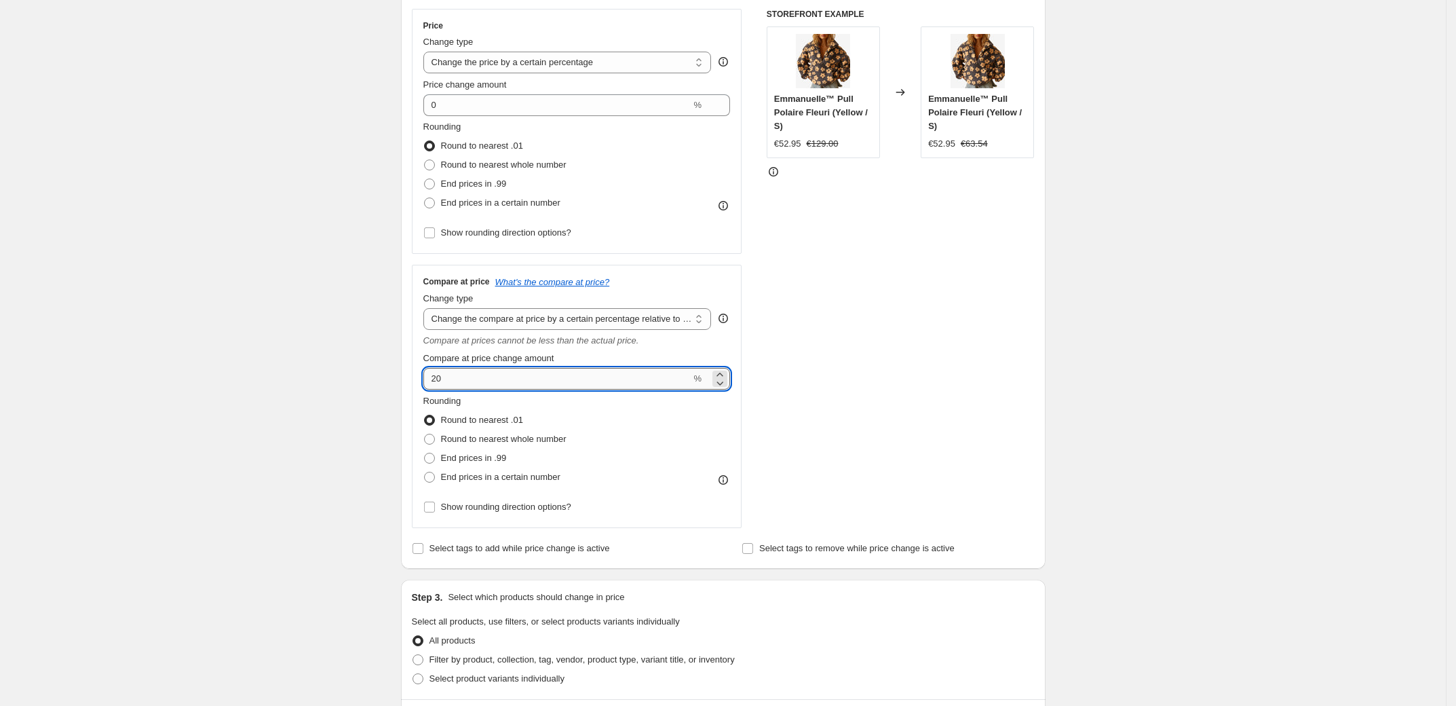
click at [508, 382] on input "20" at bounding box center [557, 379] width 268 height 22
click at [467, 386] on input "20" at bounding box center [557, 379] width 268 height 22
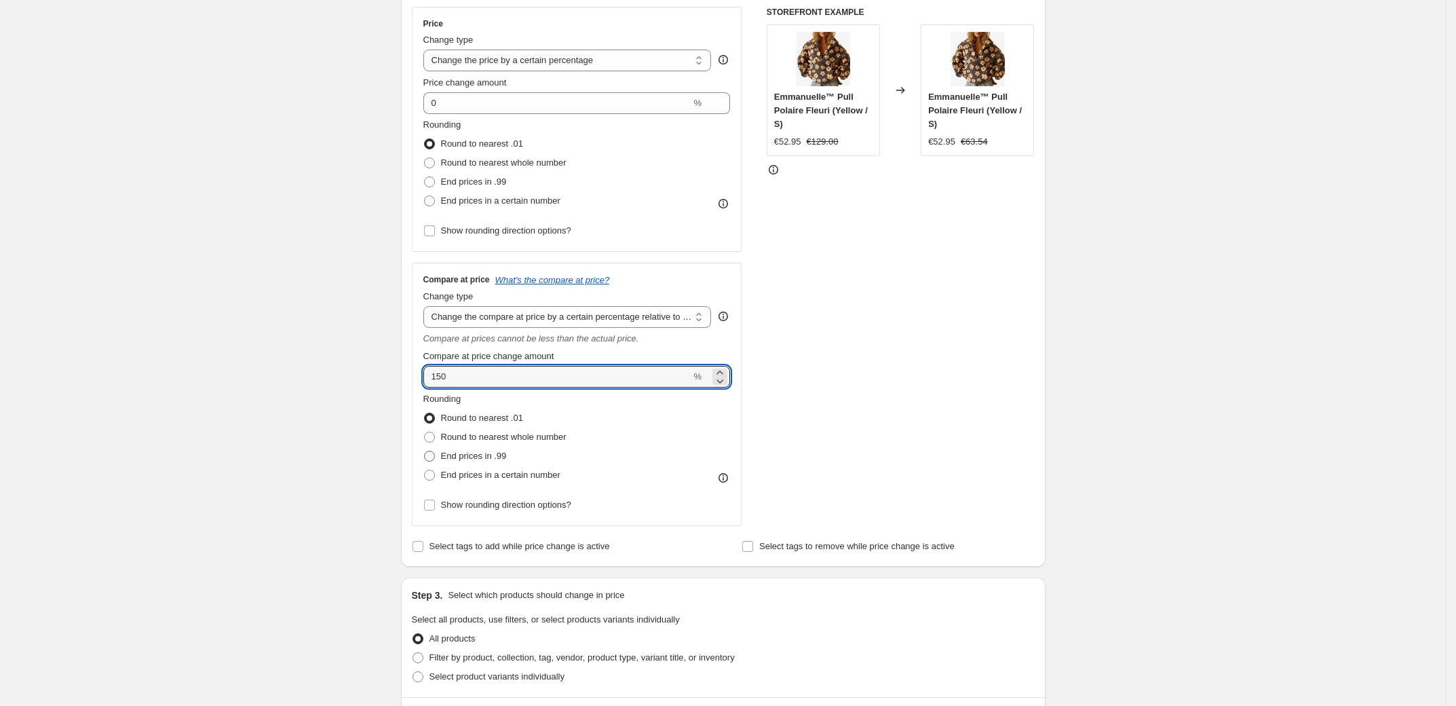
type input "150"
click at [467, 455] on span "End prices in .99" at bounding box center [474, 455] width 66 height 10
click at [425, 451] on input "End prices in .99" at bounding box center [424, 450] width 1 height 1
radio input "true"
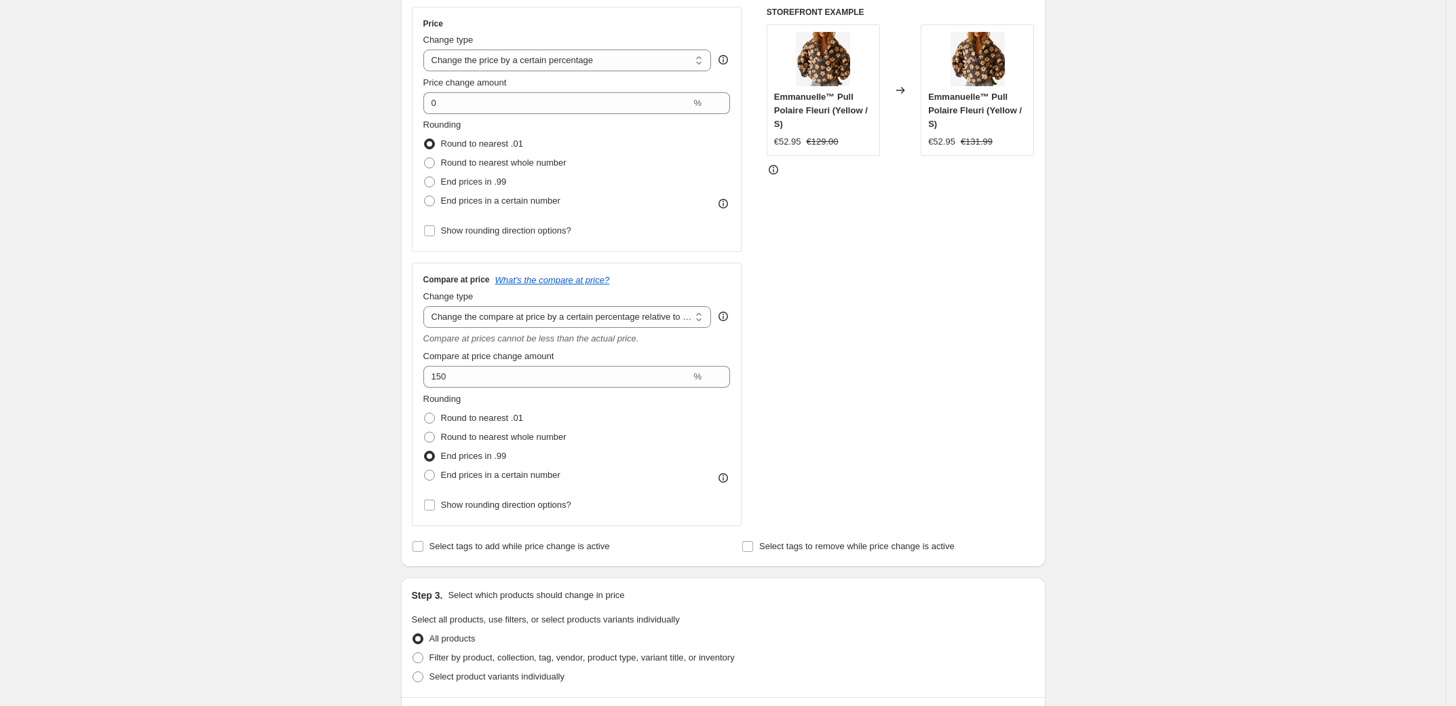
scroll to position [269, 0]
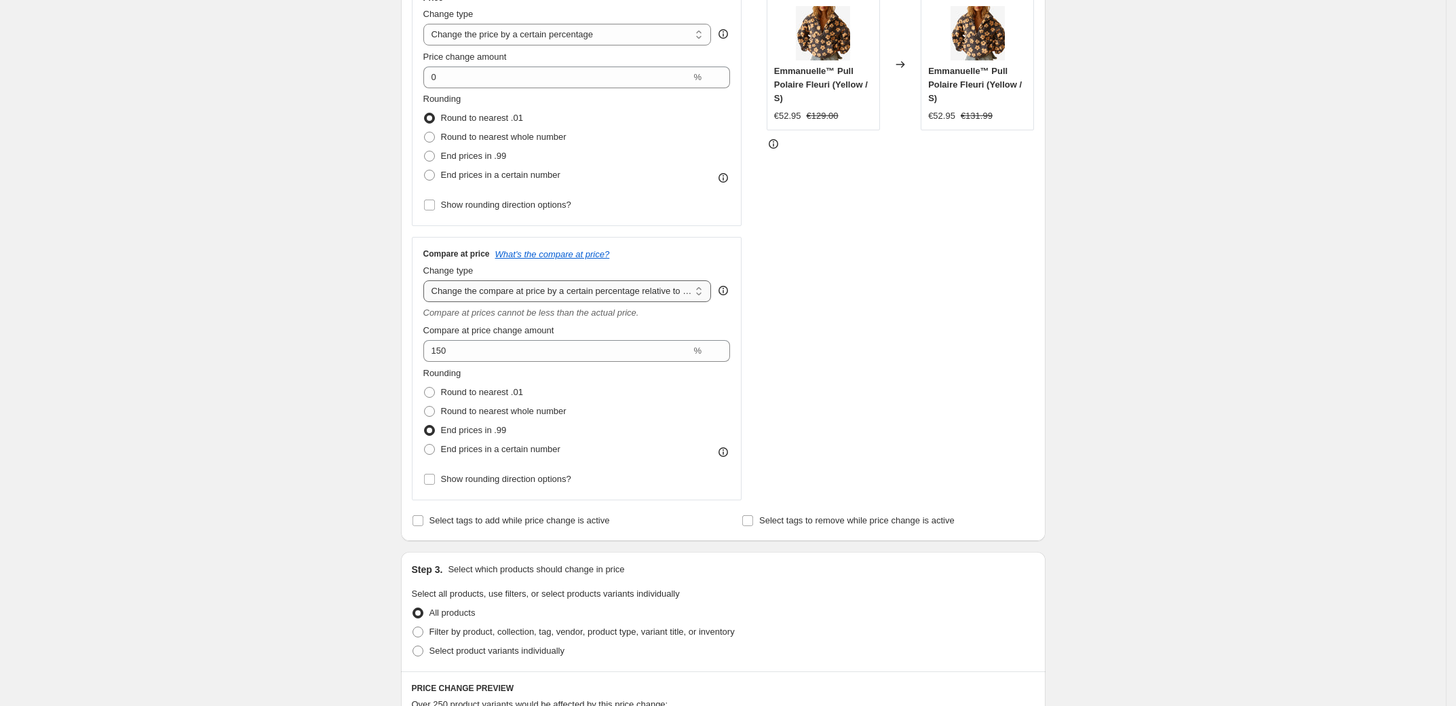
click at [611, 290] on select "Change the compare at price to the current price (sale) Change the compare at p…" at bounding box center [567, 291] width 288 height 22
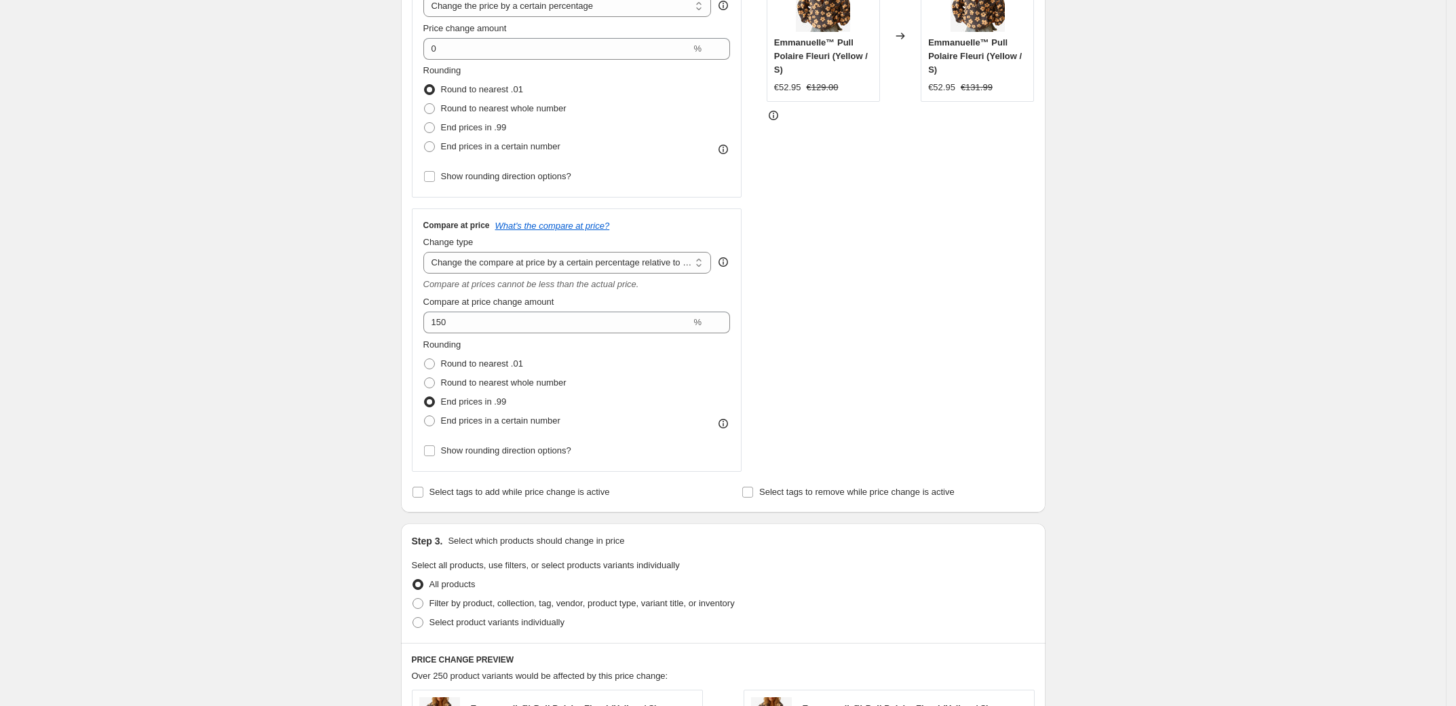
scroll to position [48, 0]
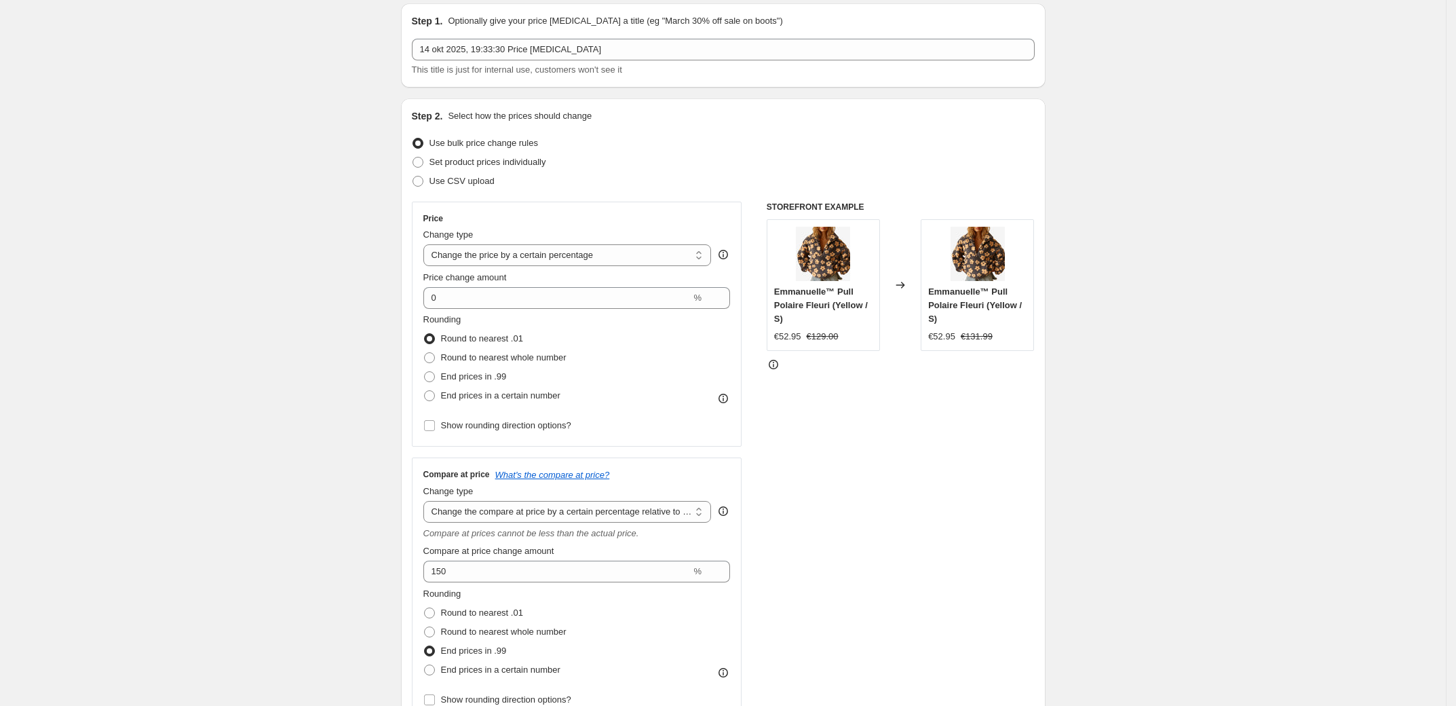
click at [554, 209] on div "Price Change type Change the price to a certain amount Change the price by a ce…" at bounding box center [577, 324] width 330 height 245
click at [493, 378] on span "End prices in .99" at bounding box center [474, 376] width 66 height 10
click at [425, 372] on input "End prices in .99" at bounding box center [424, 371] width 1 height 1
radio input "true"
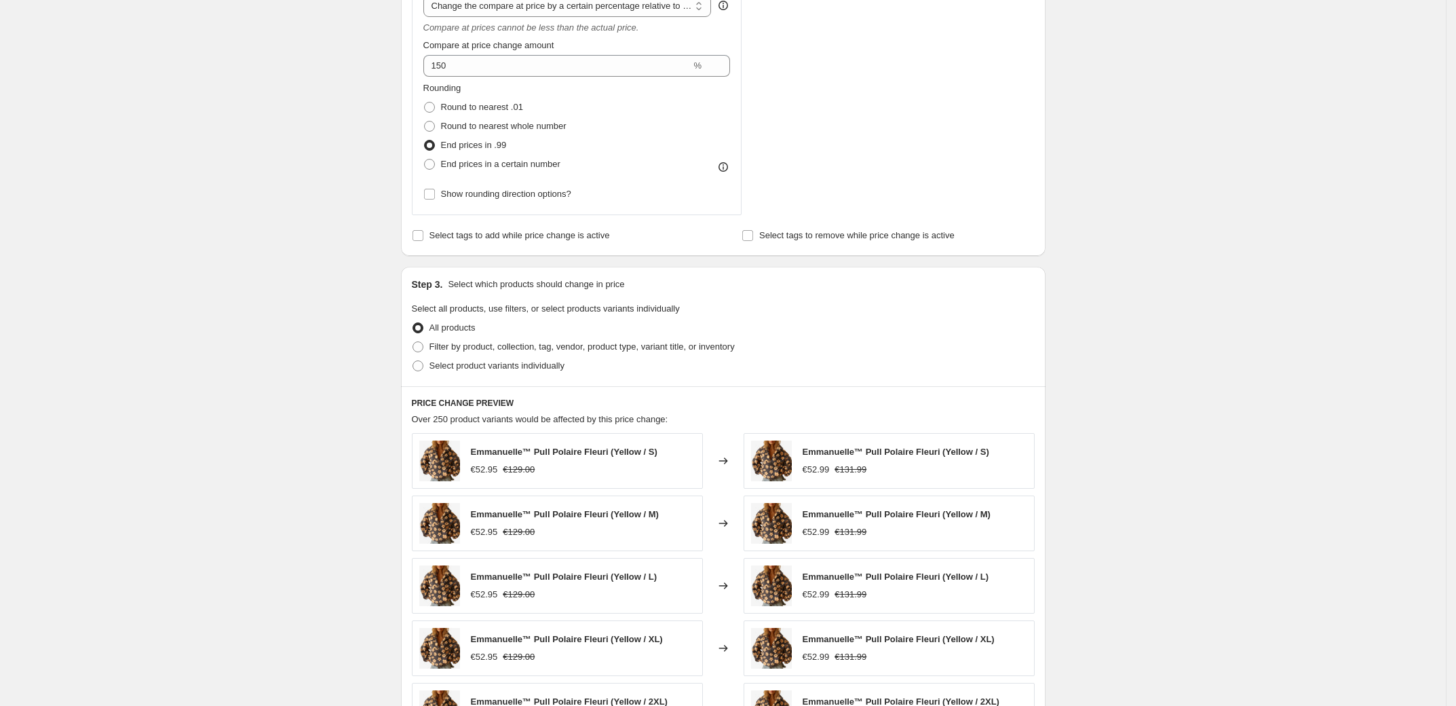
scroll to position [839, 0]
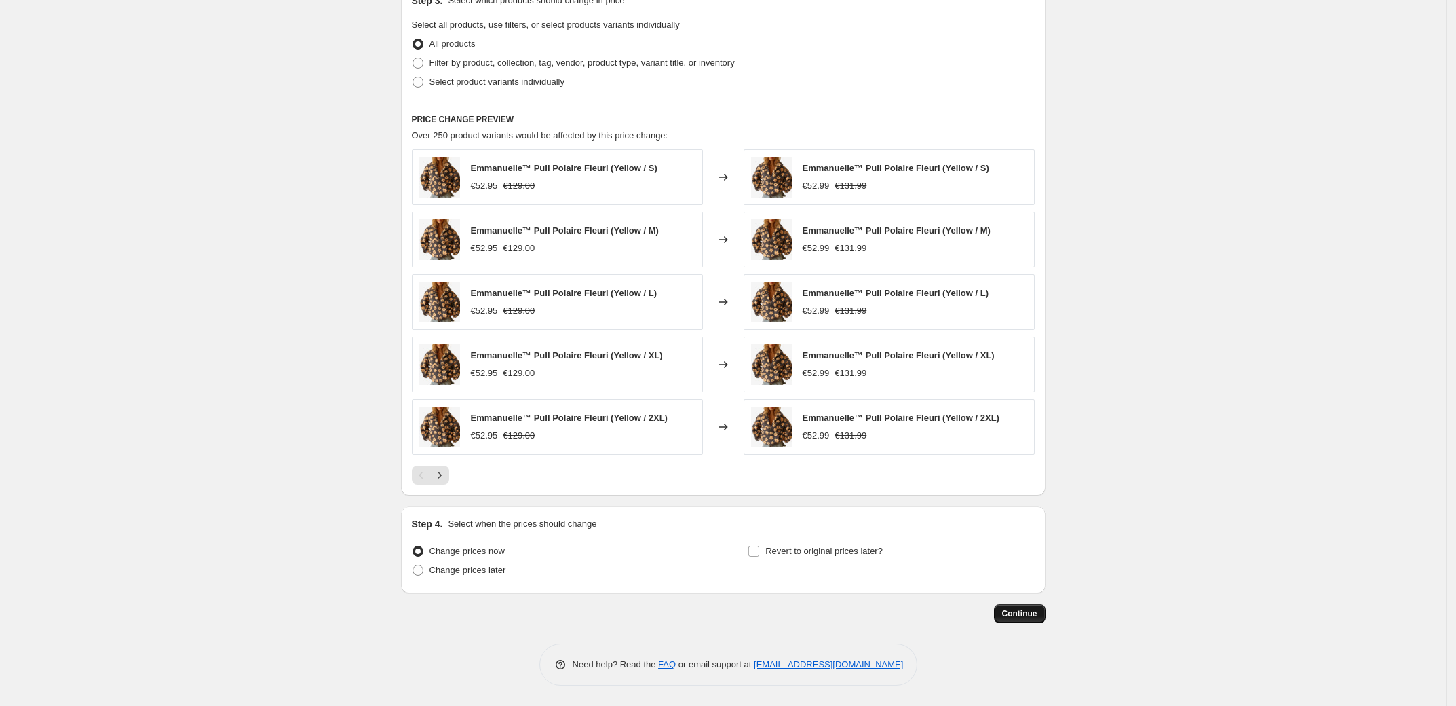
click at [1029, 611] on span "Continue" at bounding box center [1019, 613] width 35 height 11
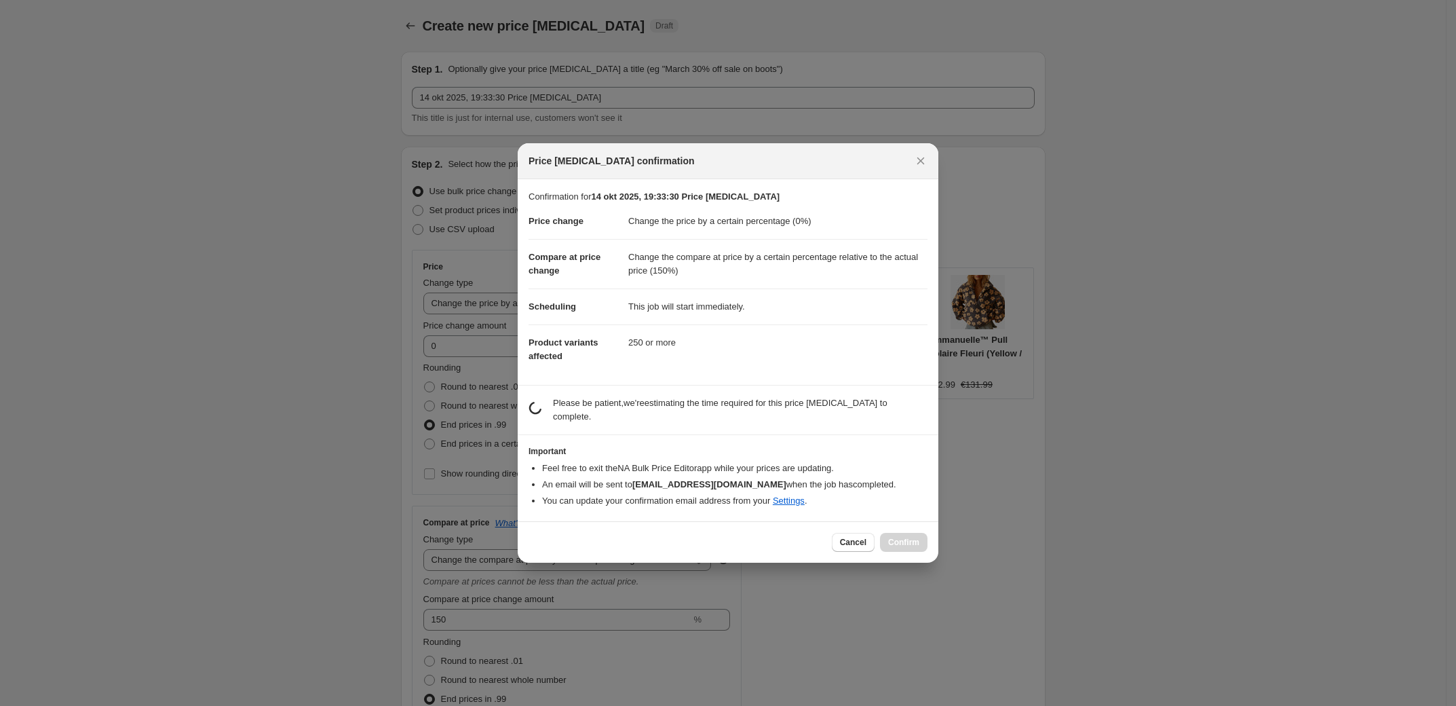
scroll to position [0, 0]
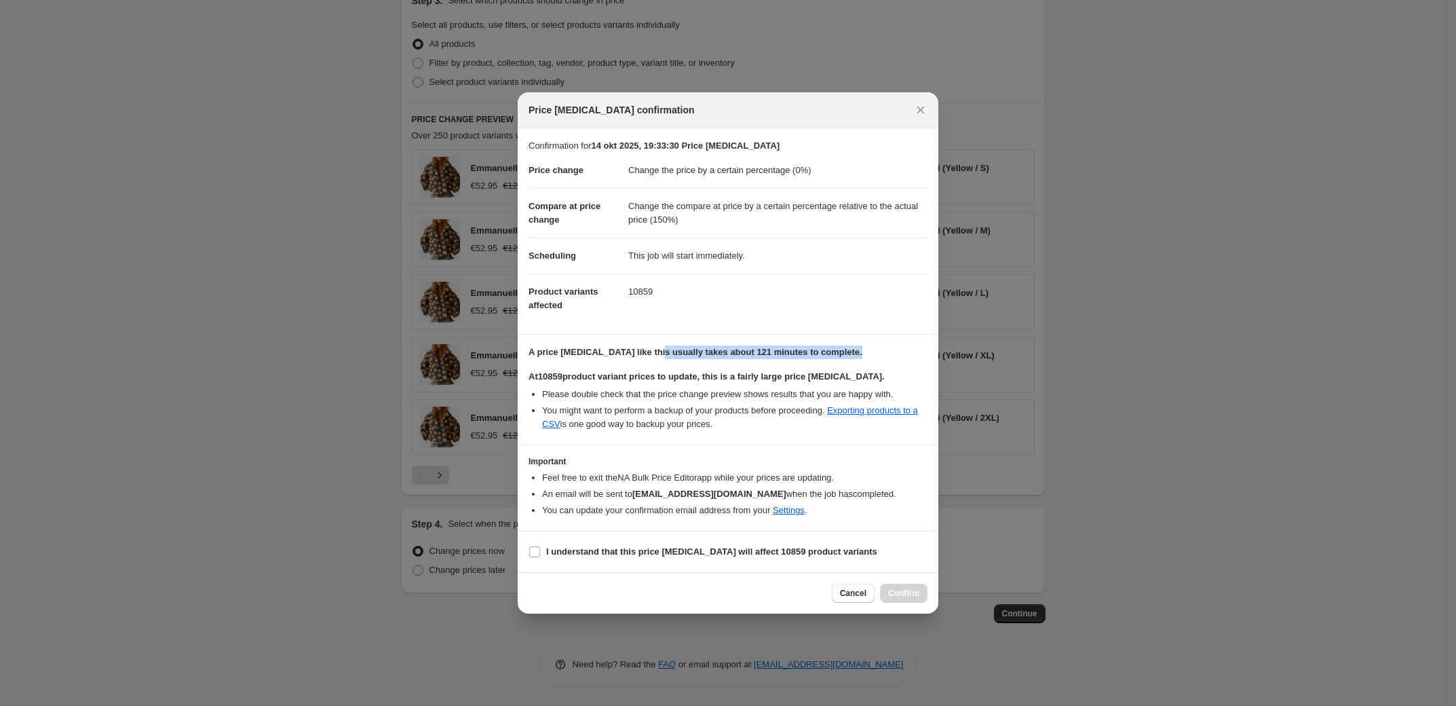
drag, startPoint x: 659, startPoint y: 352, endPoint x: 859, endPoint y: 365, distance: 200.6
click at [859, 365] on div "A price [MEDICAL_DATA] like this usually takes about 121 minutes to complete. A…" at bounding box center [728, 387] width 399 height 85
drag, startPoint x: 644, startPoint y: 382, endPoint x: 877, endPoint y: 385, distance: 233.4
click at [877, 385] on div "At 10859 product variant prices to update, this is a fairly large price [MEDICA…" at bounding box center [728, 400] width 399 height 61
click at [597, 394] on li "Please double check that the price change preview shows results that you are ha…" at bounding box center [734, 394] width 385 height 14
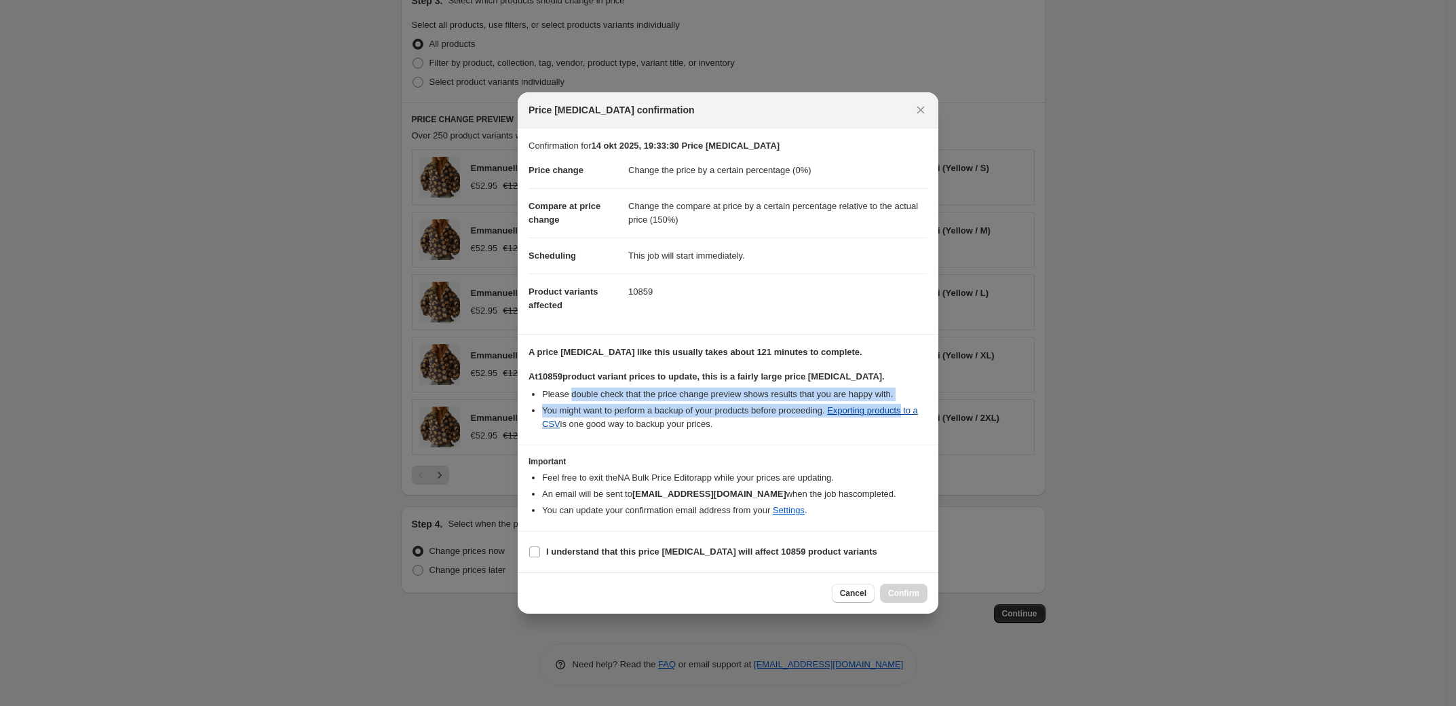
drag, startPoint x: 597, startPoint y: 394, endPoint x: 889, endPoint y: 407, distance: 292.0
click at [889, 407] on ul "Please double check that the price change preview shows results that you are ha…" at bounding box center [728, 408] width 399 height 43
click at [610, 406] on li "You might want to perform a backup of your products before proceeding. Exportin…" at bounding box center [734, 417] width 385 height 27
drag, startPoint x: 610, startPoint y: 406, endPoint x: 838, endPoint y: 414, distance: 228.1
click at [838, 414] on li "You might want to perform a backup of your products before proceeding. Exportin…" at bounding box center [734, 417] width 385 height 27
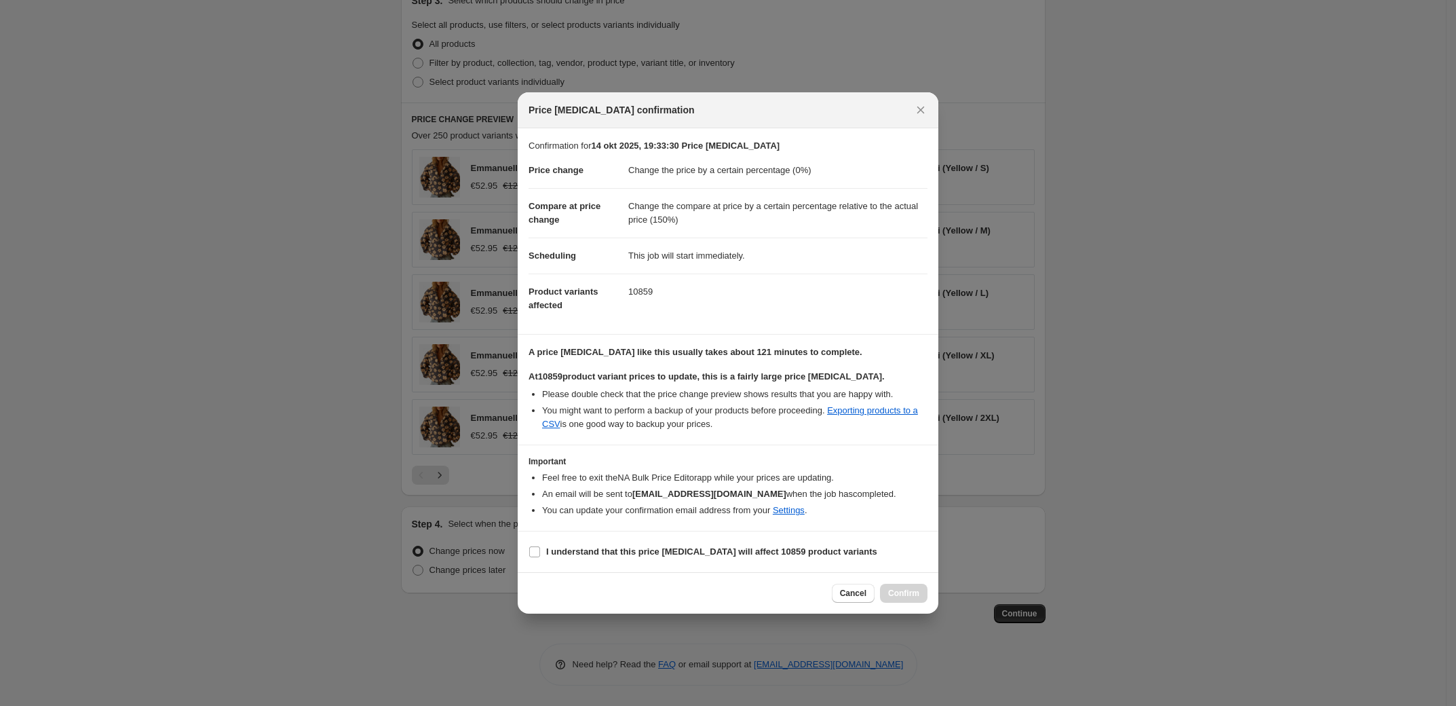
drag, startPoint x: 607, startPoint y: 427, endPoint x: 738, endPoint y: 430, distance: 131.0
click at [738, 430] on li "You might want to perform a backup of your products before proceeding. Exportin…" at bounding box center [734, 417] width 385 height 27
drag, startPoint x: 679, startPoint y: 427, endPoint x: 763, endPoint y: 427, distance: 83.5
click at [763, 427] on li "You might want to perform a backup of your products before proceeding. Exportin…" at bounding box center [734, 417] width 385 height 27
drag, startPoint x: 643, startPoint y: 484, endPoint x: 655, endPoint y: 486, distance: 12.3
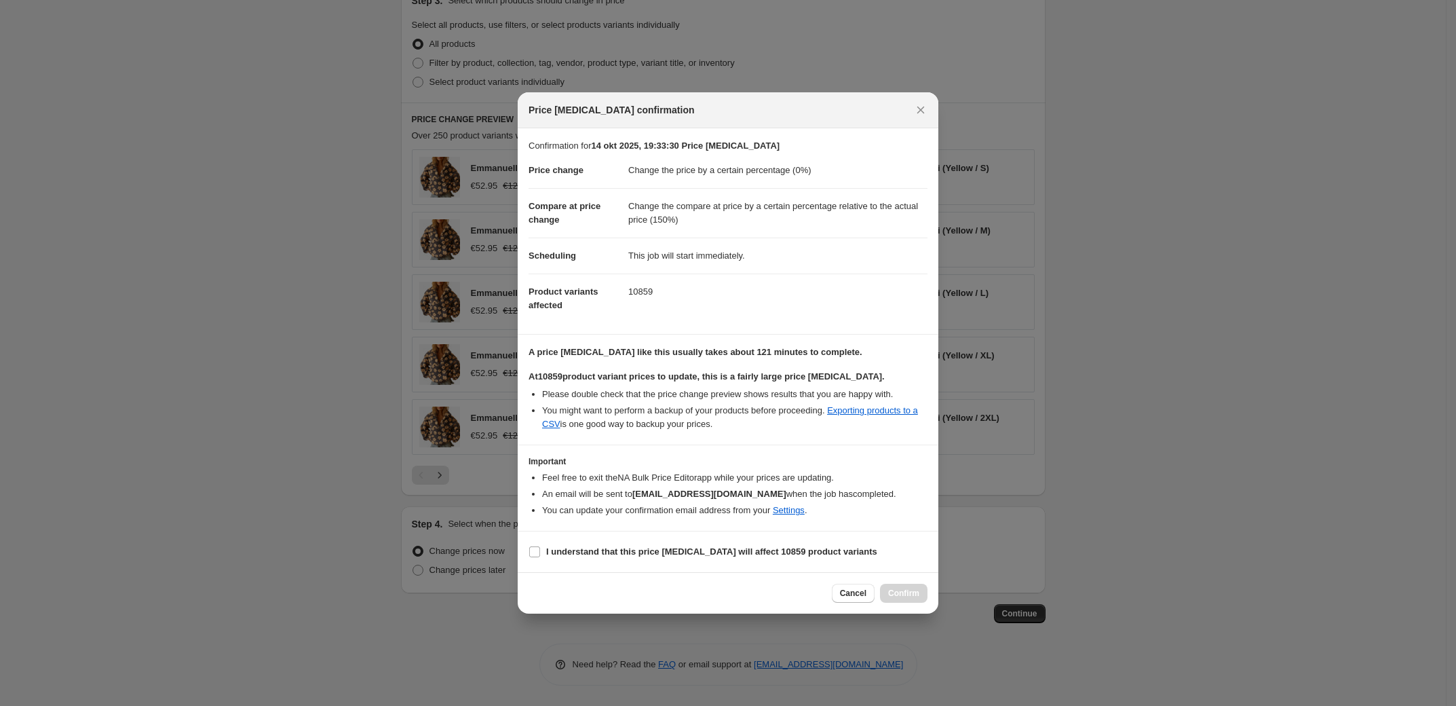
click at [655, 486] on ul "Feel free to exit the NA Bulk Price Editor app while your prices are updating. …" at bounding box center [728, 494] width 399 height 46
click at [662, 543] on label "I understand that this price [MEDICAL_DATA] will affect 10859 product variants" at bounding box center [703, 551] width 349 height 19
click at [540, 546] on input "I understand that this price [MEDICAL_DATA] will affect 10859 product variants" at bounding box center [534, 551] width 11 height 11
checkbox input "true"
drag, startPoint x: 693, startPoint y: 171, endPoint x: 793, endPoint y: 175, distance: 100.5
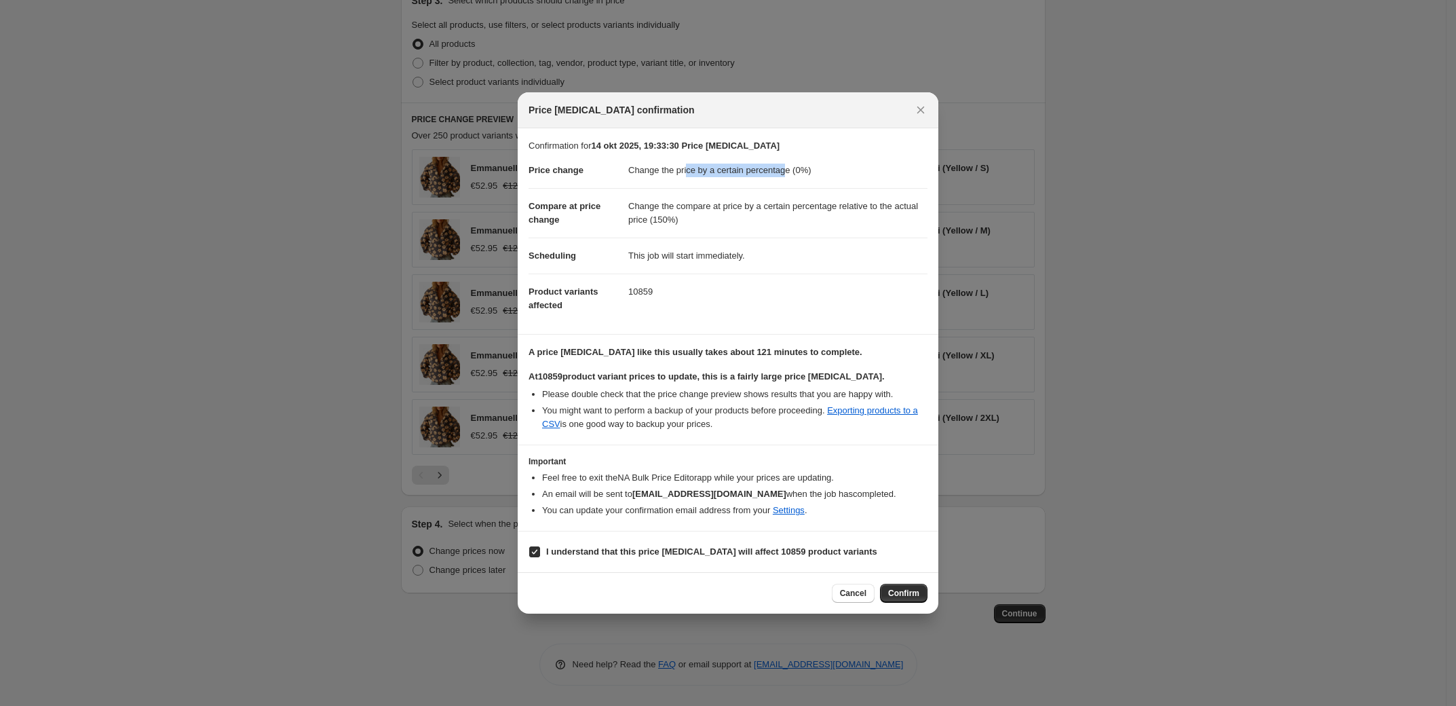
click at [793, 175] on dd "Change the price by a certain percentage (0%)" at bounding box center [777, 170] width 299 height 35
drag, startPoint x: 630, startPoint y: 209, endPoint x: 681, endPoint y: 223, distance: 53.5
click at [680, 224] on dd "Change the compare at price by a certain percentage relative to the actual pric…" at bounding box center [777, 213] width 299 height 50
click at [786, 153] on dd "Change the price by a certain percentage (0%)" at bounding box center [777, 170] width 299 height 35
click at [908, 595] on span "Confirm" at bounding box center [903, 593] width 31 height 11
